Goal: Communication & Community: Share content

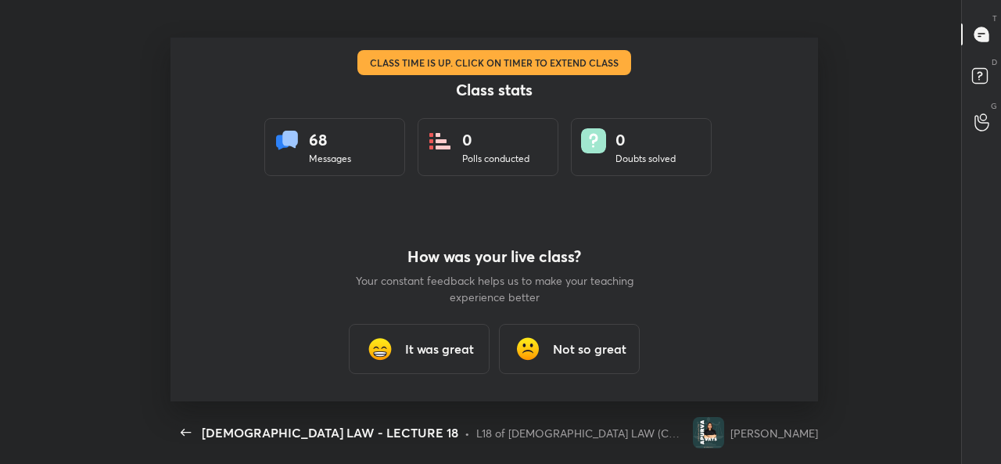
scroll to position [5, 1]
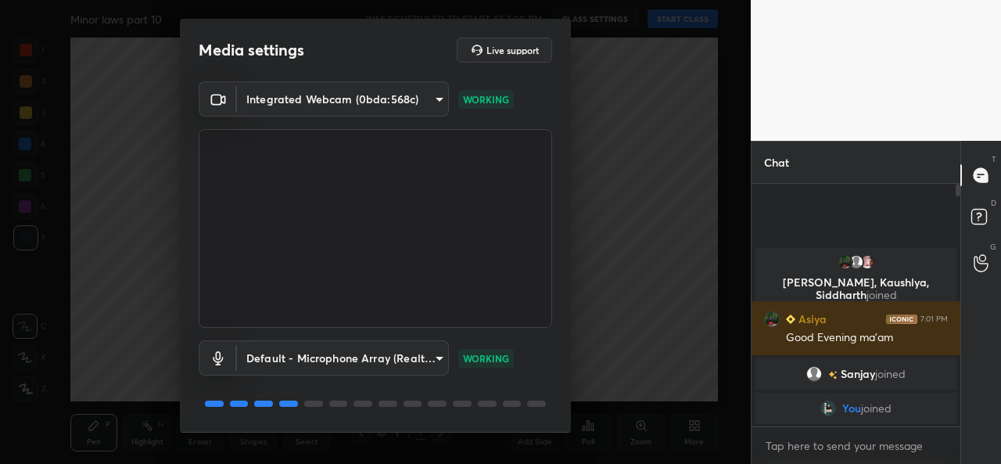
scroll to position [48, 0]
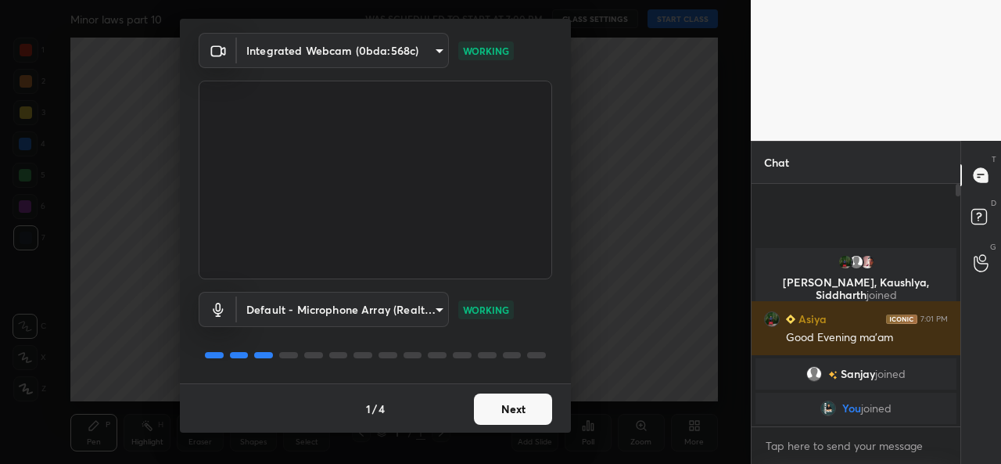
click at [500, 404] on button "Next" at bounding box center [513, 408] width 78 height 31
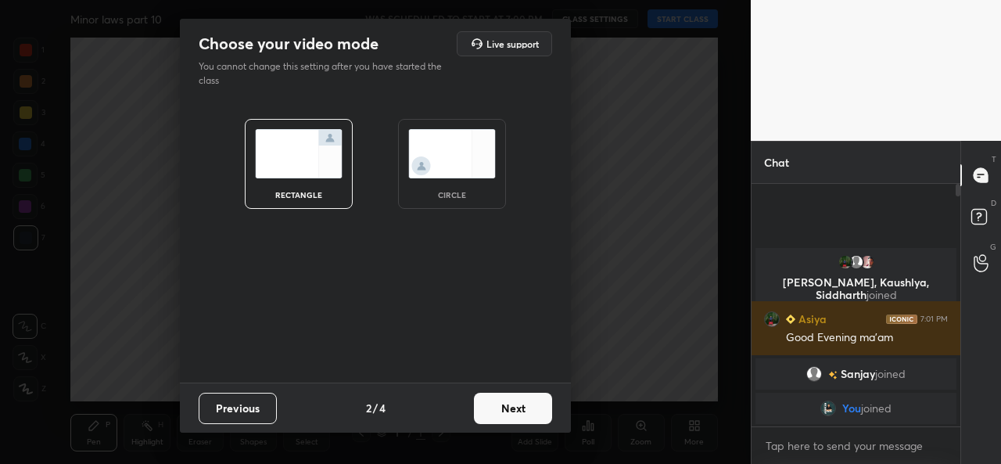
click at [435, 154] on img at bounding box center [452, 153] width 88 height 49
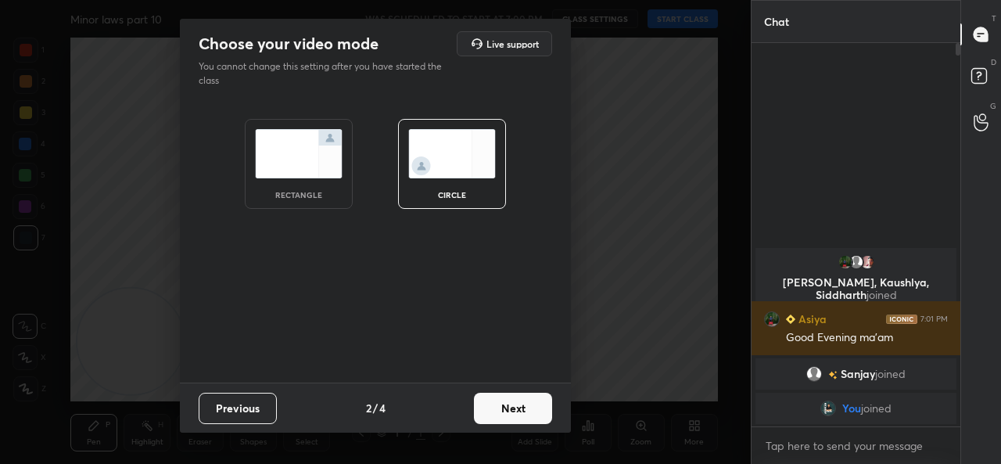
click at [502, 393] on button "Next" at bounding box center [513, 408] width 78 height 31
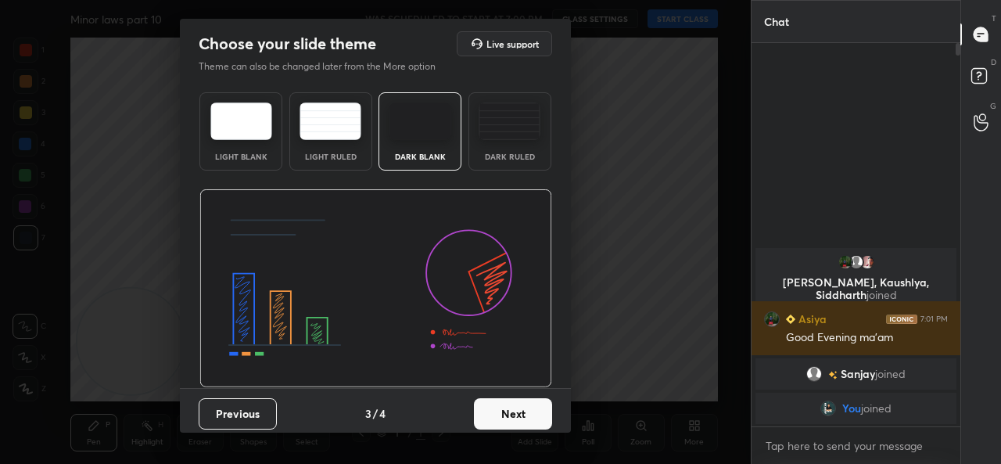
click at [517, 406] on button "Next" at bounding box center [513, 413] width 78 height 31
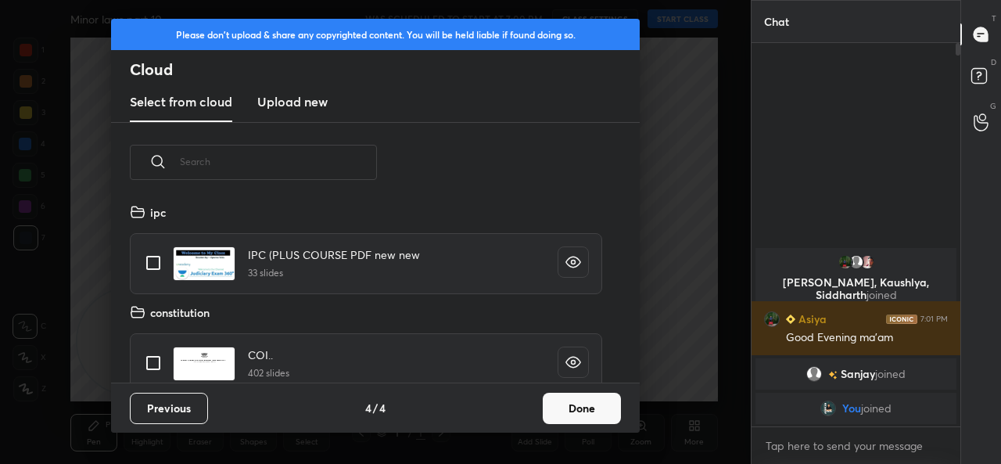
scroll to position [5, 9]
click at [560, 403] on button "Done" at bounding box center [582, 408] width 78 height 31
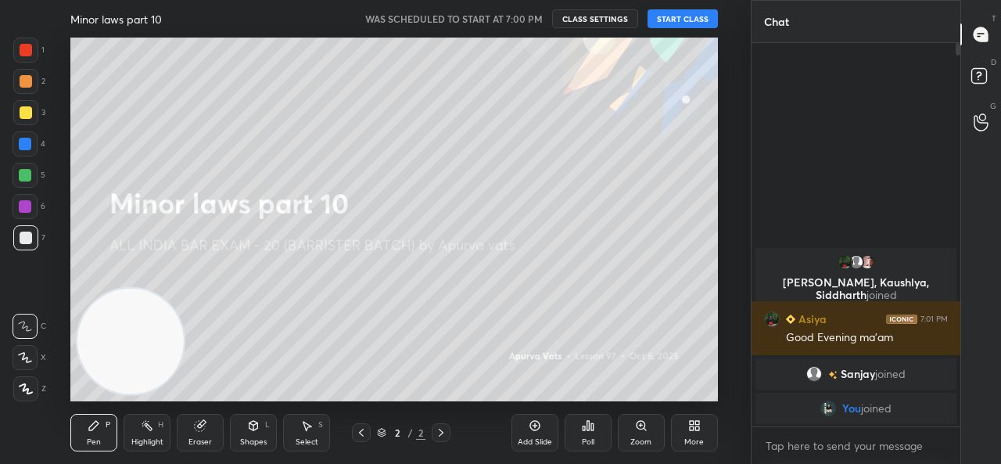
click at [666, 19] on button "START CLASS" at bounding box center [682, 18] width 70 height 19
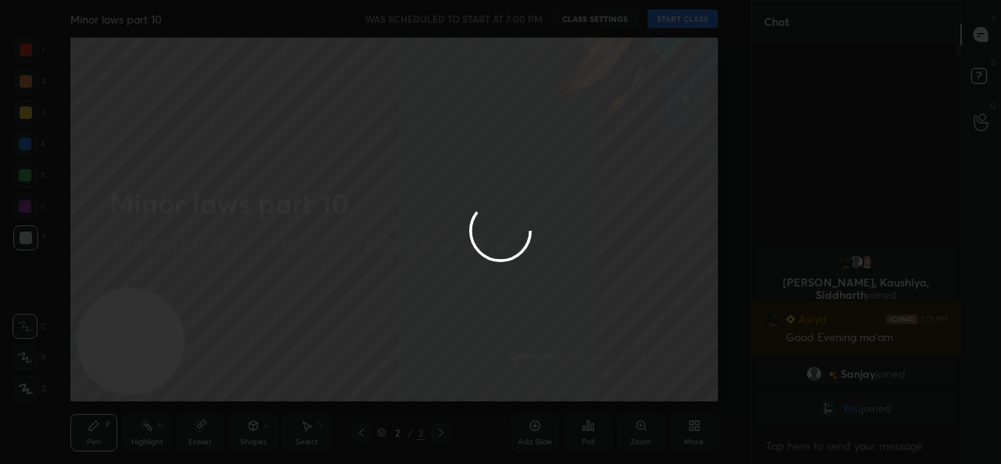
type textarea "x"
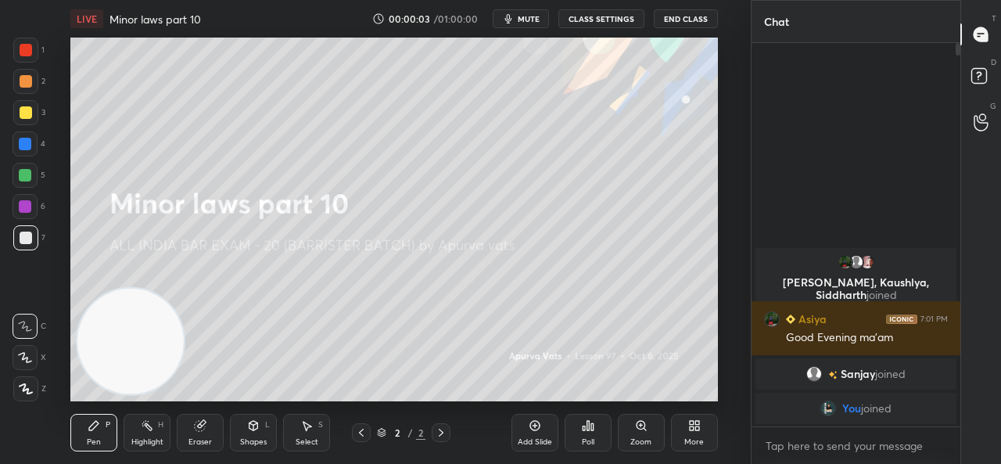
click at [540, 22] on span "mute" at bounding box center [529, 18] width 22 height 11
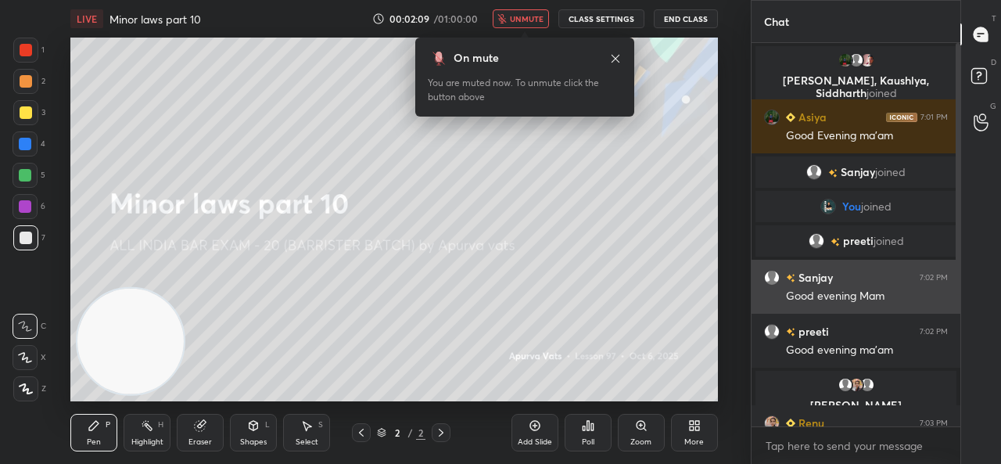
scroll to position [214, 0]
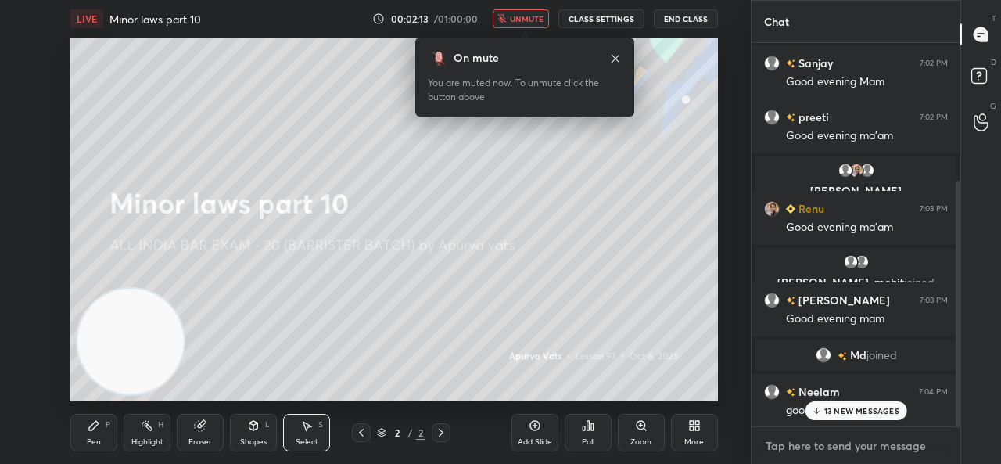
type textarea "x"
click at [787, 447] on textarea at bounding box center [856, 445] width 184 height 25
paste textarea "[URL][DOMAIN_NAME]"
type textarea "[URL][DOMAIN_NAME]"
type textarea "x"
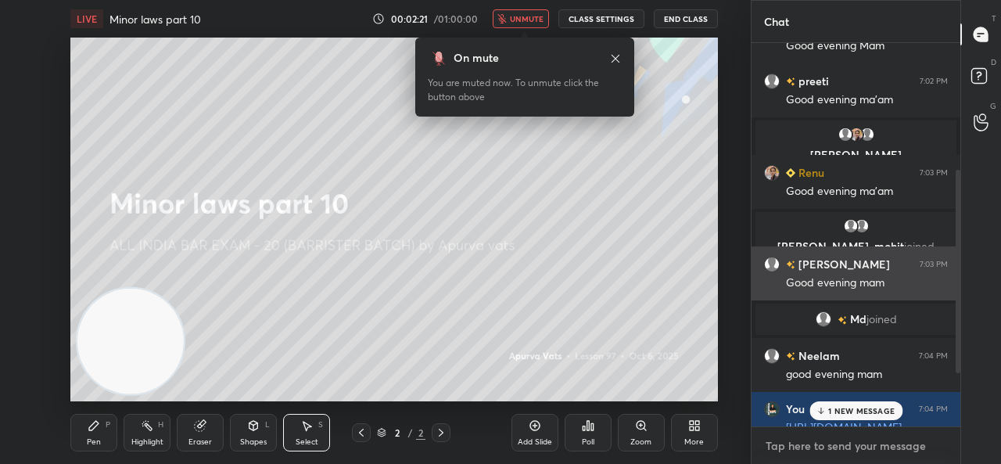
scroll to position [339, 0]
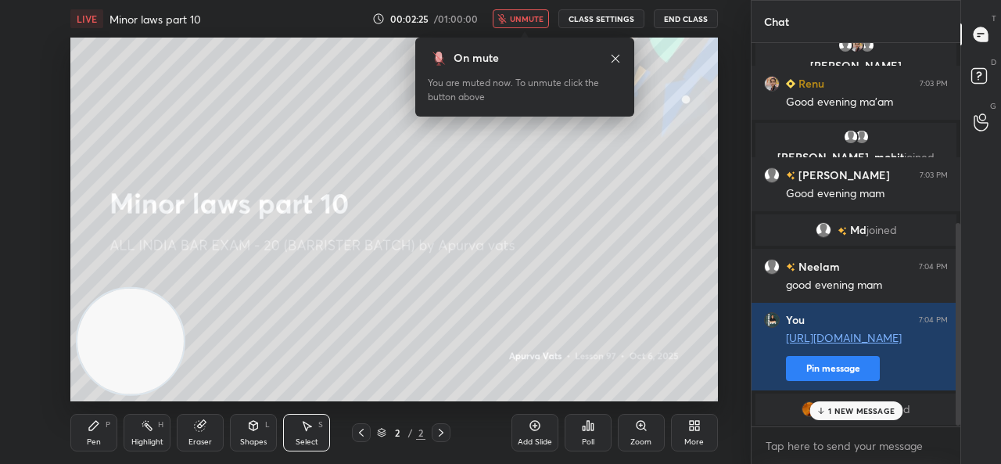
click at [673, 436] on div "More" at bounding box center [694, 433] width 47 height 38
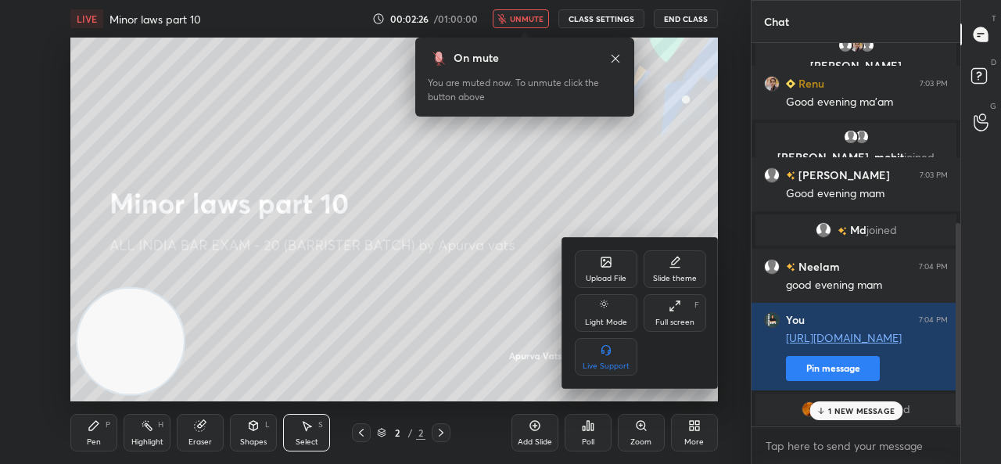
click at [597, 249] on div "Upload File Slide theme Light Mode Full screen F Live Support" at bounding box center [640, 313] width 156 height 150
click at [596, 264] on div "Upload File" at bounding box center [606, 269] width 63 height 38
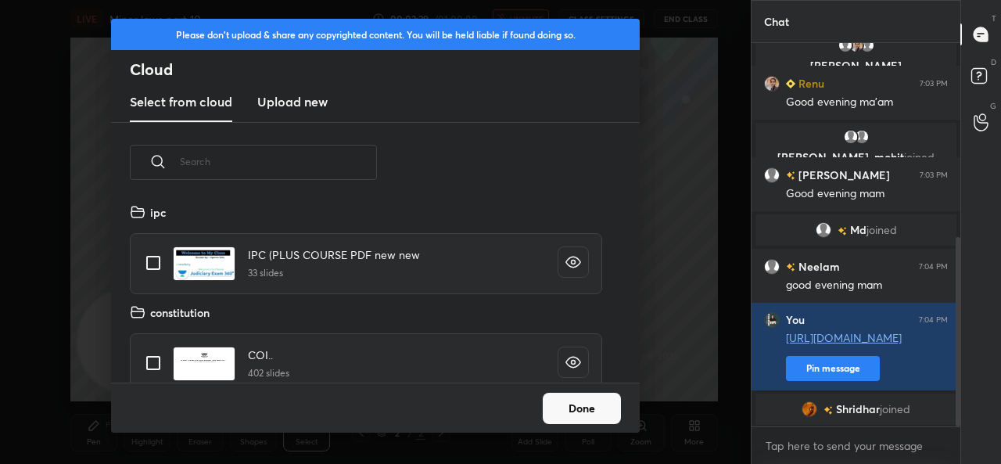
scroll to position [394, 0]
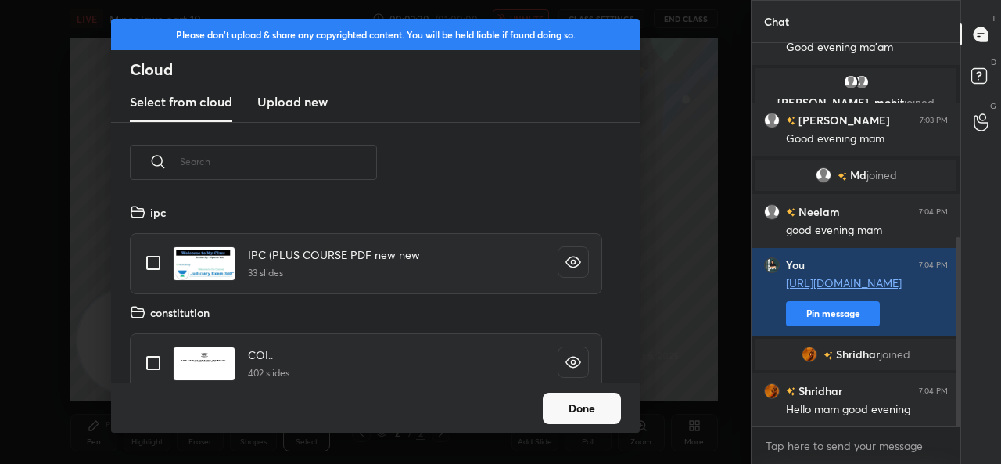
click at [310, 113] on new "Upload new" at bounding box center [292, 102] width 70 height 39
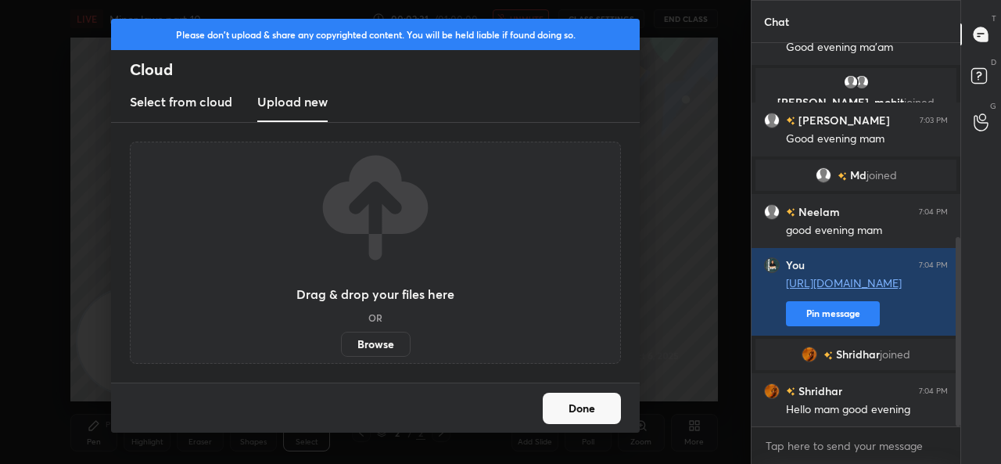
click at [376, 342] on label "Browse" at bounding box center [376, 344] width 70 height 25
click at [341, 342] on input "Browse" at bounding box center [341, 344] width 0 height 25
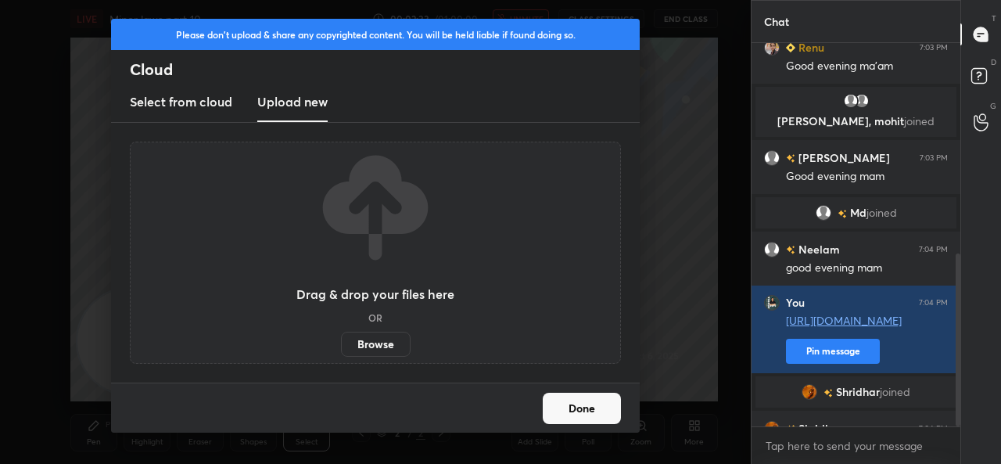
scroll to position [469, 0]
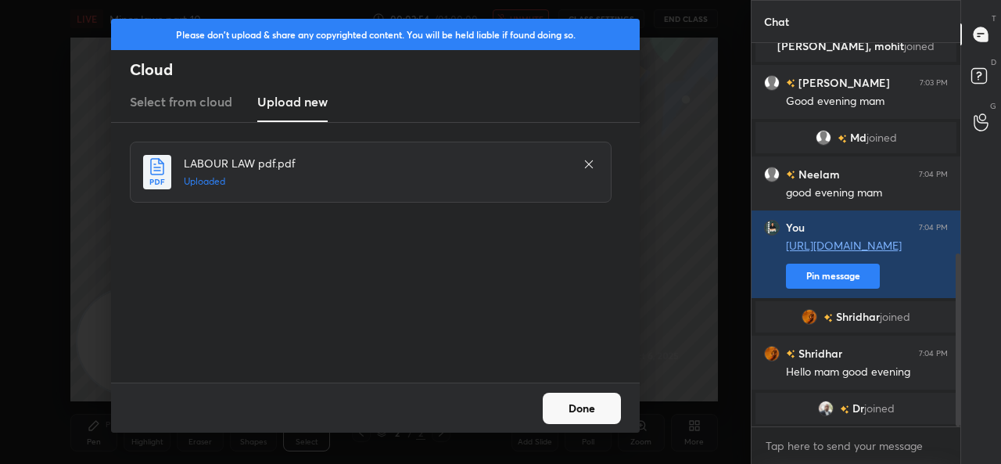
click at [571, 414] on button "Done" at bounding box center [582, 408] width 78 height 31
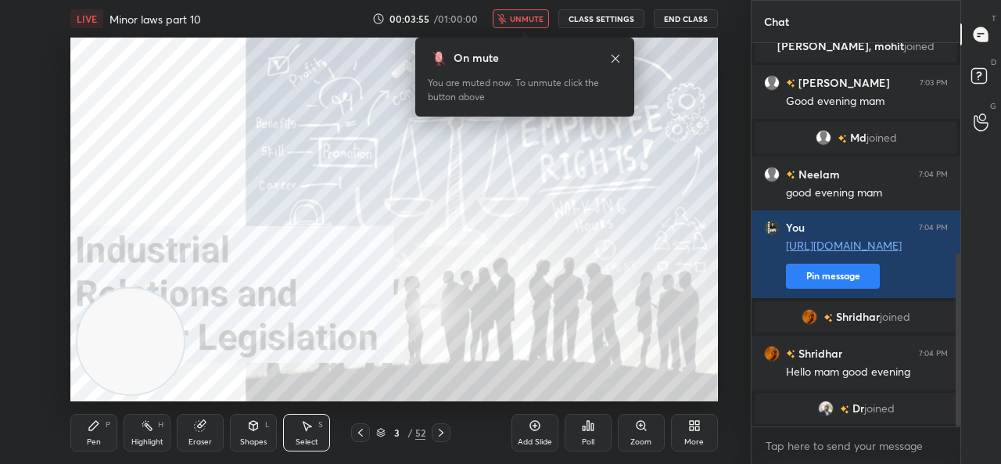
click at [519, 10] on button "unmute" at bounding box center [521, 18] width 56 height 19
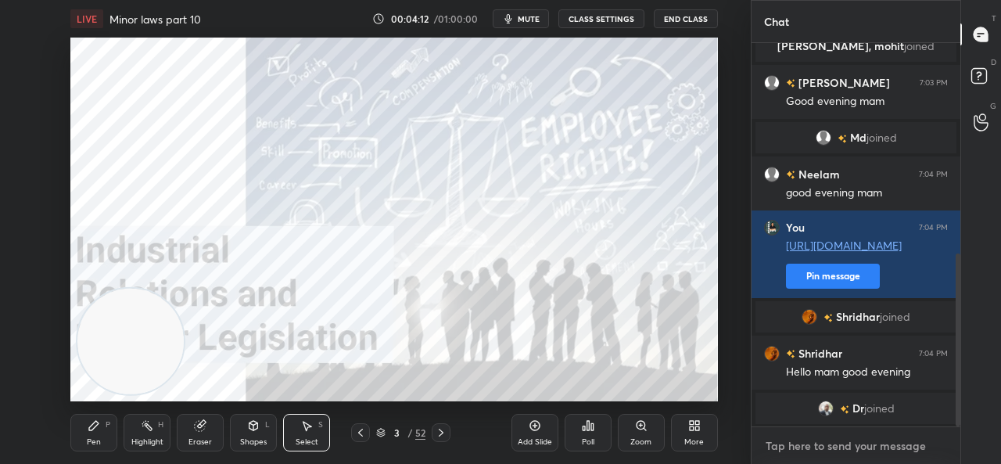
click at [816, 444] on textarea at bounding box center [856, 445] width 184 height 25
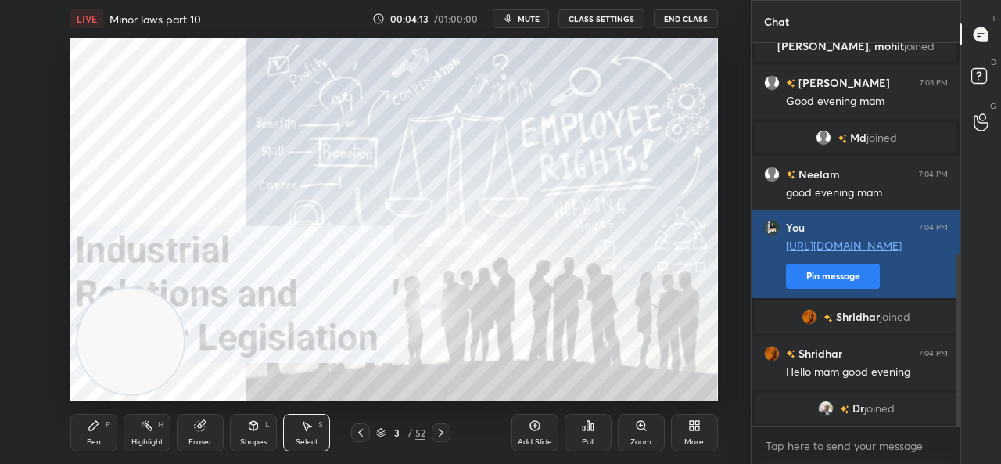
click at [838, 278] on button "Pin message" at bounding box center [833, 276] width 94 height 25
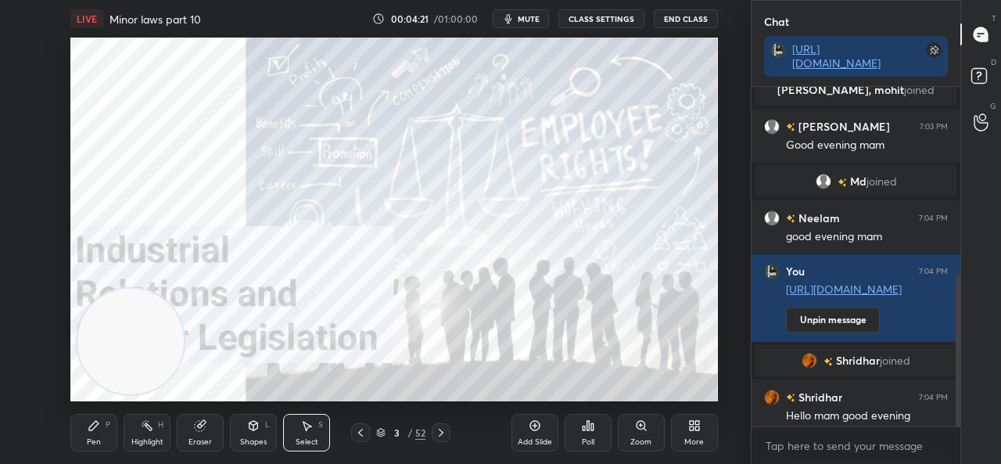
click at [91, 431] on icon at bounding box center [94, 425] width 13 height 13
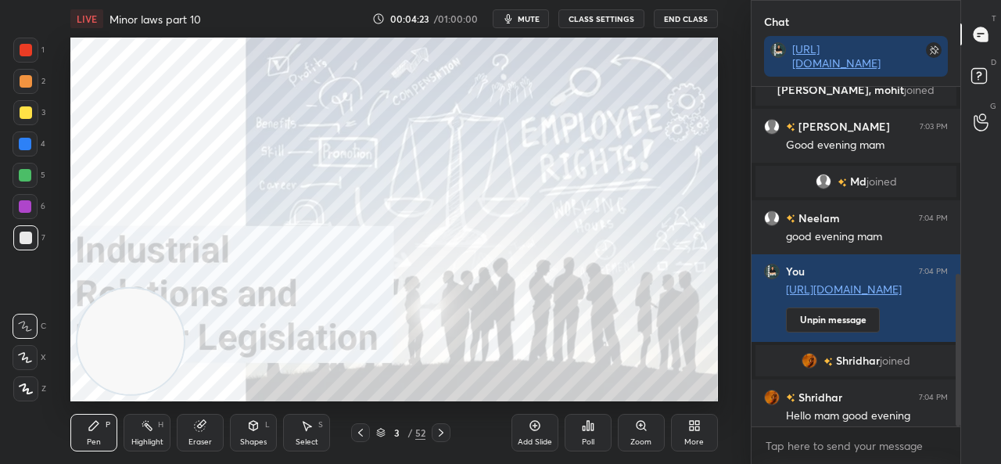
click at [28, 140] on div at bounding box center [25, 144] width 13 height 13
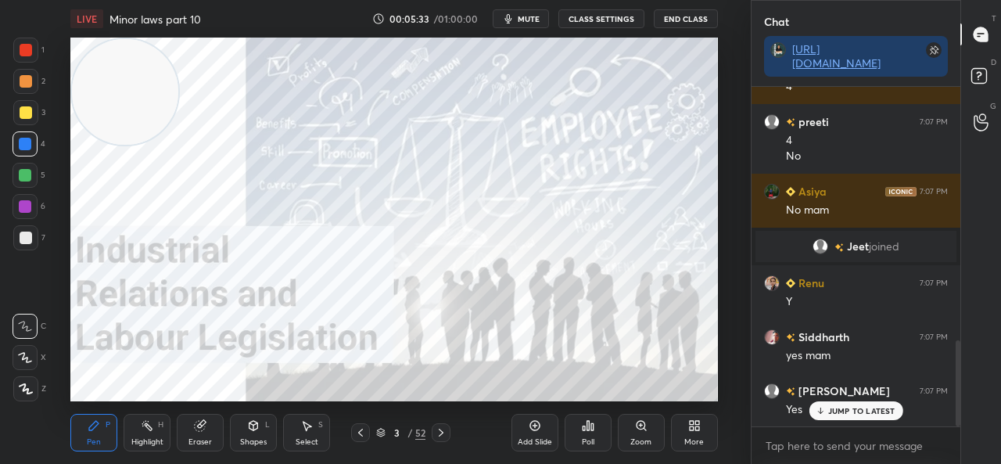
scroll to position [1004, 0]
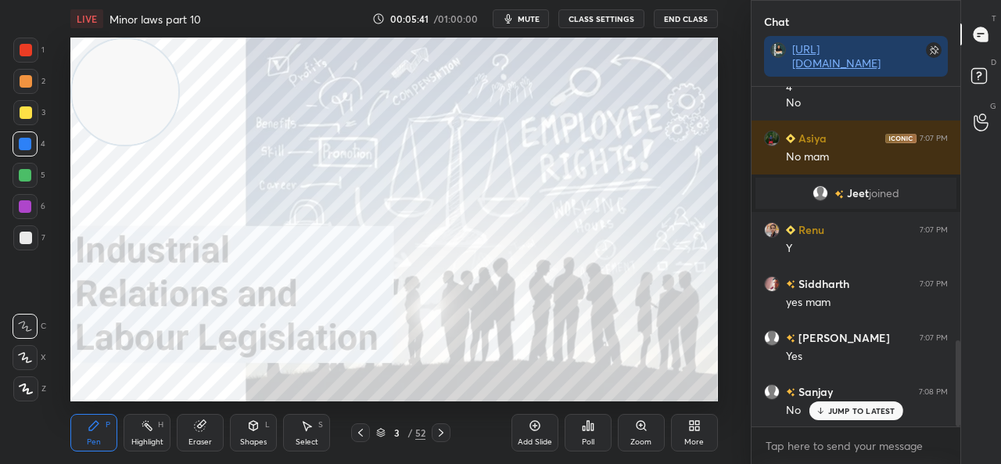
click at [386, 432] on div "3 / 52" at bounding box center [400, 432] width 49 height 14
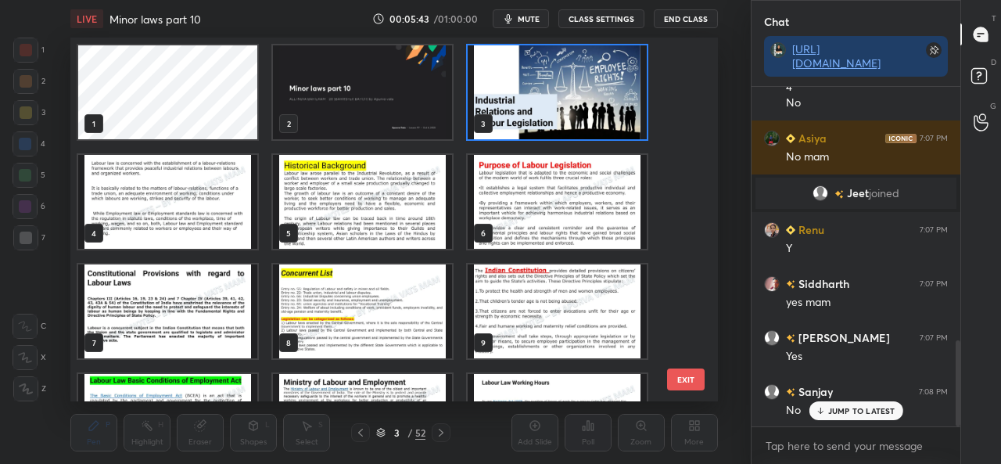
scroll to position [1059, 0]
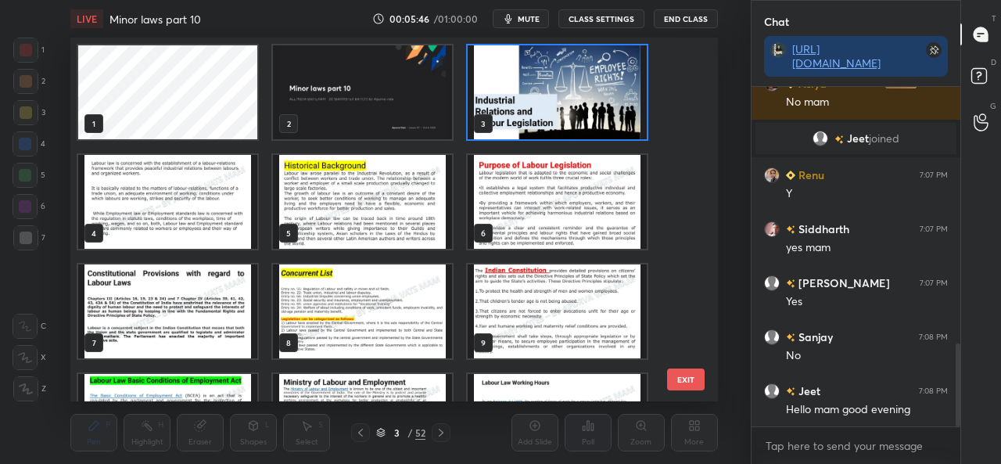
click at [561, 106] on img "grid" at bounding box center [557, 92] width 179 height 94
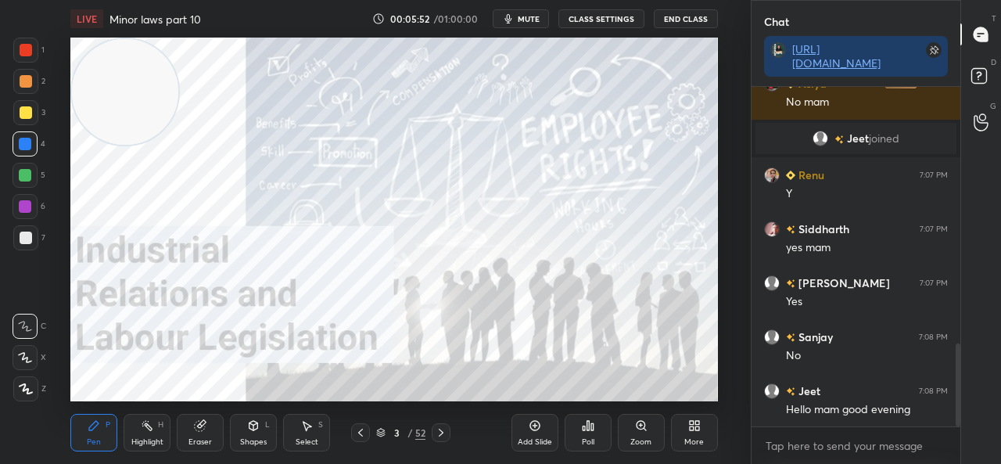
scroll to position [1126, 0]
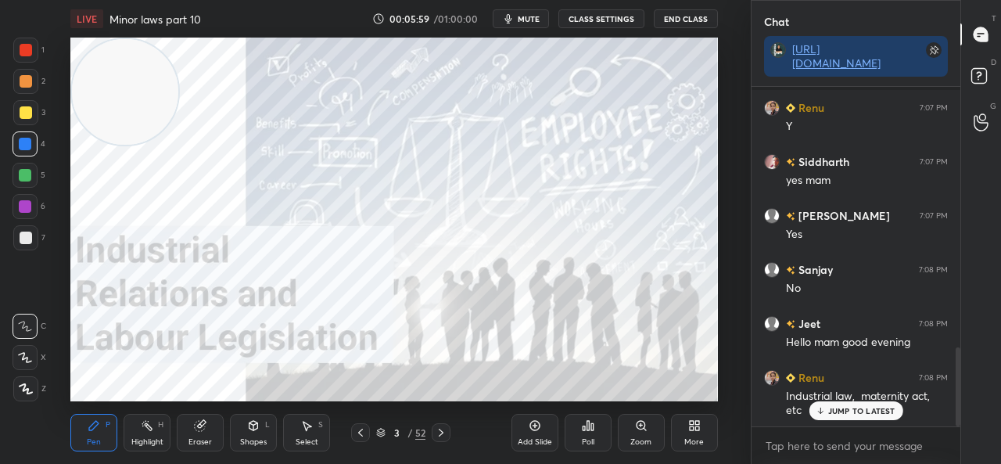
click at [379, 435] on icon at bounding box center [380, 432] width 9 height 9
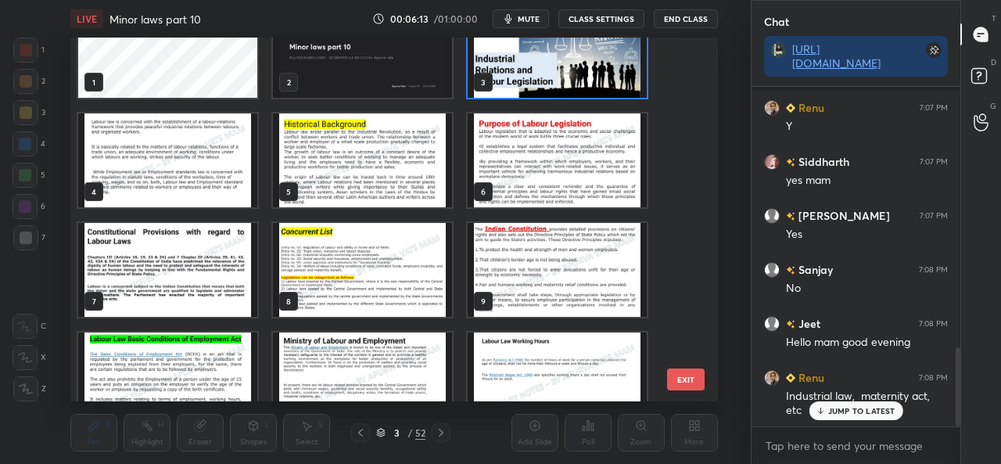
scroll to position [0, 0]
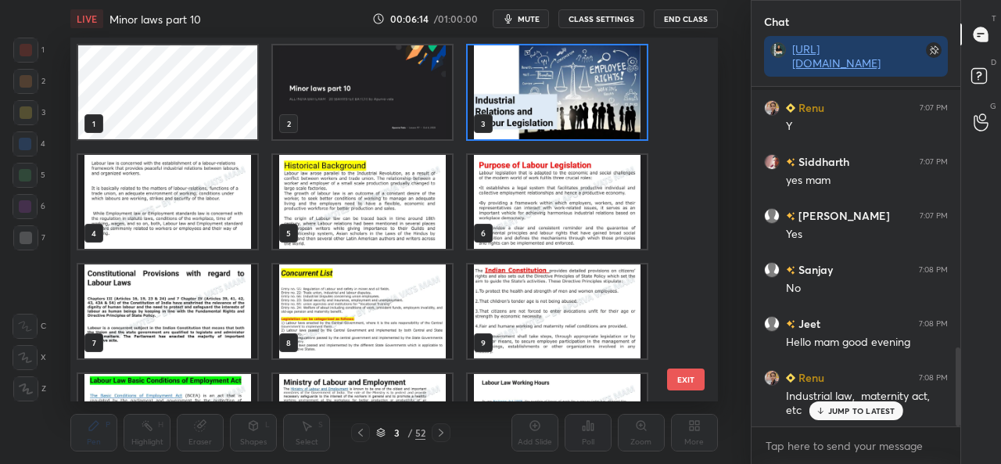
click at [156, 196] on img "grid" at bounding box center [167, 202] width 179 height 94
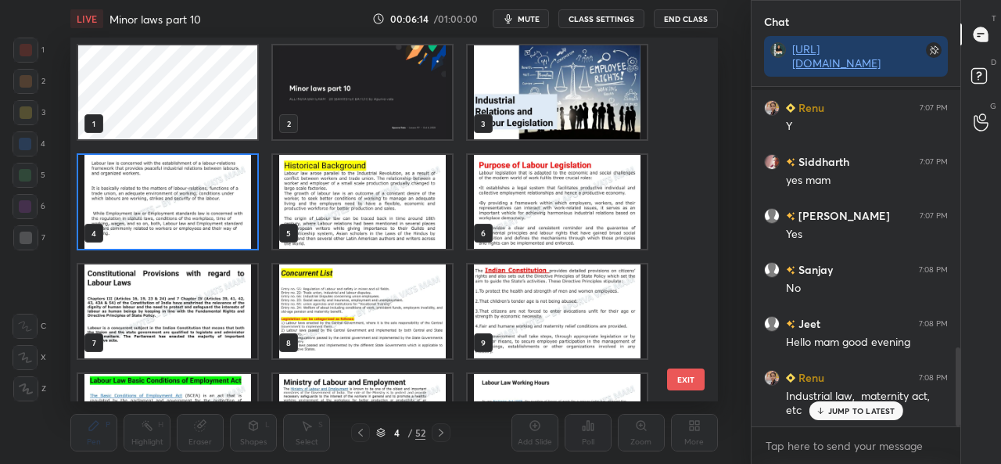
click at [157, 198] on img "grid" at bounding box center [167, 202] width 179 height 94
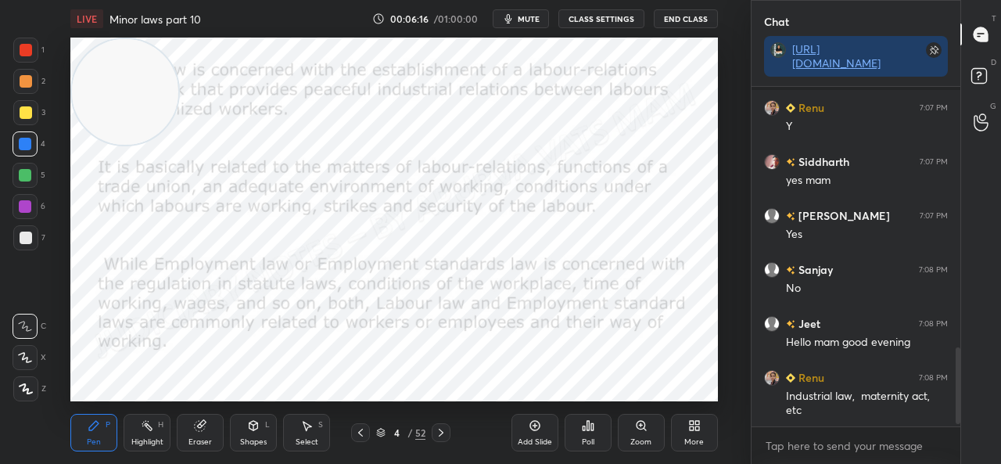
scroll to position [1164, 0]
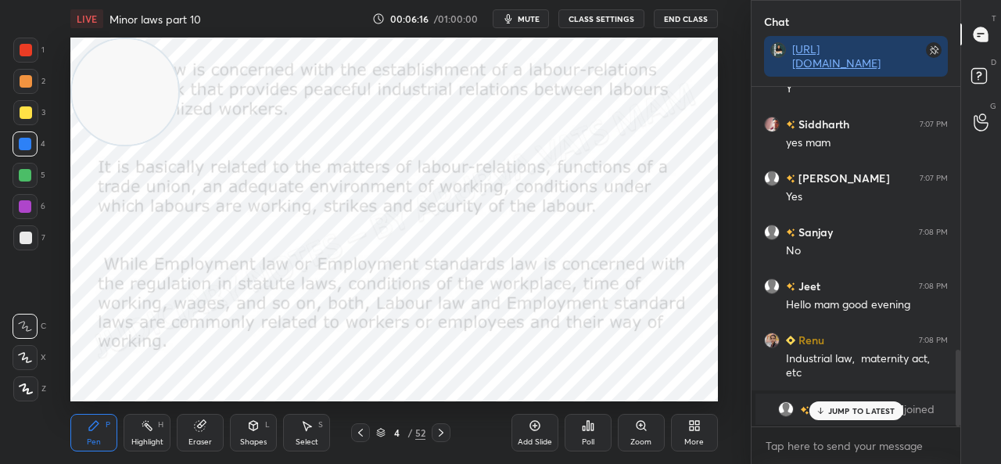
click at [836, 412] on p "JUMP TO LATEST" at bounding box center [861, 410] width 67 height 9
click at [364, 437] on icon at bounding box center [360, 432] width 13 height 13
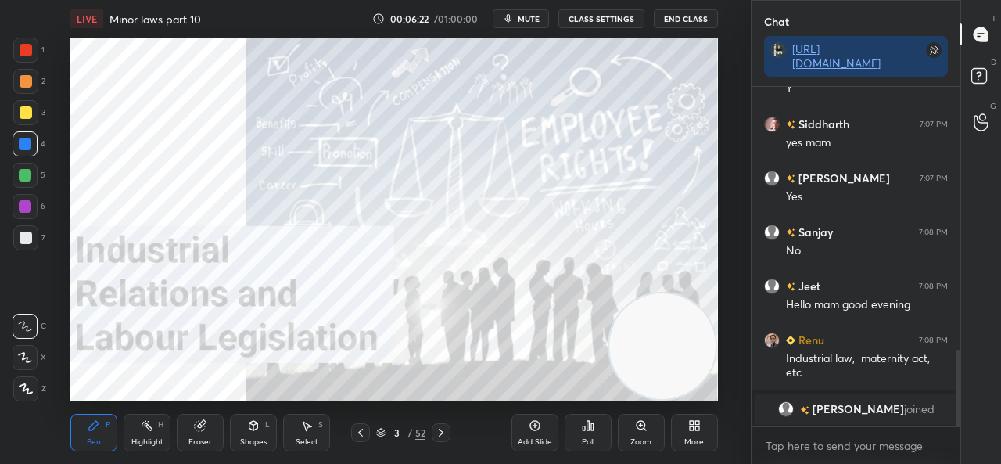
click at [536, 432] on div "Add Slide" at bounding box center [534, 433] width 47 height 38
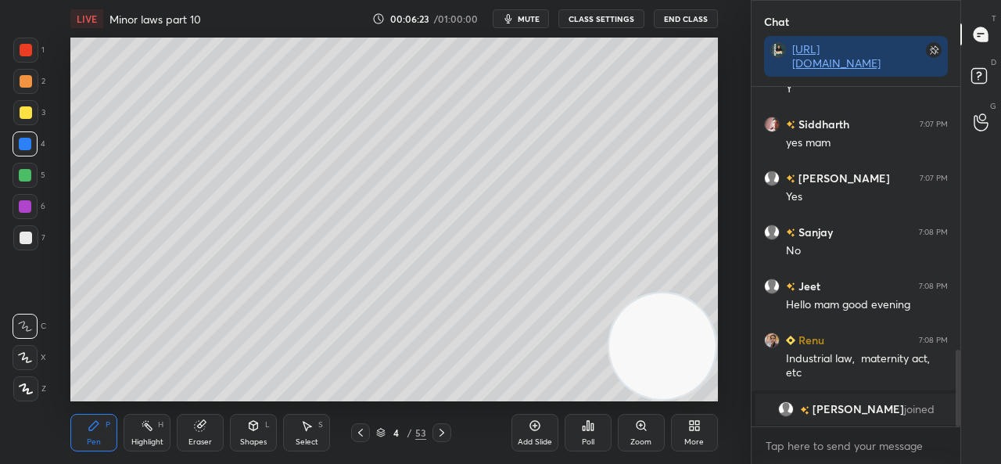
click at [26, 387] on icon at bounding box center [26, 388] width 14 height 11
click at [27, 356] on icon at bounding box center [25, 357] width 14 height 11
click at [23, 240] on div at bounding box center [26, 237] width 13 height 13
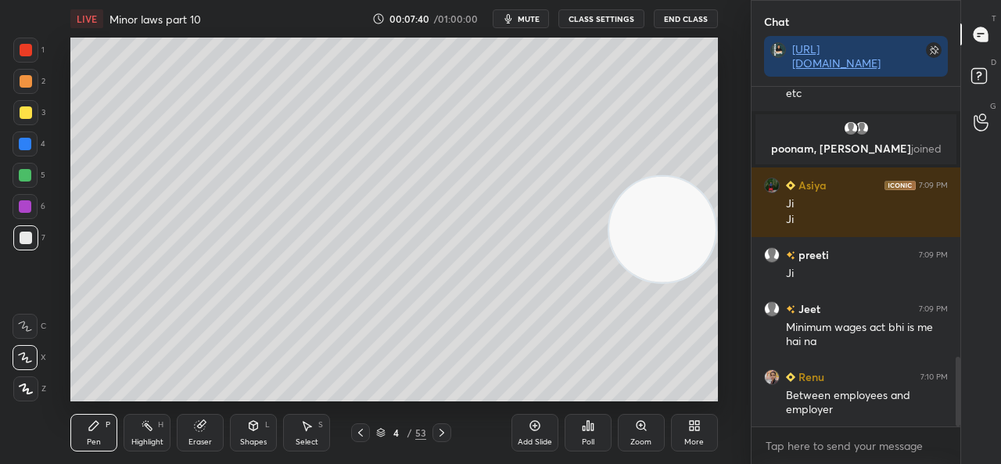
scroll to position [1381, 0]
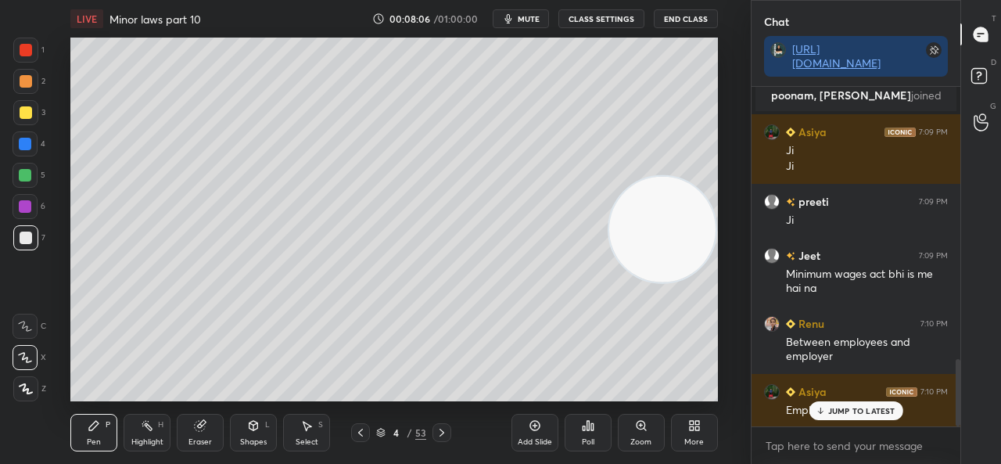
click at [30, 84] on div at bounding box center [26, 81] width 13 height 13
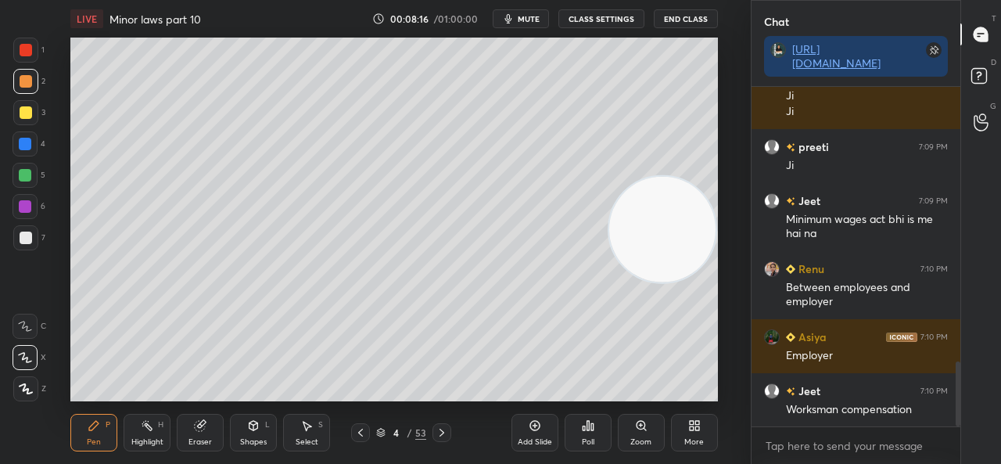
scroll to position [1489, 0]
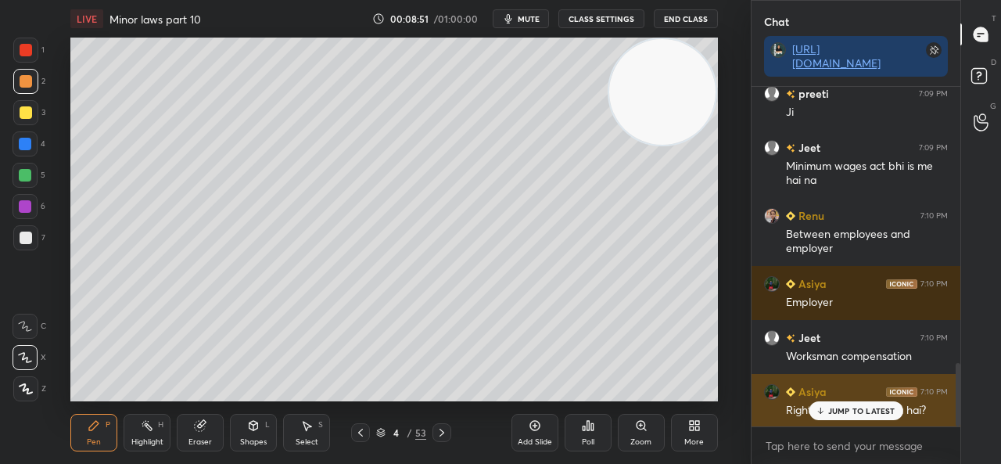
click at [860, 417] on div "JUMP TO LATEST" at bounding box center [856, 410] width 94 height 19
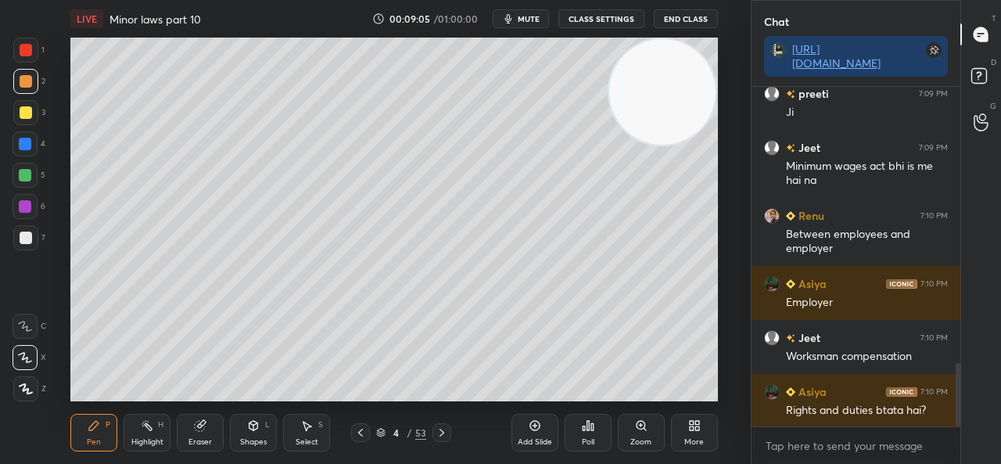
click at [534, 429] on icon at bounding box center [535, 425] width 13 height 13
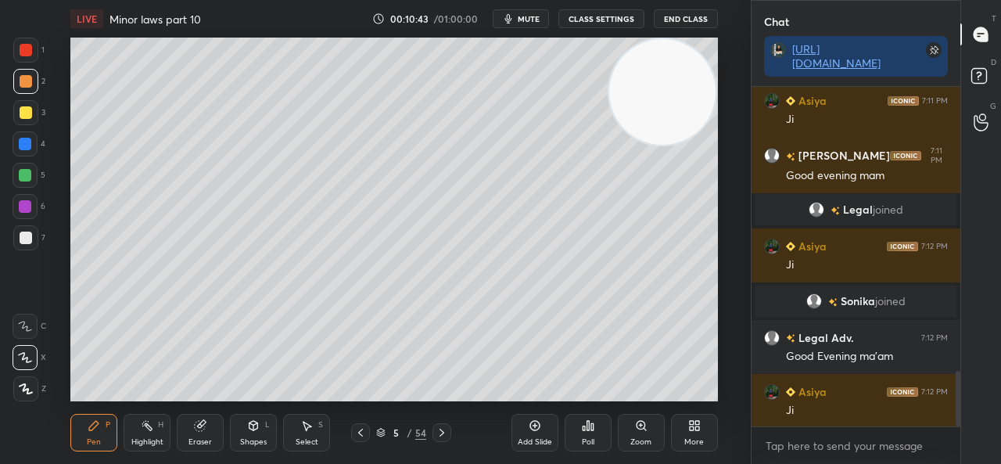
scroll to position [1731, 0]
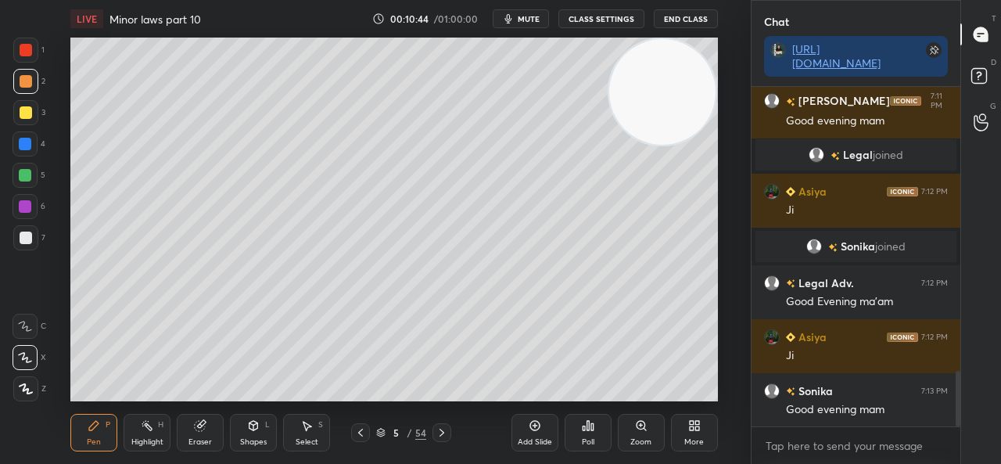
click at [530, 22] on span "mute" at bounding box center [529, 18] width 22 height 11
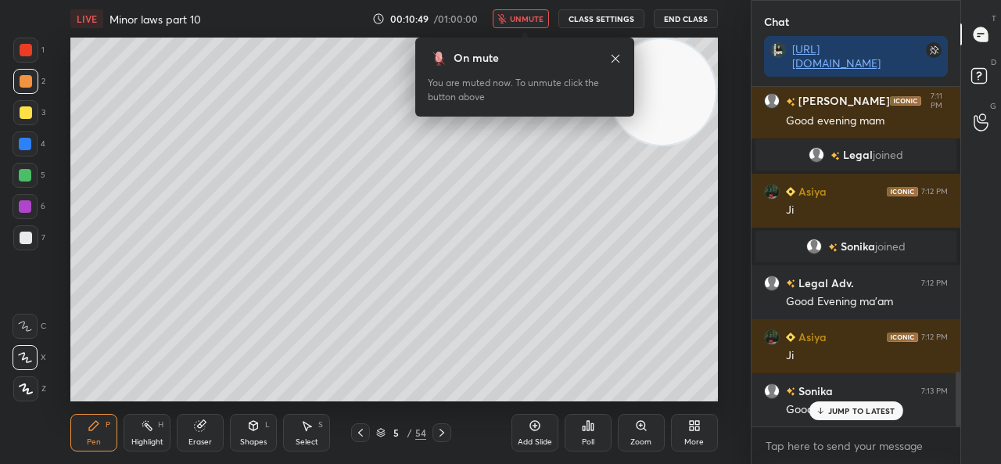
scroll to position [1785, 0]
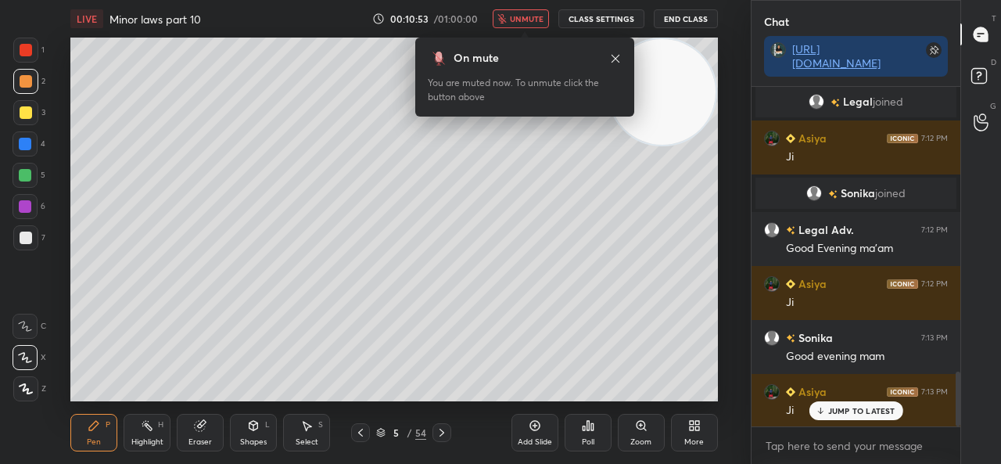
click at [520, 20] on span "unmute" at bounding box center [527, 18] width 34 height 11
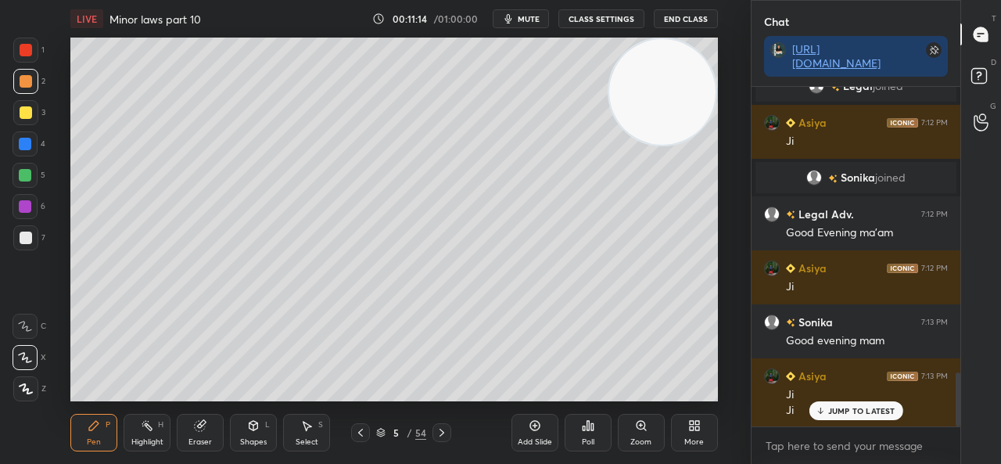
scroll to position [1869, 0]
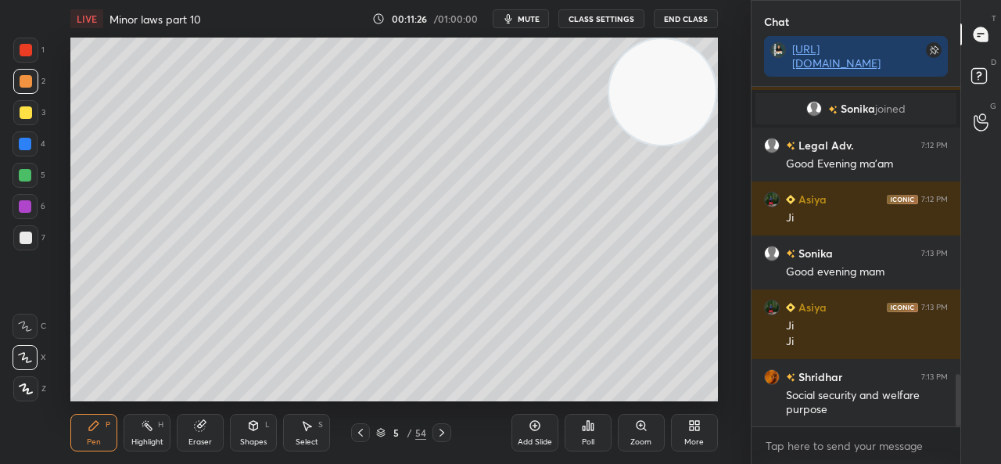
click at [579, 396] on div "Poll" at bounding box center [588, 433] width 47 height 88
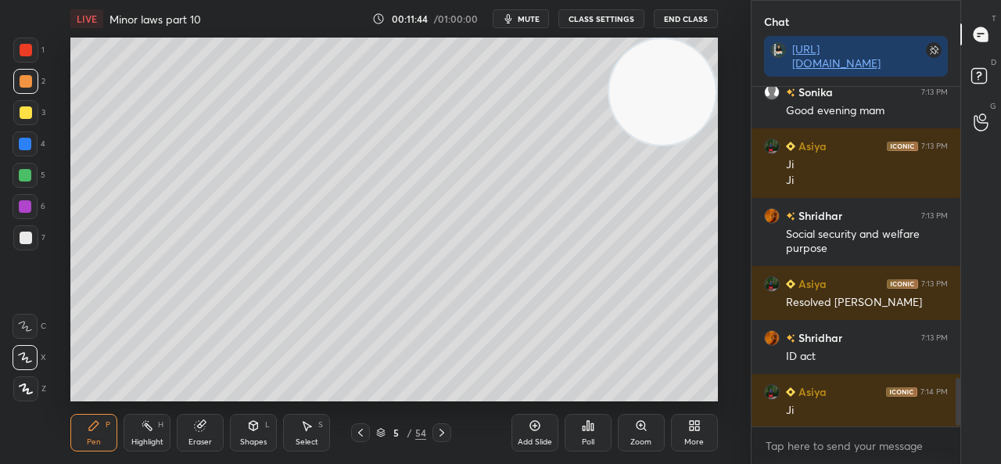
scroll to position [2085, 0]
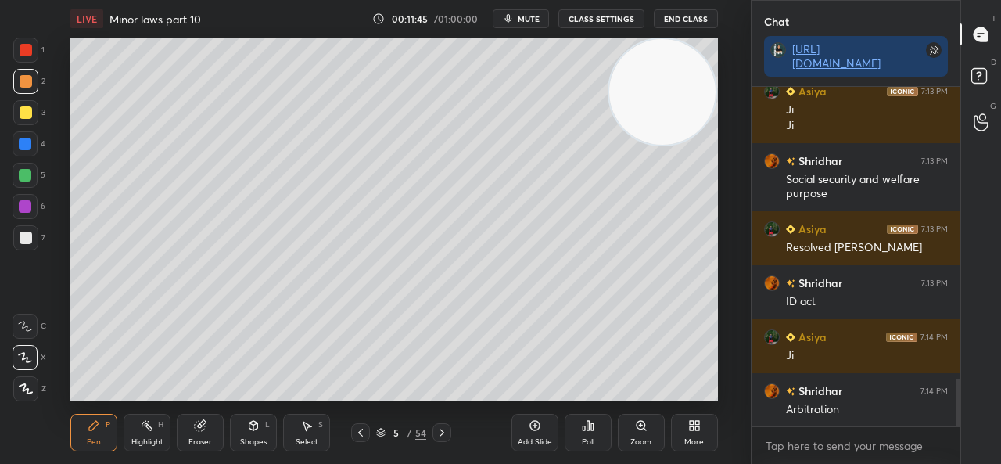
click at [529, 429] on icon at bounding box center [535, 425] width 13 height 13
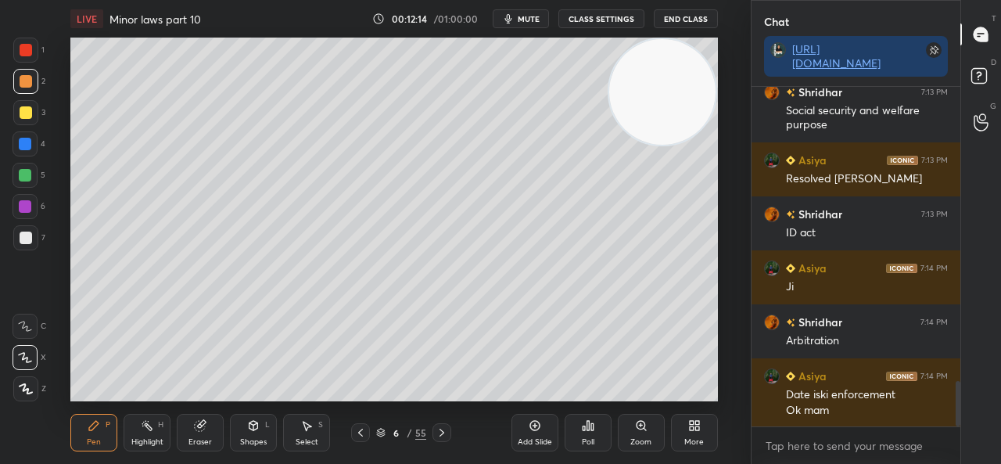
scroll to position [2208, 0]
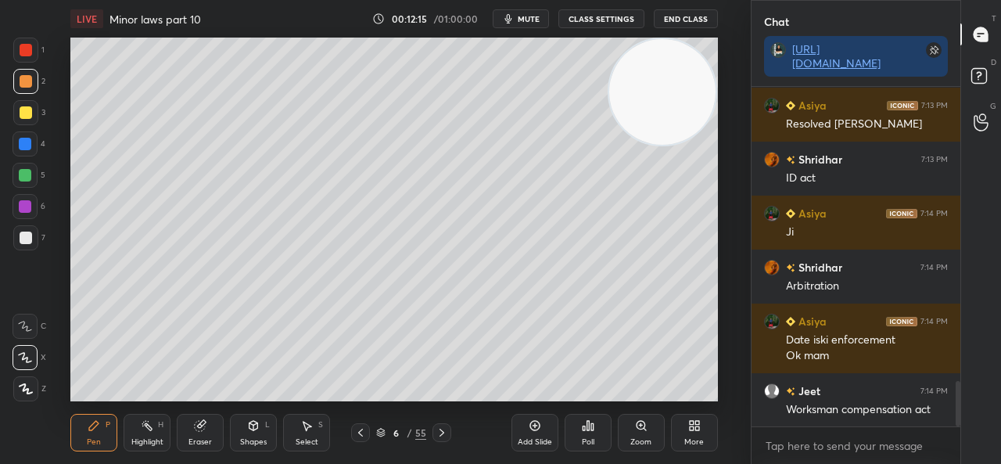
click at [202, 433] on div "Eraser" at bounding box center [200, 433] width 47 height 38
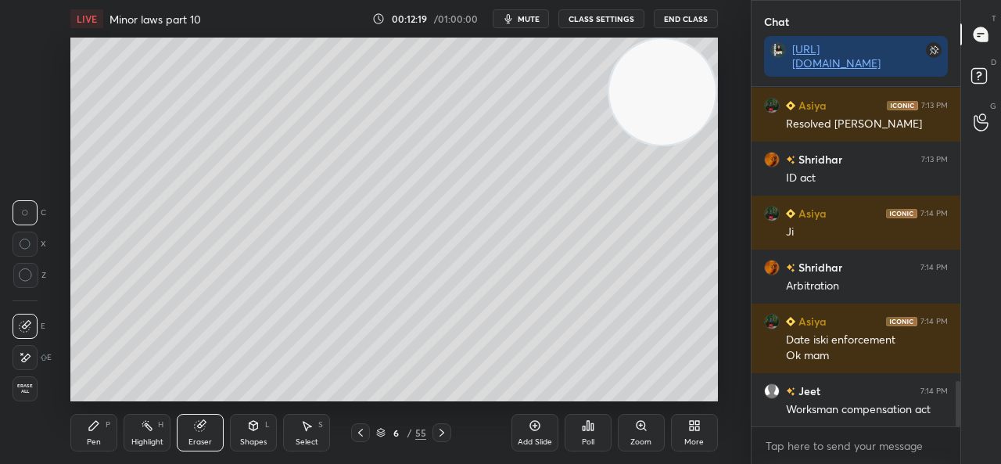
click at [81, 426] on div "Pen P" at bounding box center [93, 433] width 47 height 38
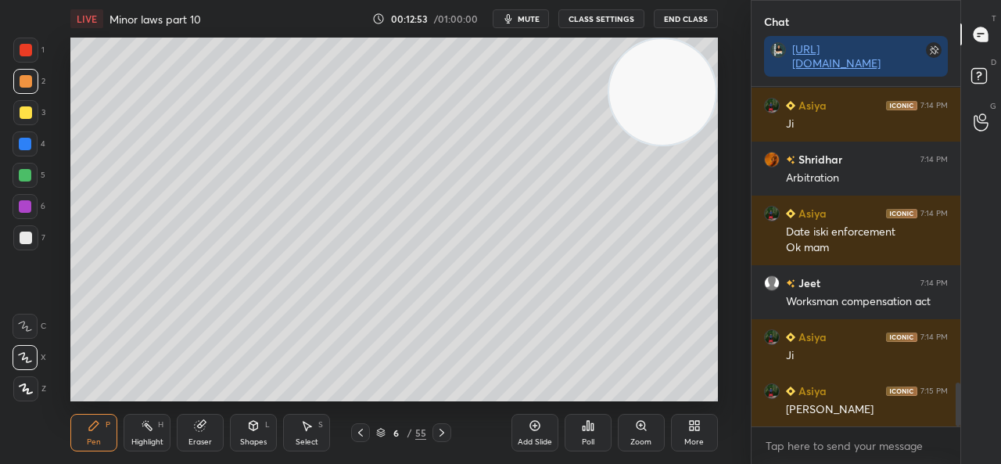
scroll to position [2369, 0]
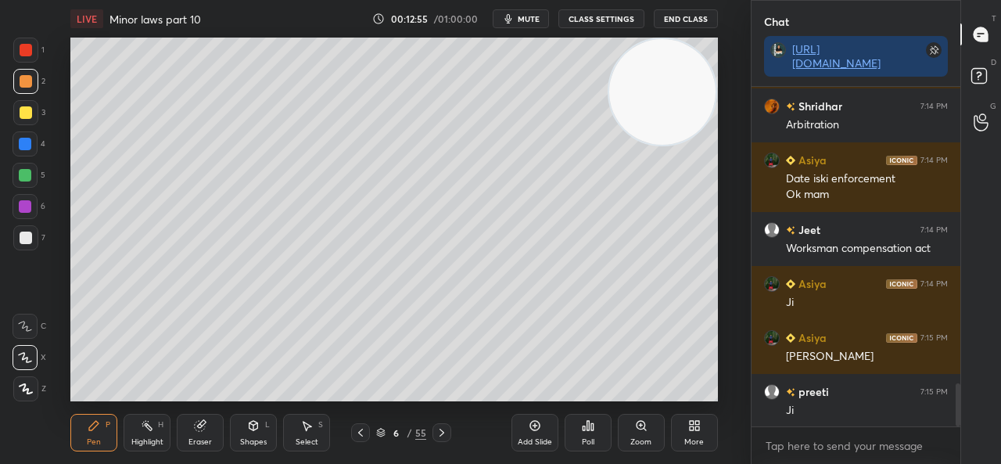
click at [375, 431] on div "6 / 55" at bounding box center [401, 432] width 100 height 19
click at [380, 436] on icon at bounding box center [381, 435] width 8 height 2
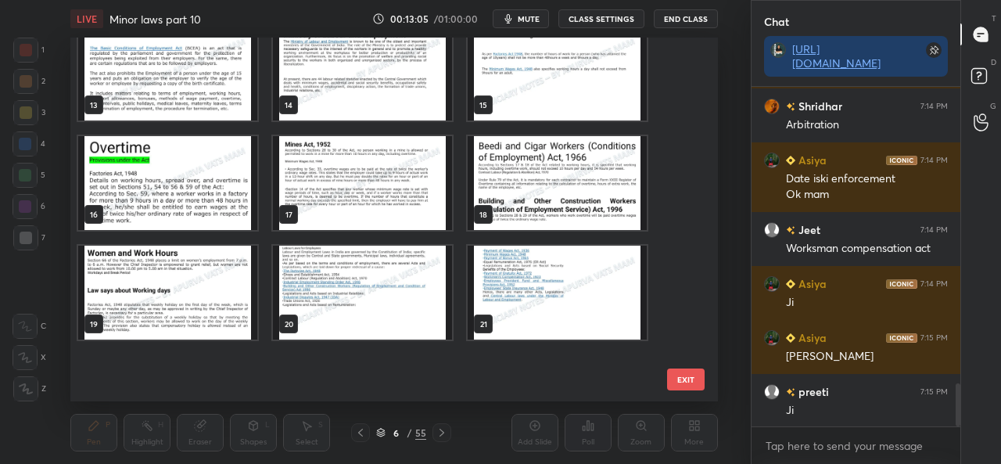
scroll to position [389, 0]
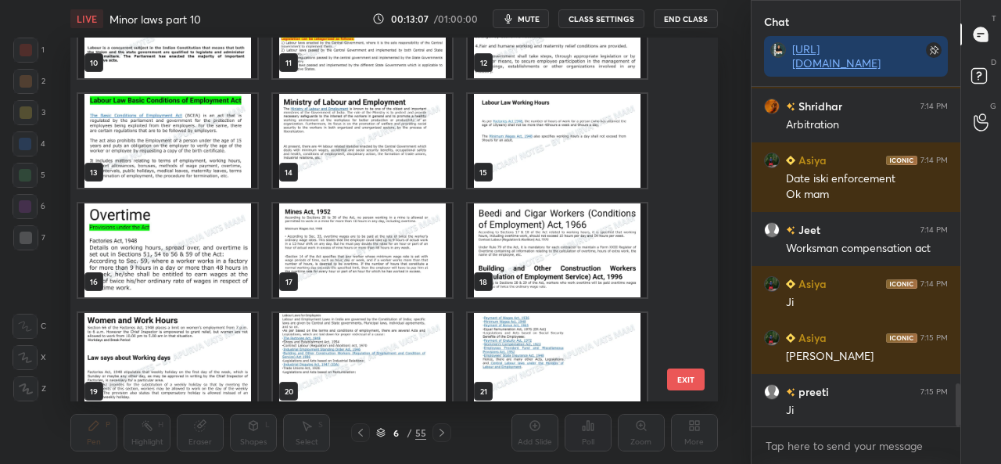
click at [353, 353] on img "grid" at bounding box center [362, 360] width 179 height 94
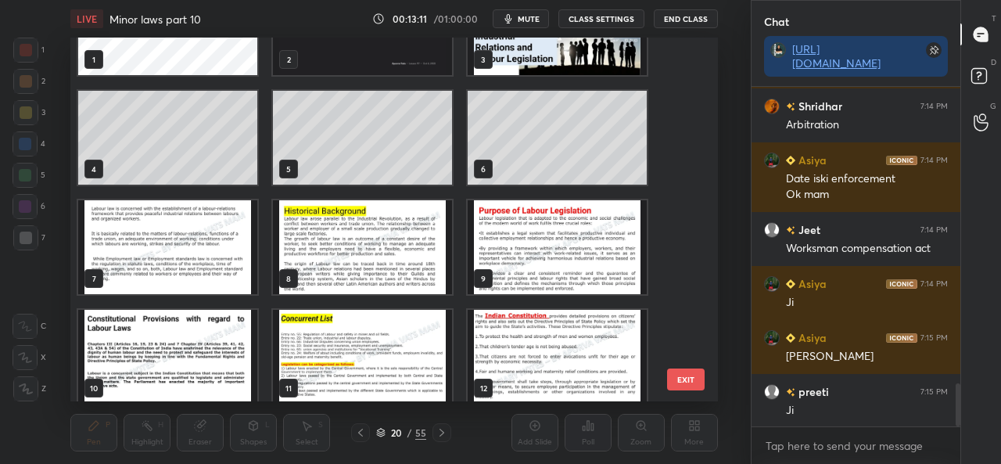
scroll to position [0, 0]
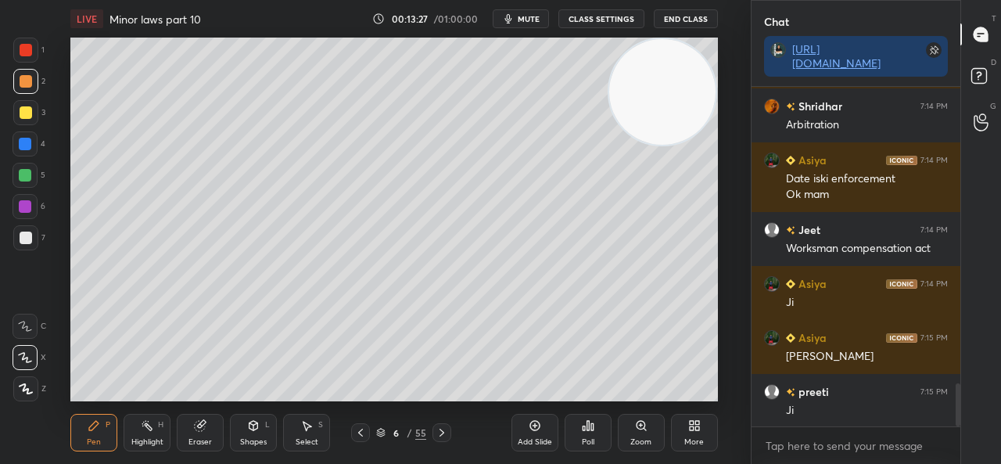
click at [387, 431] on div "6 / 55" at bounding box center [401, 432] width 50 height 14
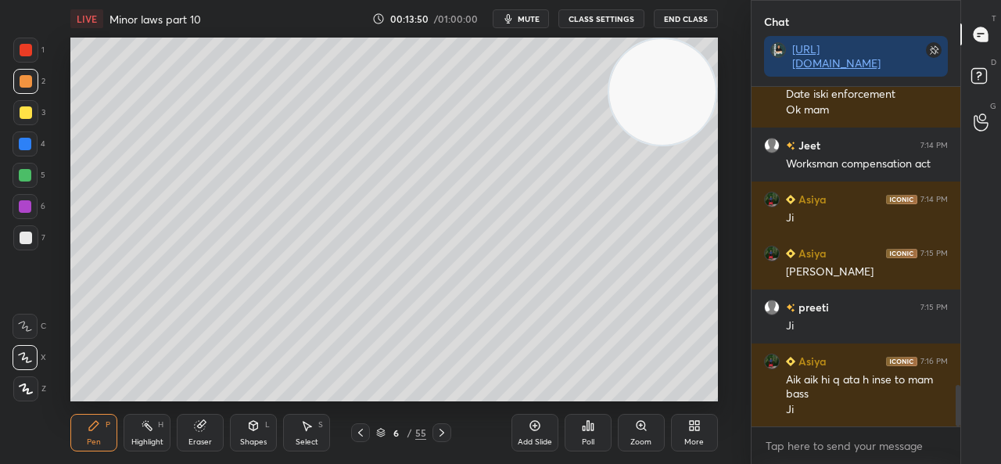
scroll to position [2507, 0]
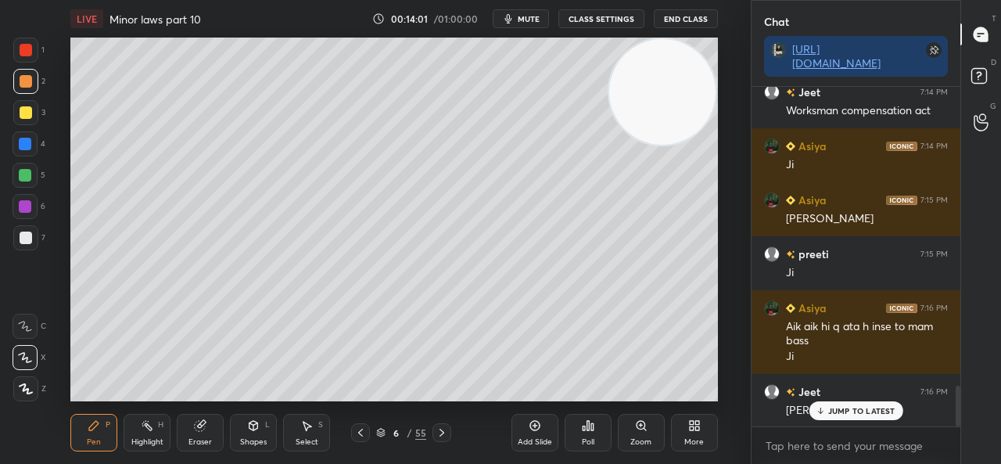
click at [445, 428] on icon at bounding box center [442, 432] width 13 height 13
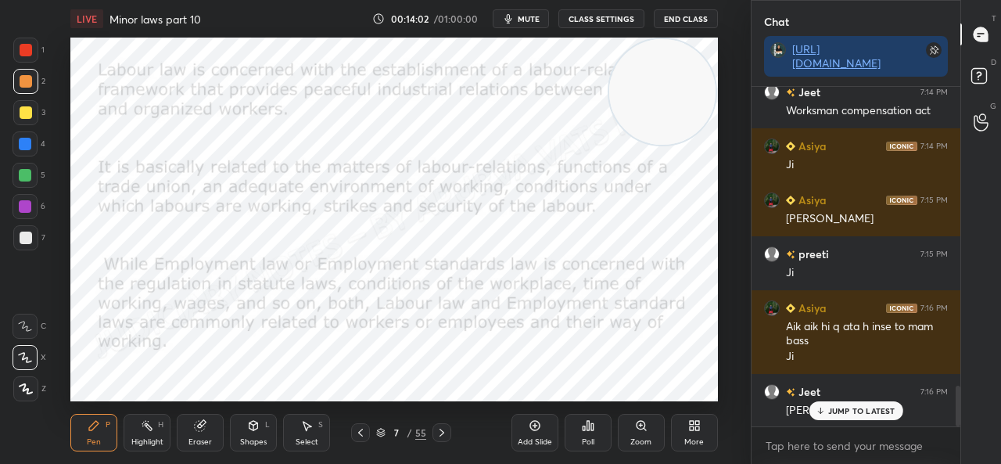
scroll to position [2562, 0]
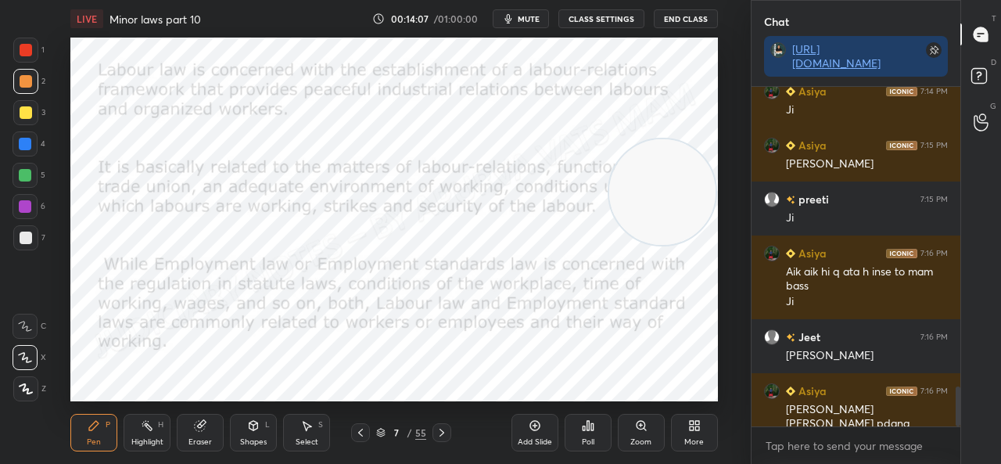
click at [151, 436] on div "Highlight H" at bounding box center [147, 433] width 47 height 38
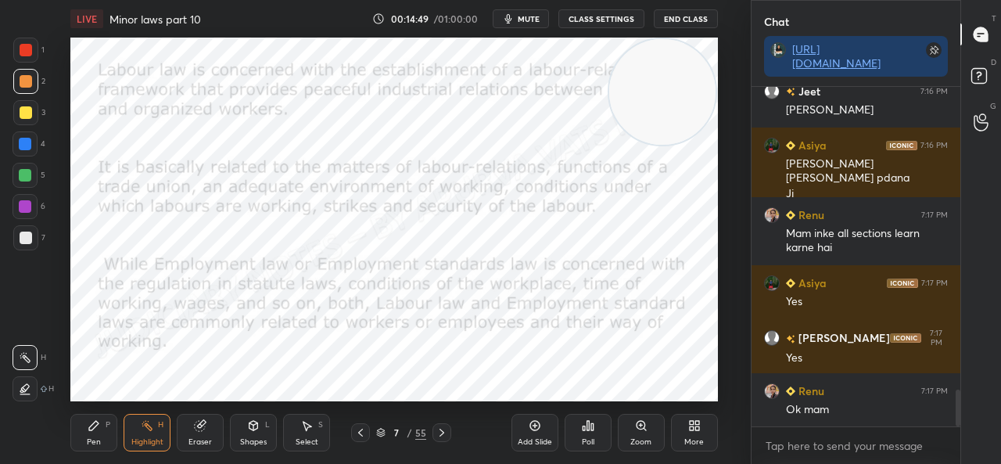
scroll to position [2861, 0]
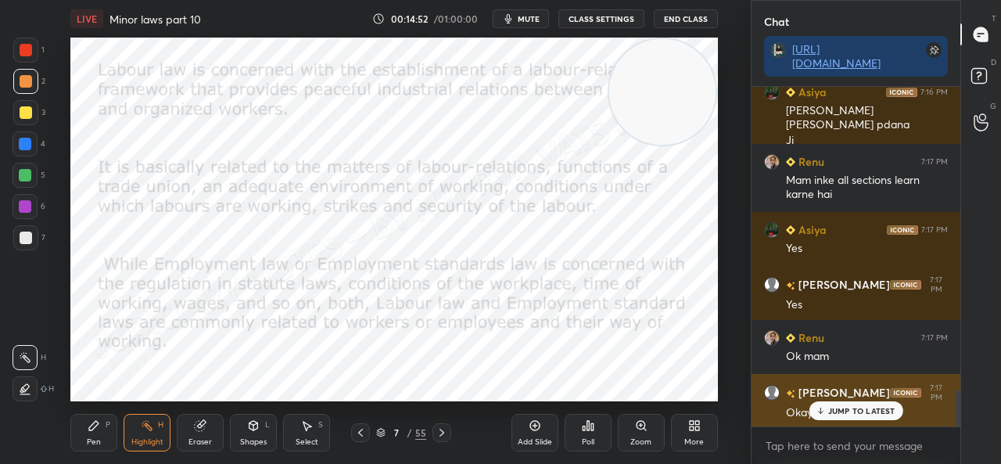
click at [831, 413] on p "JUMP TO LATEST" at bounding box center [861, 410] width 67 height 9
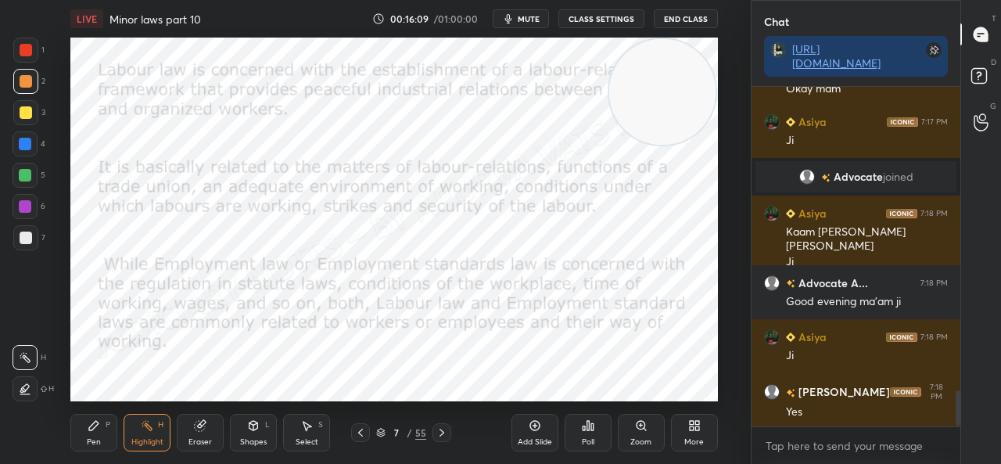
scroll to position [2990, 0]
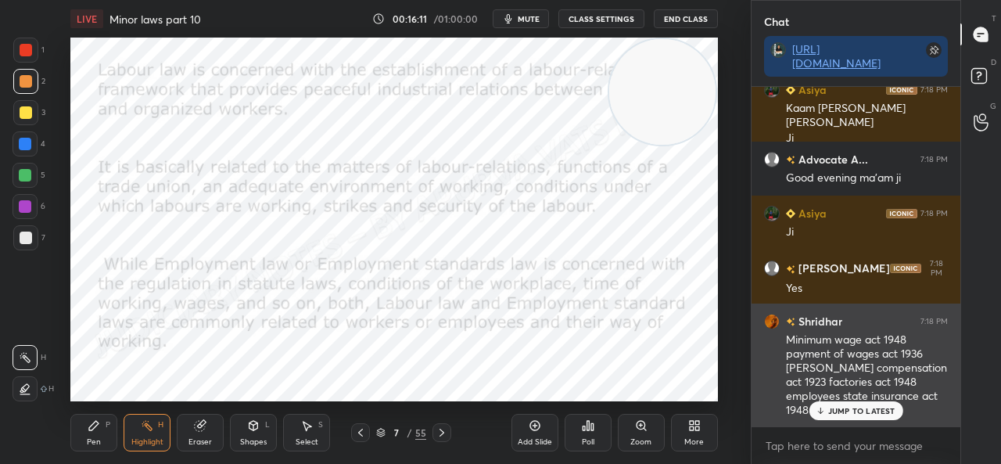
click at [827, 407] on div "JUMP TO LATEST" at bounding box center [856, 410] width 94 height 19
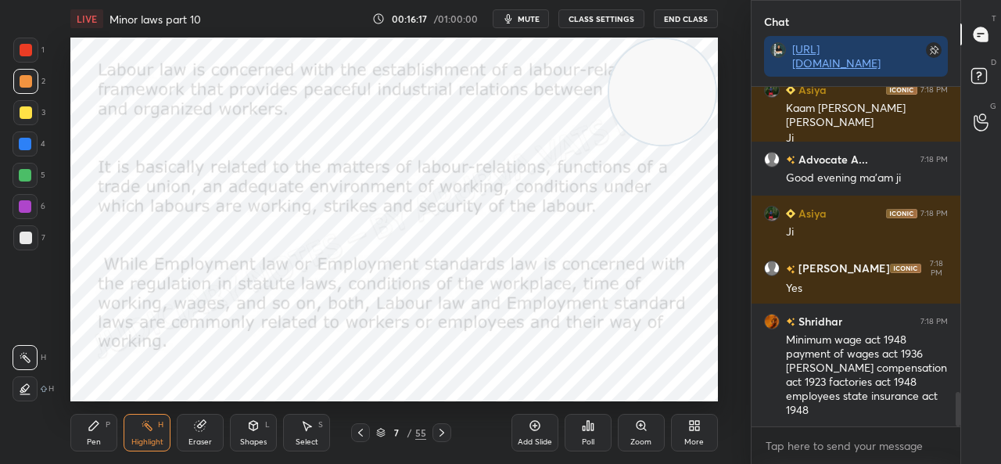
click at [436, 431] on icon at bounding box center [442, 432] width 13 height 13
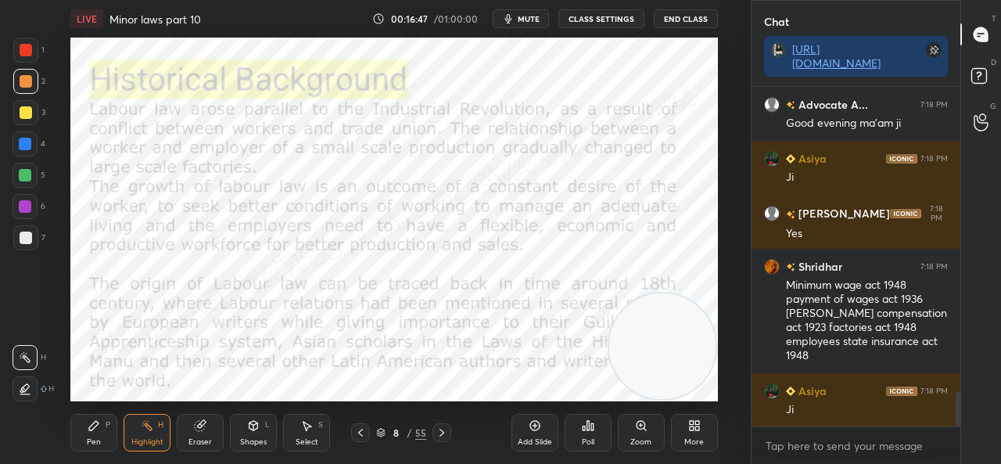
scroll to position [3098, 0]
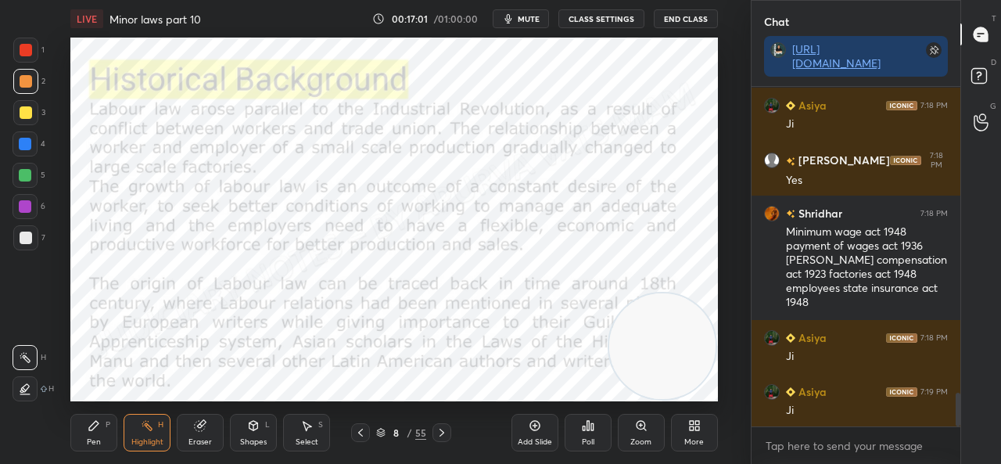
click at [526, 15] on span "mute" at bounding box center [529, 18] width 22 height 11
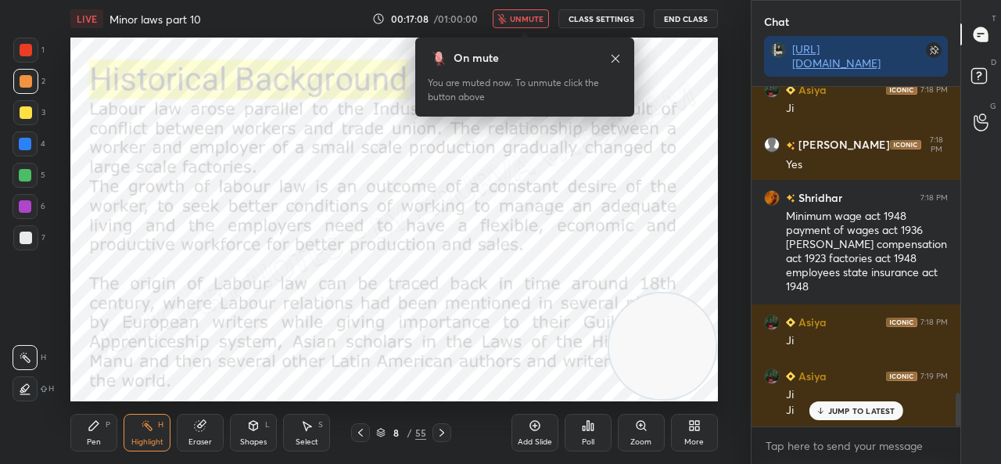
click at [526, 16] on span "unmute" at bounding box center [527, 18] width 34 height 11
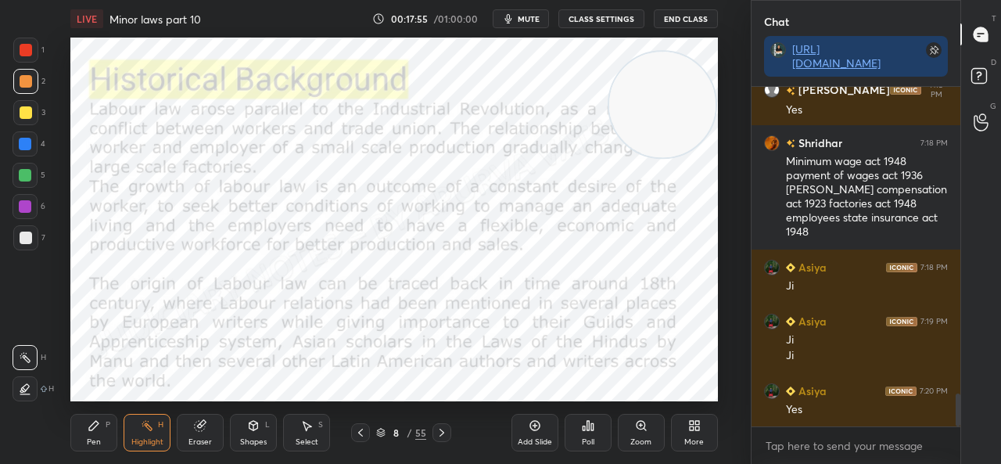
scroll to position [3184, 0]
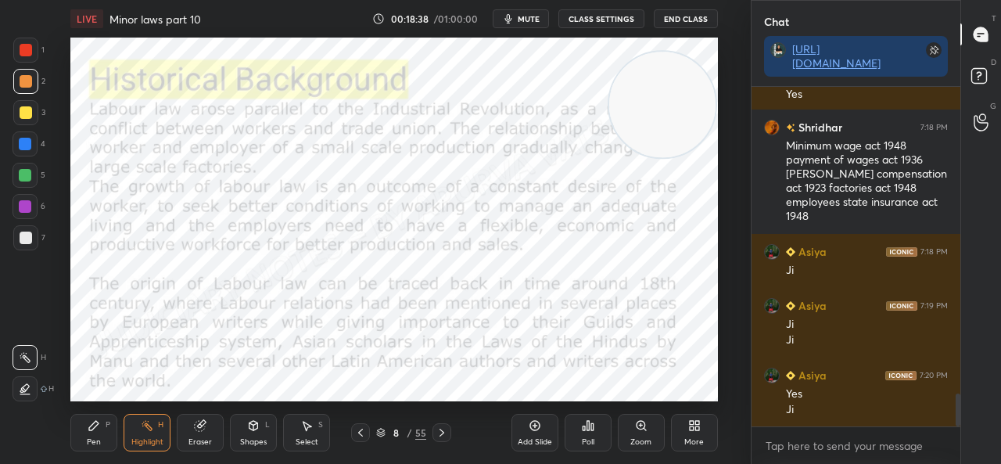
click at [441, 430] on icon at bounding box center [441, 433] width 5 height 8
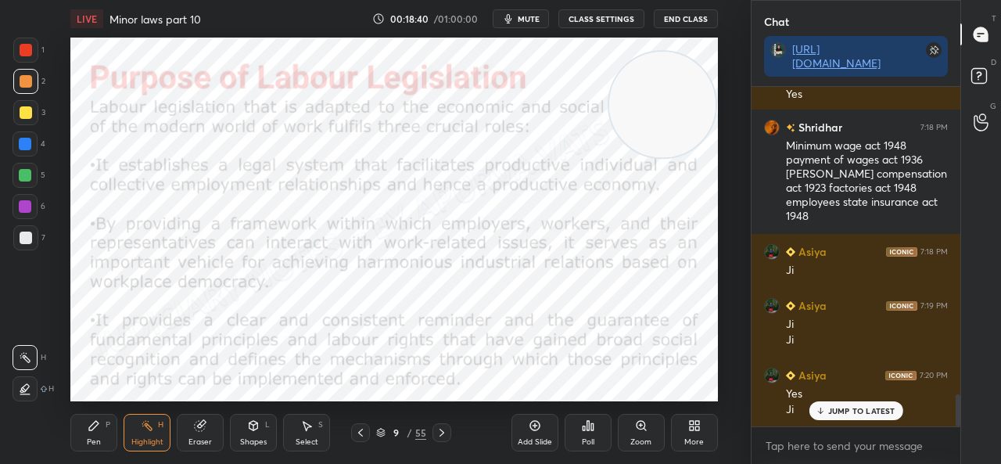
scroll to position [3237, 0]
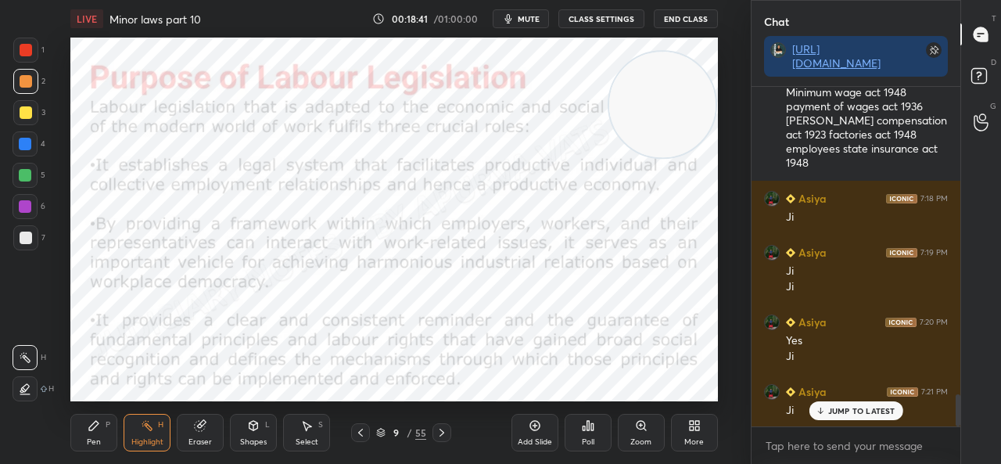
click at [842, 404] on div "JUMP TO LATEST" at bounding box center [856, 410] width 94 height 19
click at [362, 431] on icon at bounding box center [360, 432] width 13 height 13
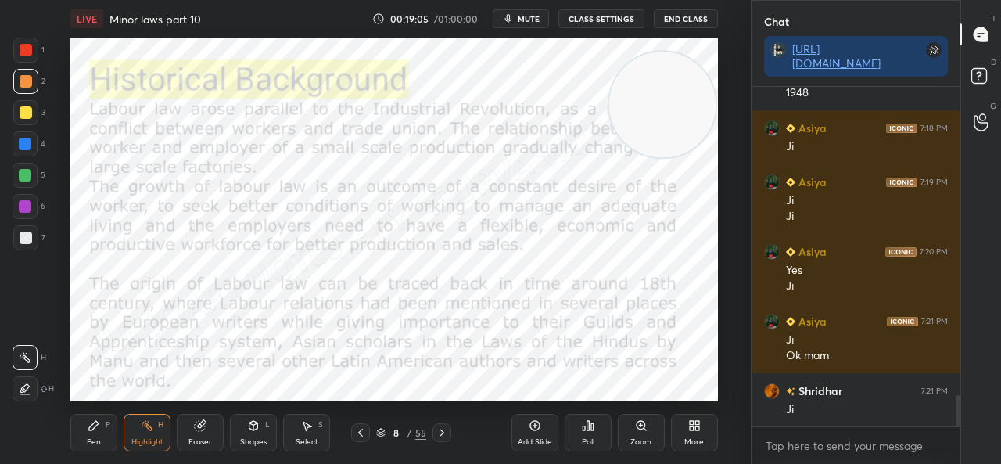
scroll to position [3361, 0]
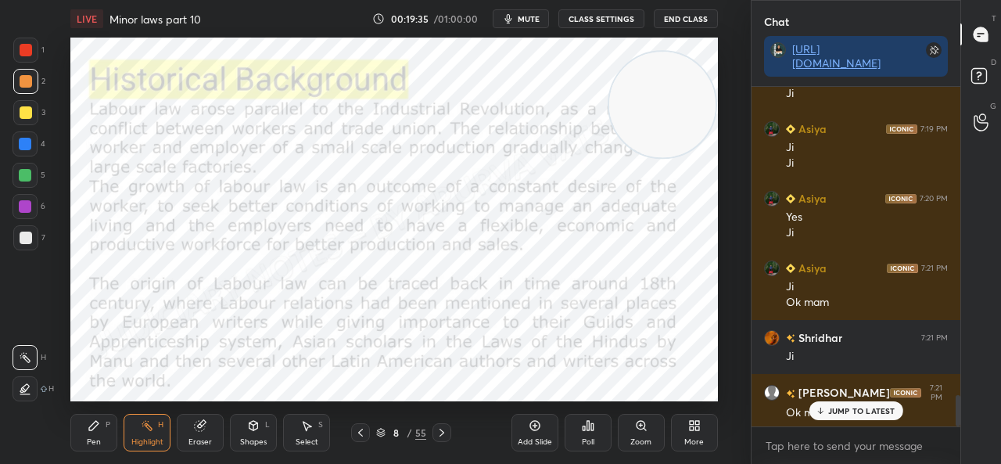
click at [529, 436] on div "Add Slide" at bounding box center [534, 433] width 47 height 38
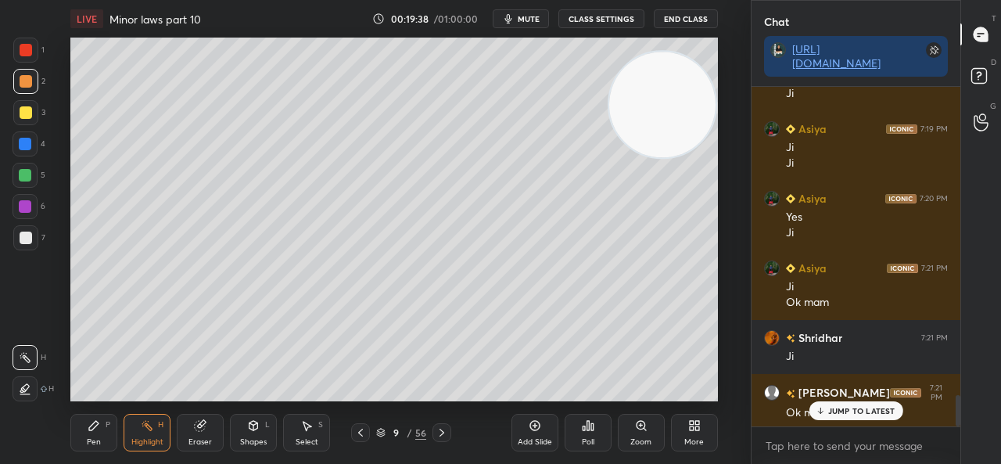
click at [97, 438] on div "Pen" at bounding box center [94, 442] width 14 height 8
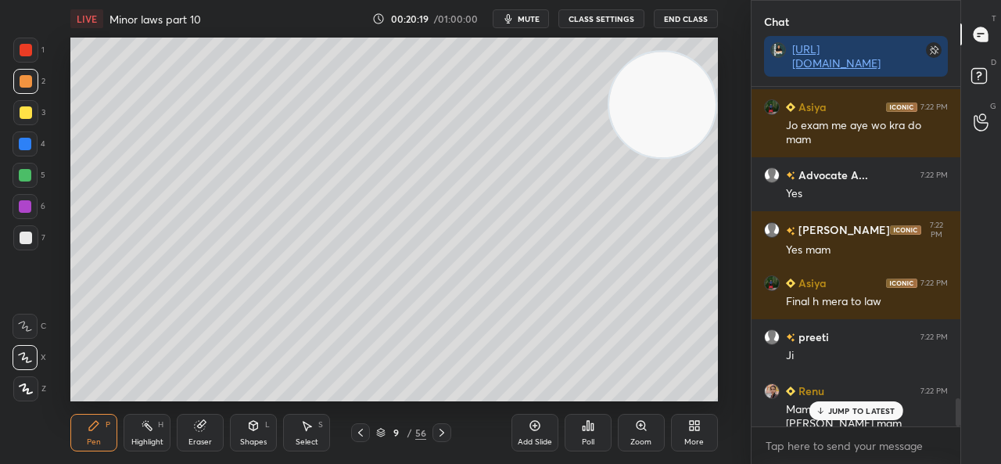
scroll to position [3807, 0]
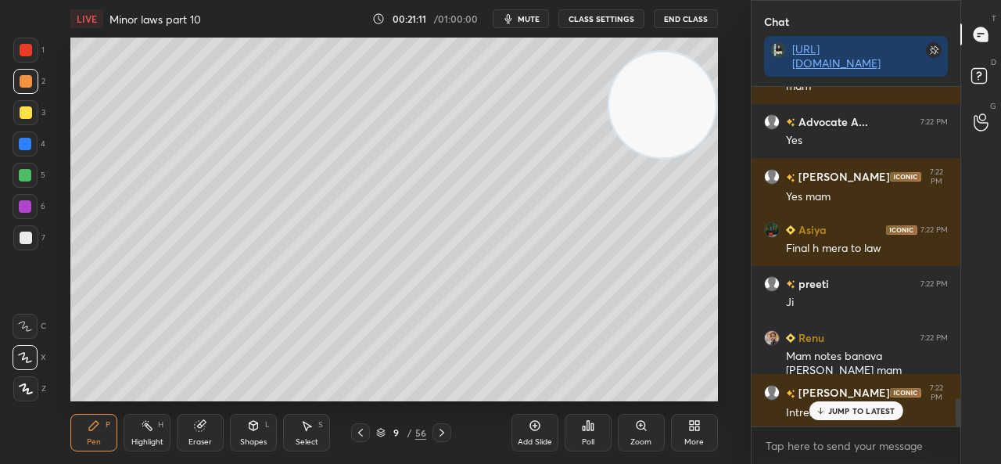
click at [206, 426] on icon at bounding box center [200, 425] width 13 height 13
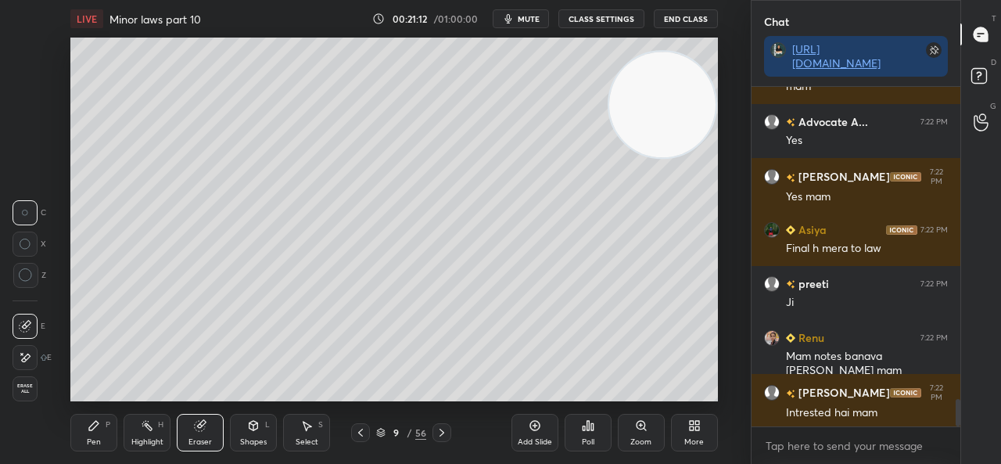
scroll to position [3862, 0]
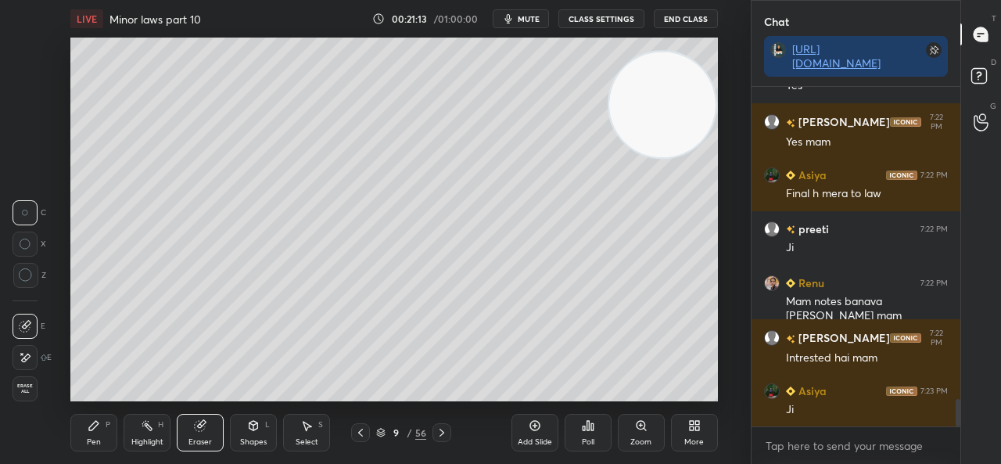
click at [89, 422] on icon at bounding box center [94, 425] width 13 height 13
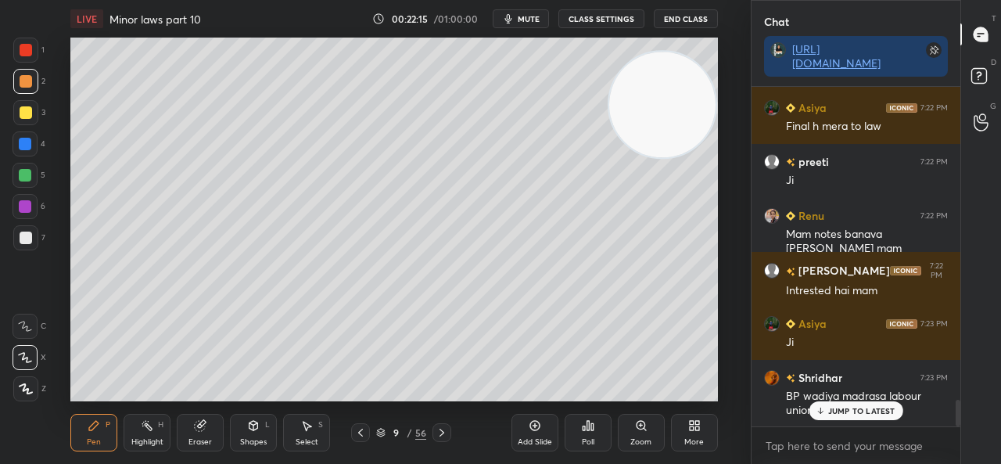
scroll to position [3966, 0]
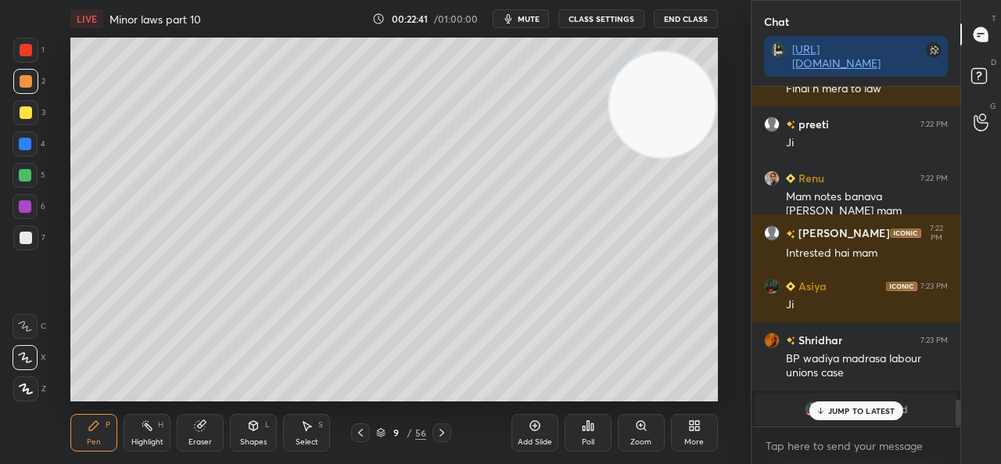
click at [871, 407] on p "JUMP TO LATEST" at bounding box center [861, 410] width 67 height 9
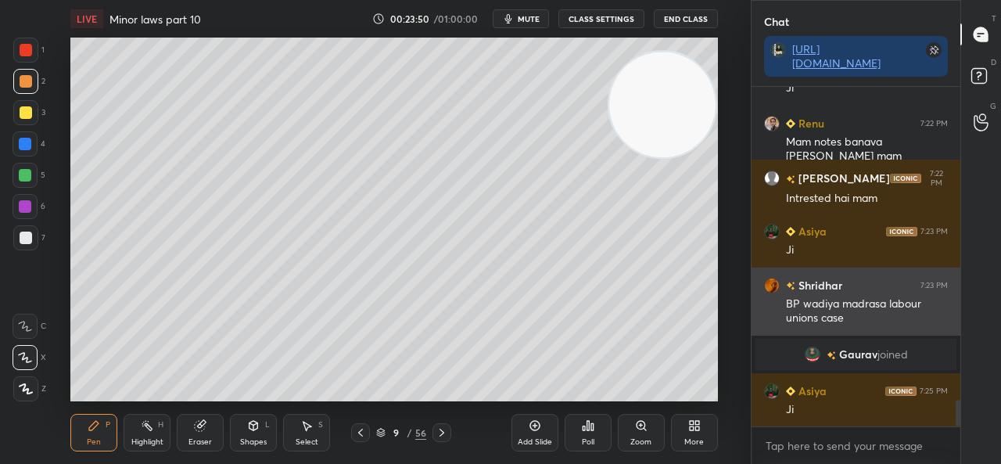
scroll to position [4074, 0]
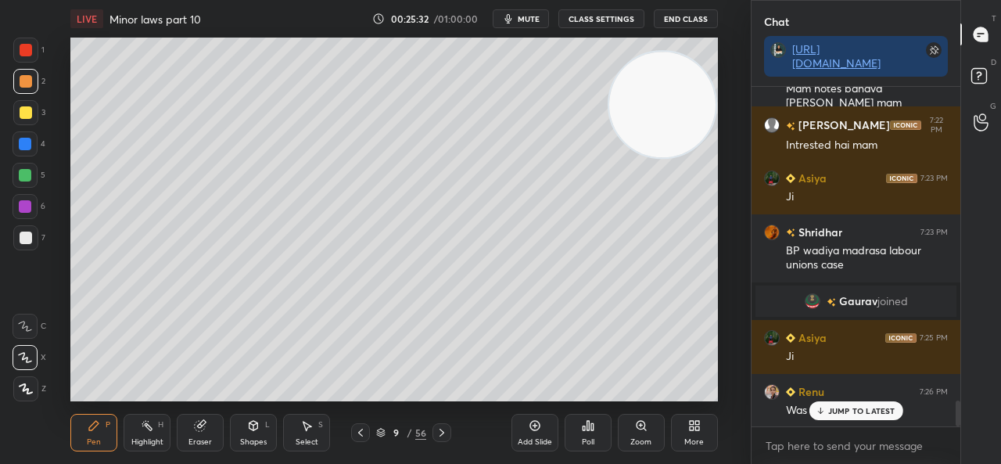
click at [27, 179] on div at bounding box center [25, 175] width 13 height 13
click at [20, 81] on div at bounding box center [26, 81] width 13 height 13
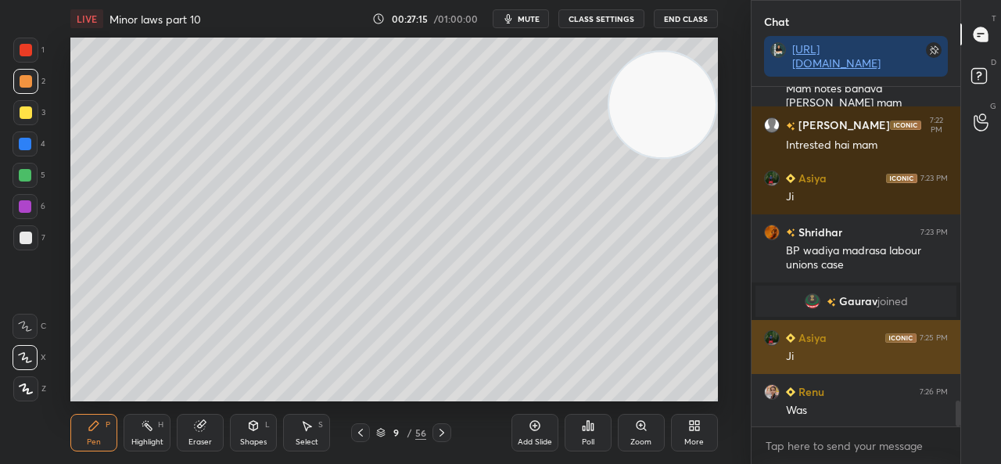
scroll to position [4143, 0]
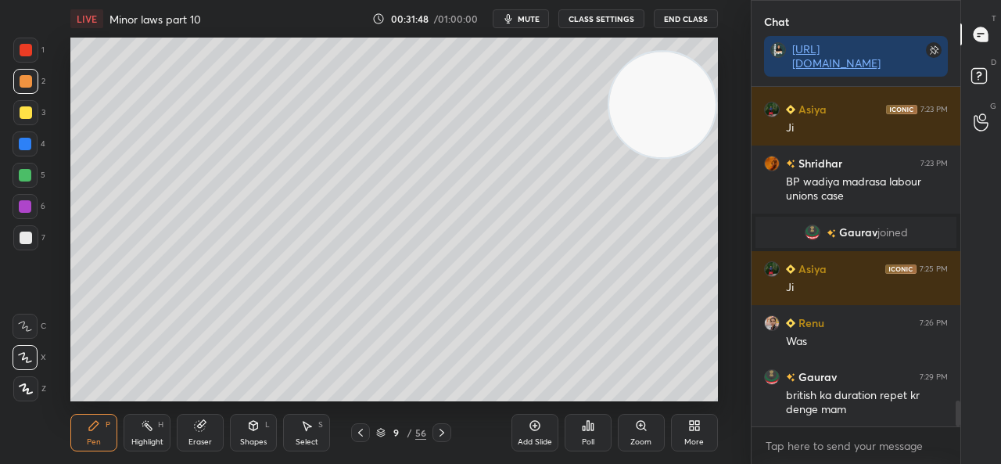
click at [645, 156] on div at bounding box center [375, 232] width 751 height 464
click at [26, 174] on div at bounding box center [25, 175] width 13 height 13
click at [28, 328] on icon at bounding box center [25, 326] width 14 height 11
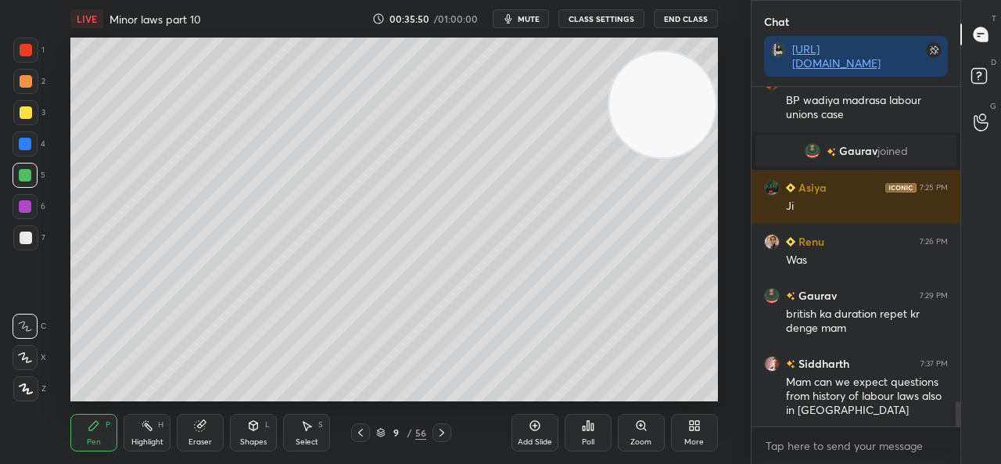
scroll to position [4279, 0]
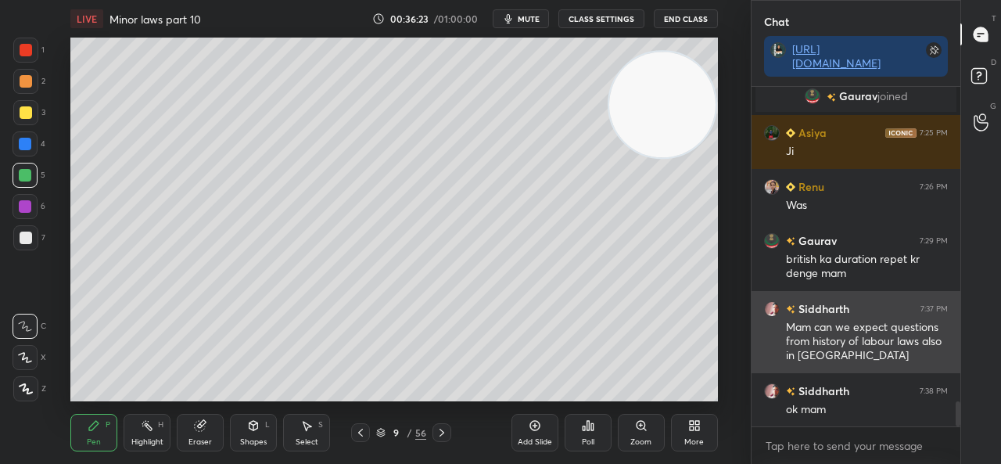
click at [774, 307] on img "grid" at bounding box center [772, 309] width 16 height 16
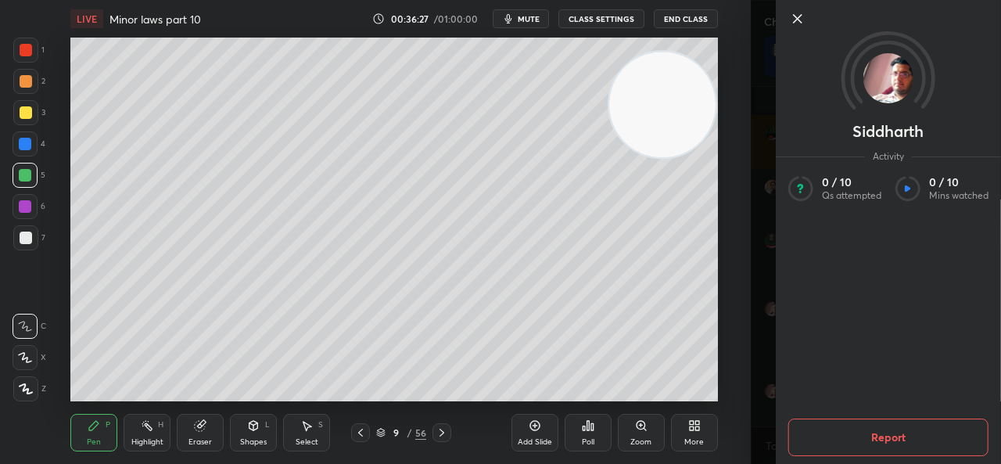
click at [801, 21] on icon at bounding box center [797, 18] width 19 height 19
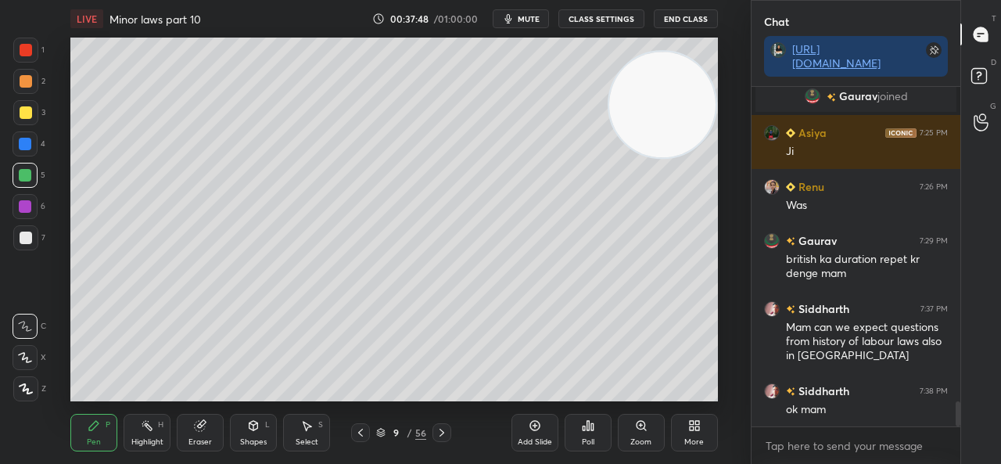
click at [530, 21] on span "mute" at bounding box center [529, 18] width 22 height 11
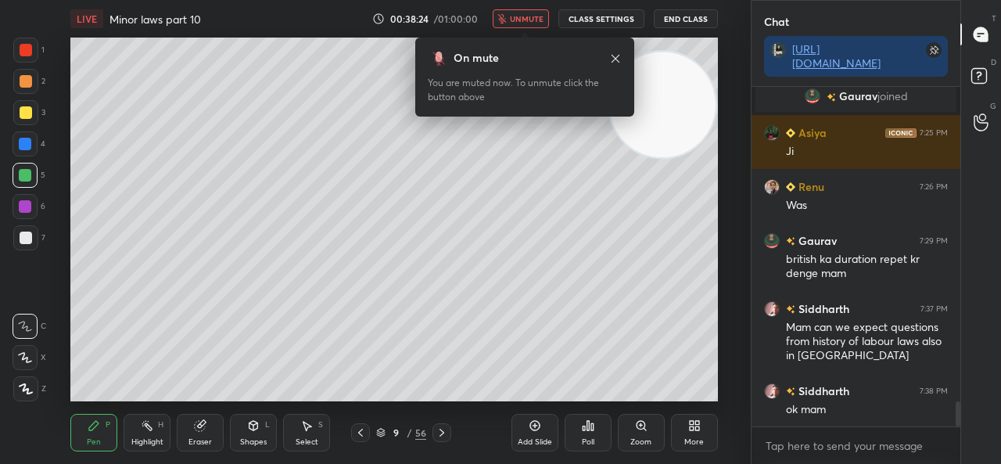
click at [533, 16] on span "unmute" at bounding box center [527, 18] width 34 height 11
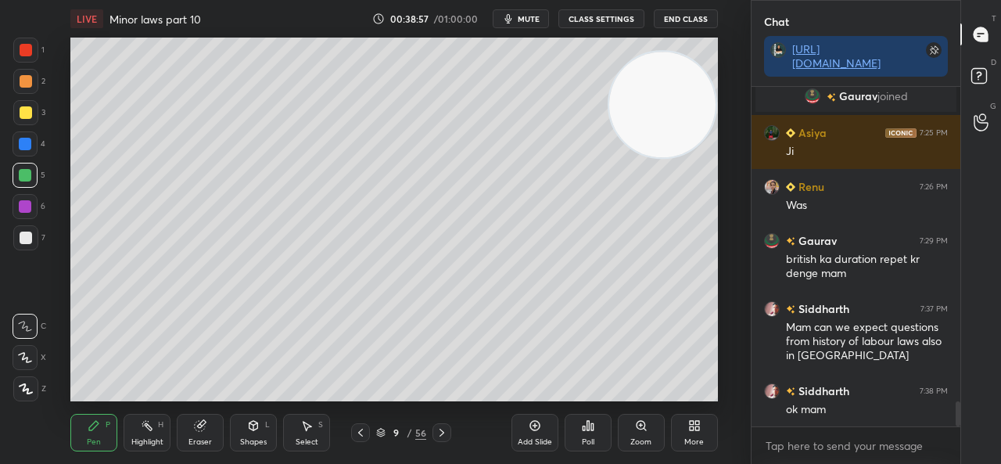
scroll to position [4332, 0]
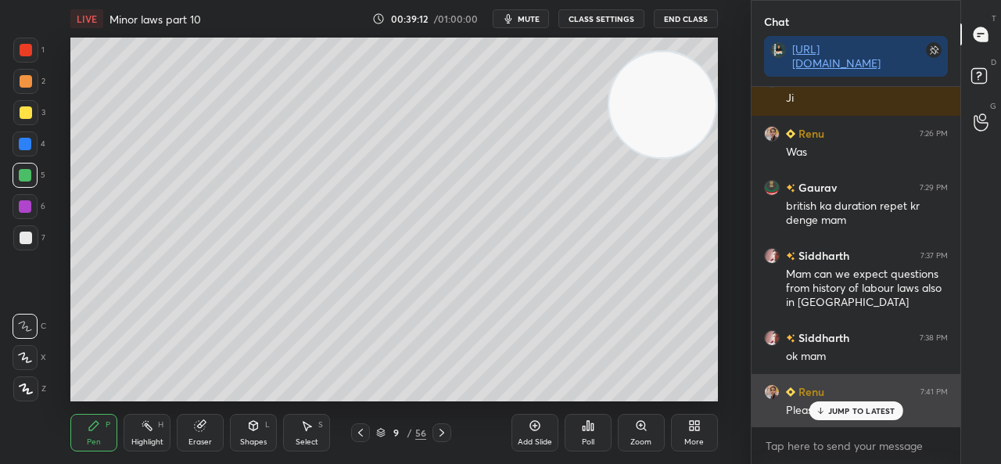
click at [862, 409] on p "JUMP TO LATEST" at bounding box center [861, 410] width 67 height 9
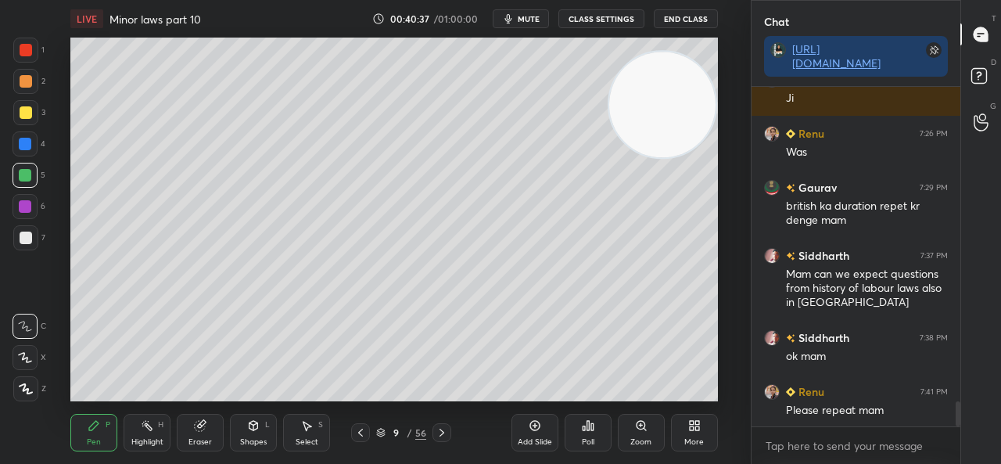
scroll to position [4370, 0]
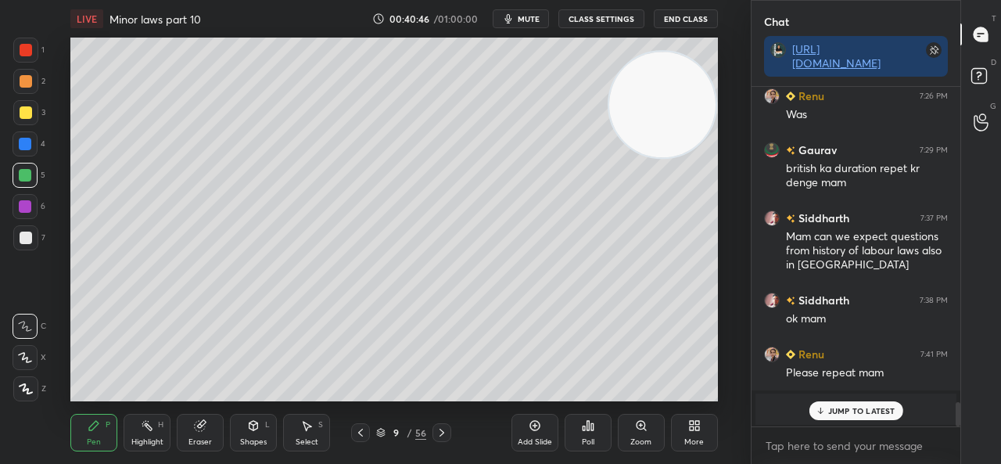
click at [847, 411] on p "JUMP TO LATEST" at bounding box center [861, 410] width 67 height 9
click at [24, 83] on div at bounding box center [26, 81] width 13 height 13
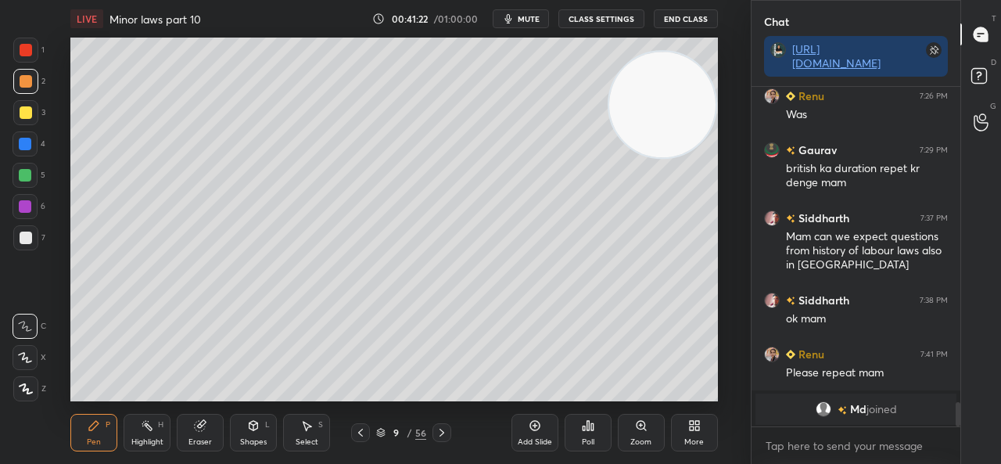
click at [306, 421] on icon at bounding box center [306, 425] width 13 height 13
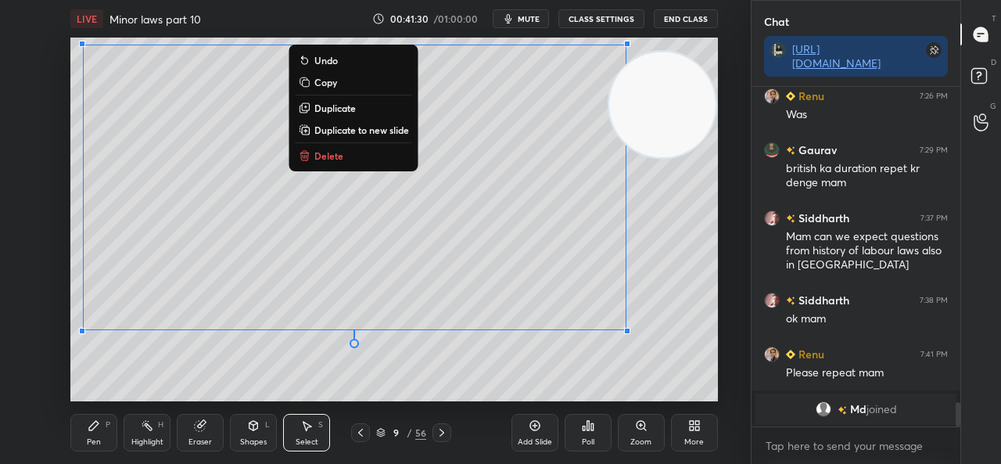
click at [242, 380] on div "0 ° Undo Copy Duplicate Duplicate to new slide Delete" at bounding box center [393, 220] width 647 height 364
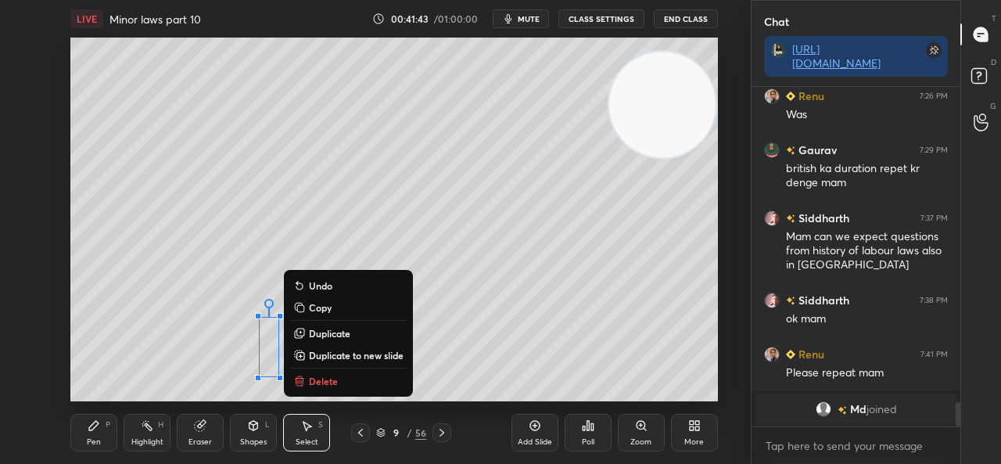
click at [313, 373] on button "Delete" at bounding box center [348, 380] width 117 height 19
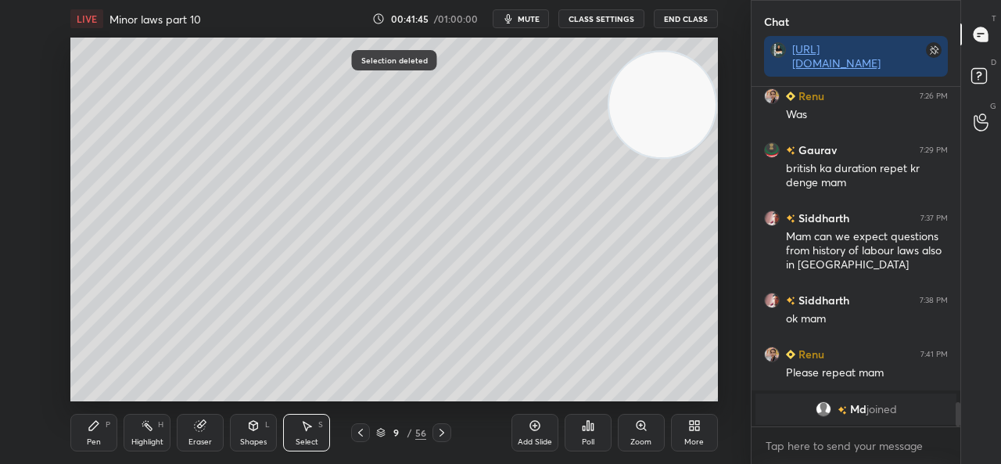
click at [88, 432] on div "Pen P" at bounding box center [93, 433] width 47 height 38
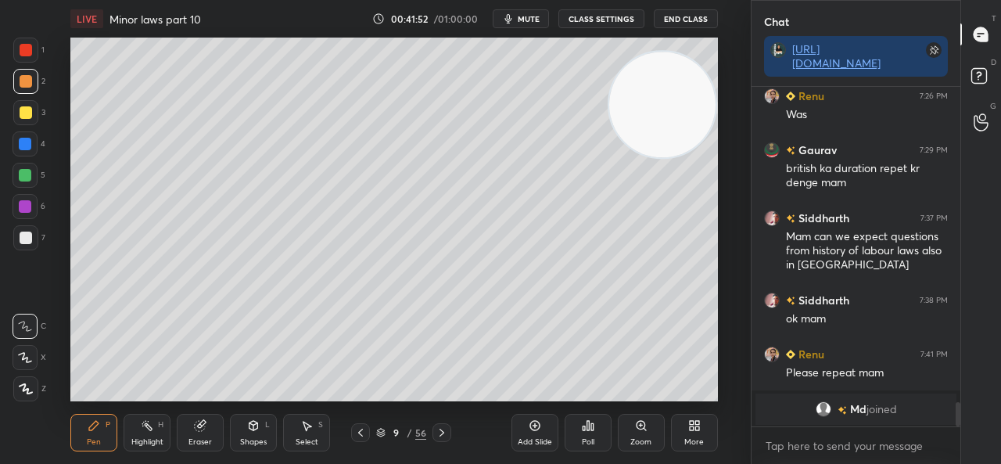
click at [22, 148] on div at bounding box center [25, 144] width 13 height 13
click at [200, 447] on div "Eraser" at bounding box center [200, 433] width 47 height 38
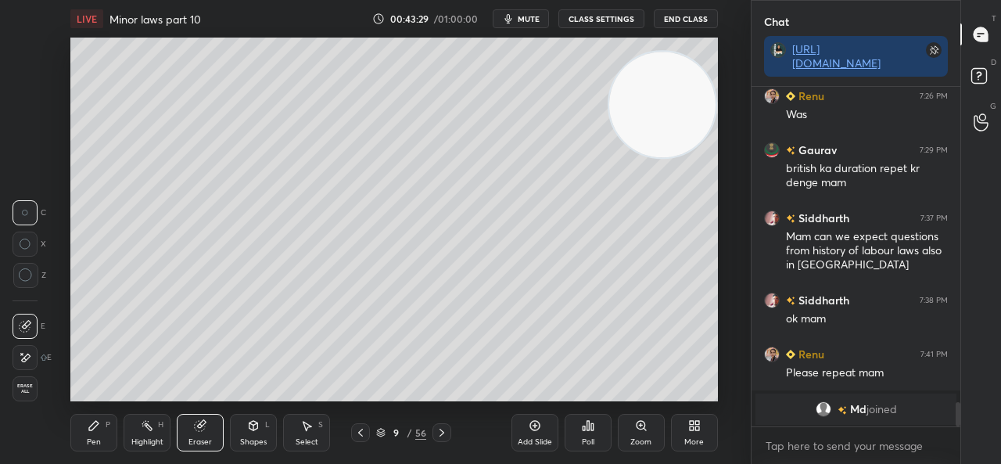
click at [36, 361] on div at bounding box center [25, 357] width 25 height 25
click at [95, 432] on icon at bounding box center [94, 425] width 13 height 13
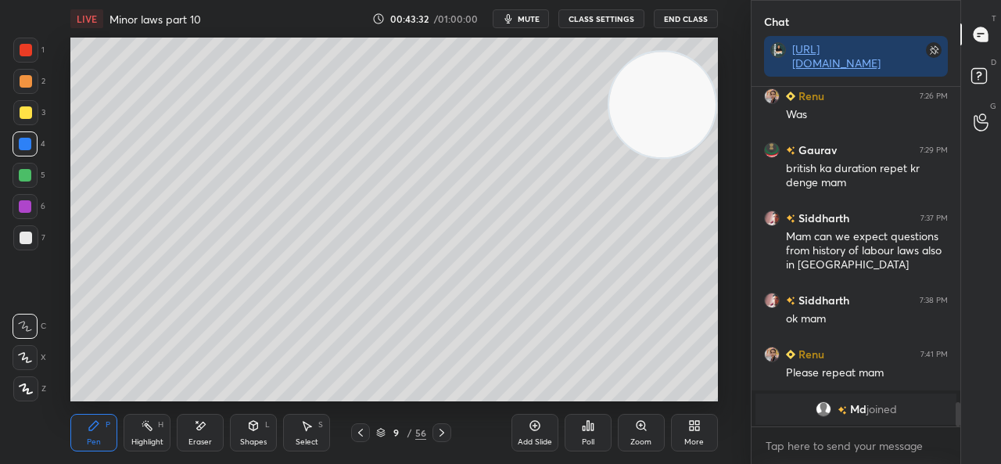
click at [23, 239] on div at bounding box center [26, 237] width 13 height 13
click at [28, 140] on div at bounding box center [25, 144] width 13 height 13
click at [511, 421] on div "Add Slide" at bounding box center [534, 433] width 47 height 38
click at [22, 118] on div at bounding box center [26, 112] width 13 height 13
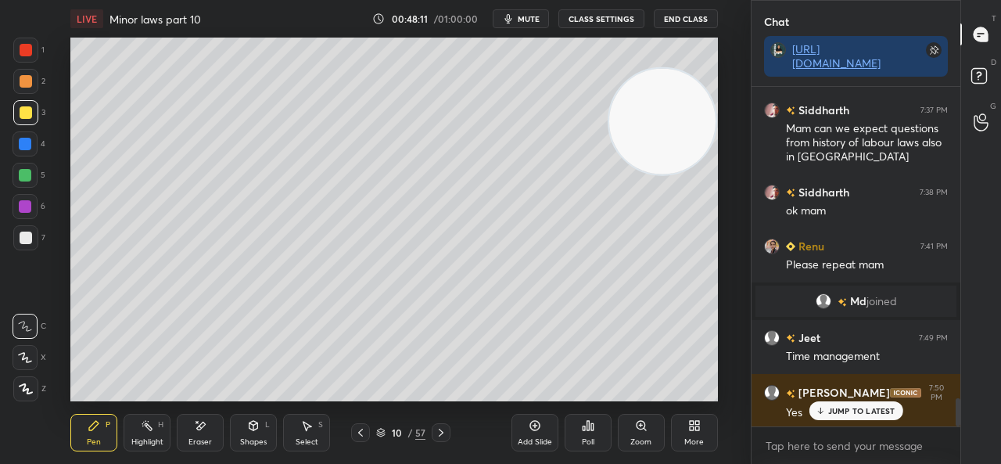
scroll to position [3836, 0]
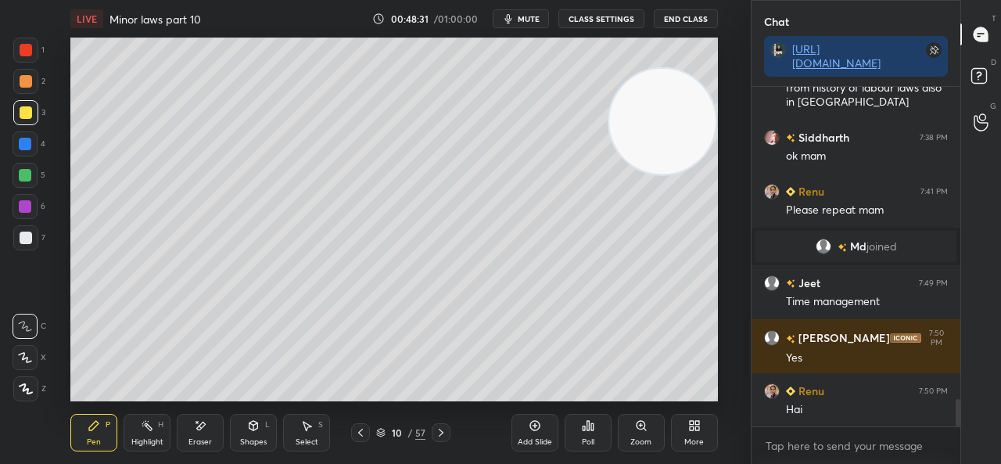
click at [191, 434] on div "Eraser" at bounding box center [200, 433] width 47 height 38
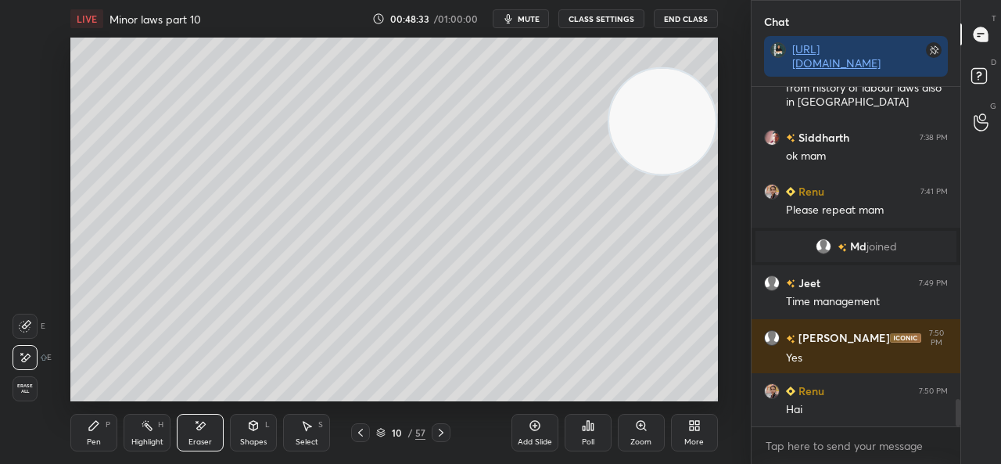
click at [87, 443] on div "Pen" at bounding box center [94, 442] width 14 height 8
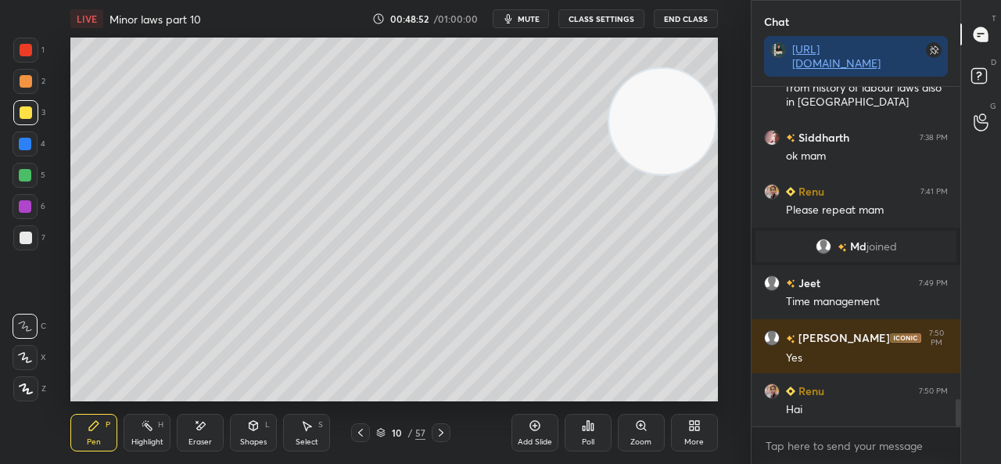
click at [310, 435] on div "Select S" at bounding box center [306, 433] width 47 height 38
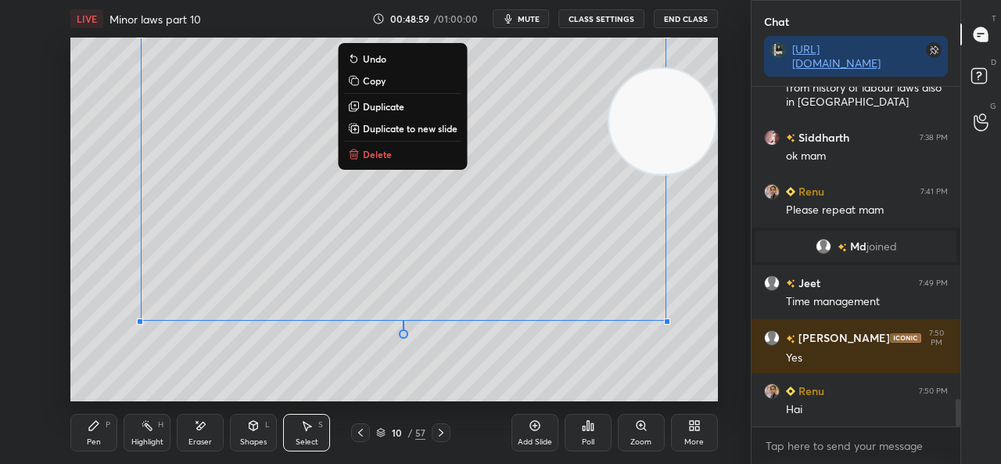
click at [168, 359] on div "0 ° Undo Copy Duplicate Duplicate to new slide Delete" at bounding box center [393, 220] width 647 height 364
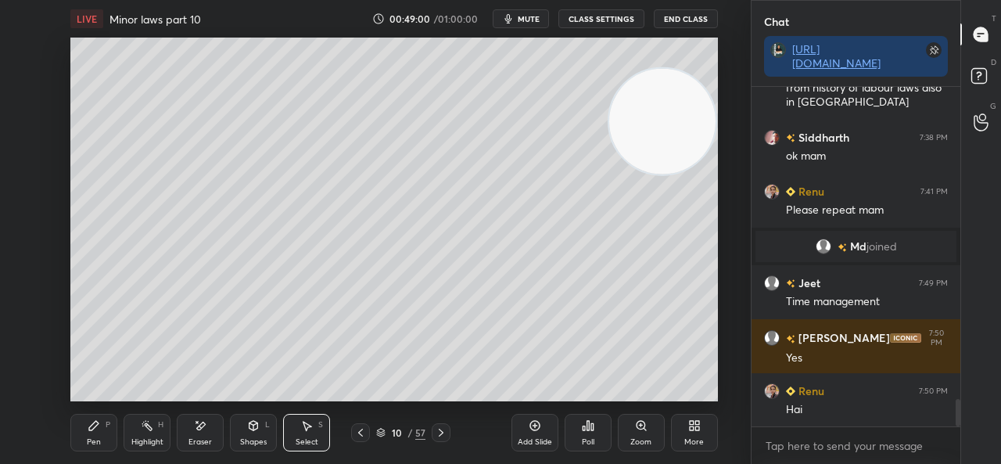
click at [88, 428] on icon at bounding box center [94, 425] width 13 height 13
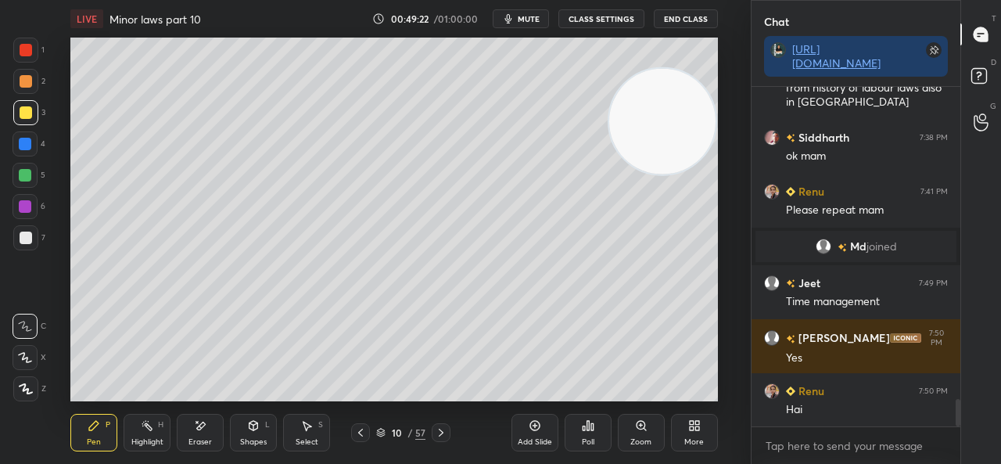
click at [529, 423] on icon at bounding box center [535, 425] width 13 height 13
click at [358, 431] on icon at bounding box center [360, 432] width 13 height 13
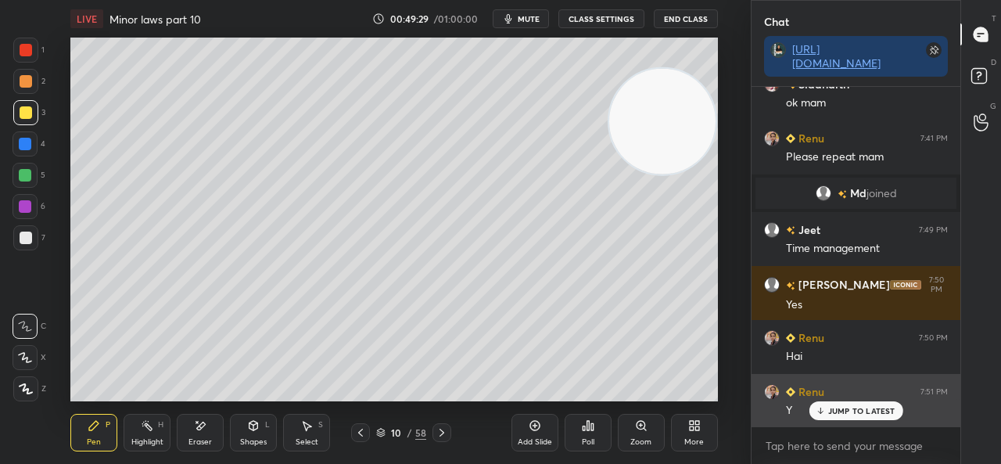
click at [873, 410] on p "JUMP TO LATEST" at bounding box center [861, 410] width 67 height 9
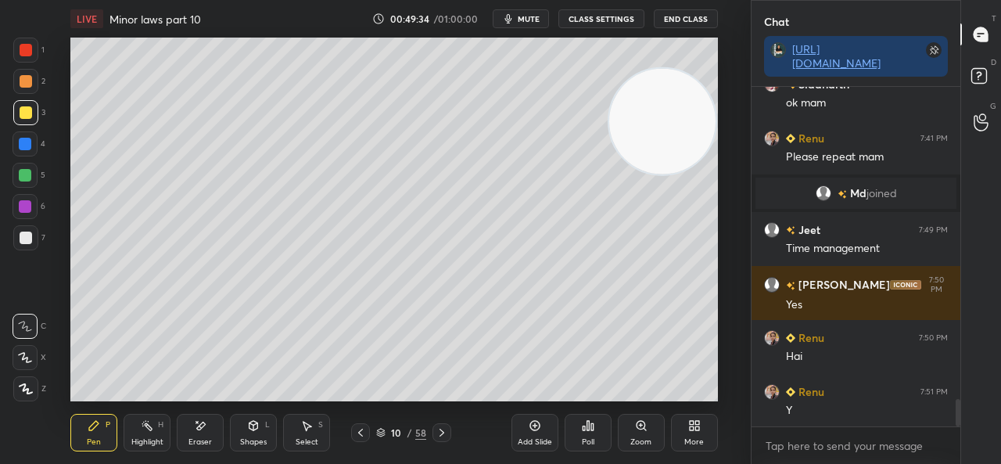
click at [358, 436] on icon at bounding box center [360, 432] width 13 height 13
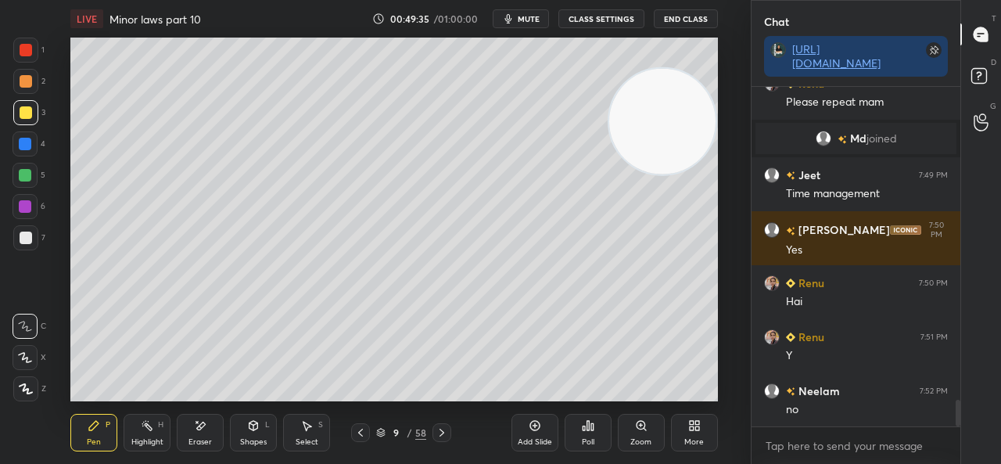
click at [358, 432] on icon at bounding box center [360, 433] width 5 height 8
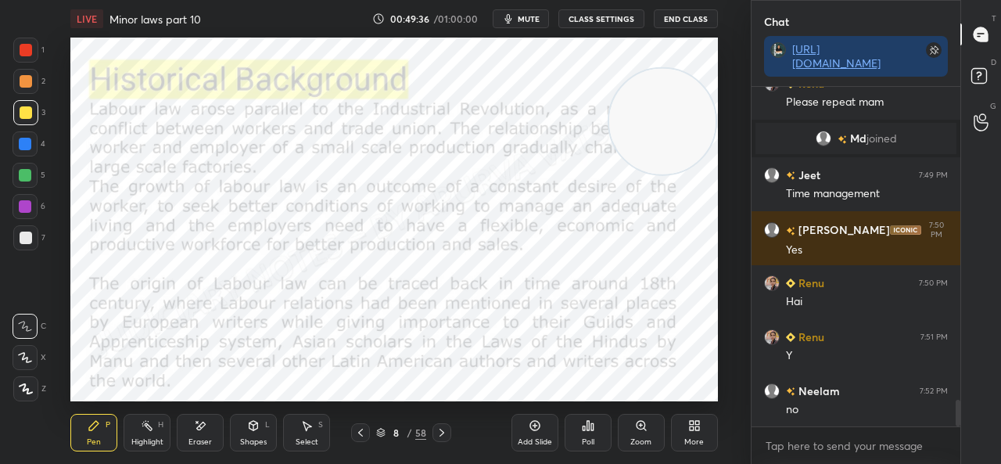
click at [449, 429] on div at bounding box center [441, 432] width 19 height 19
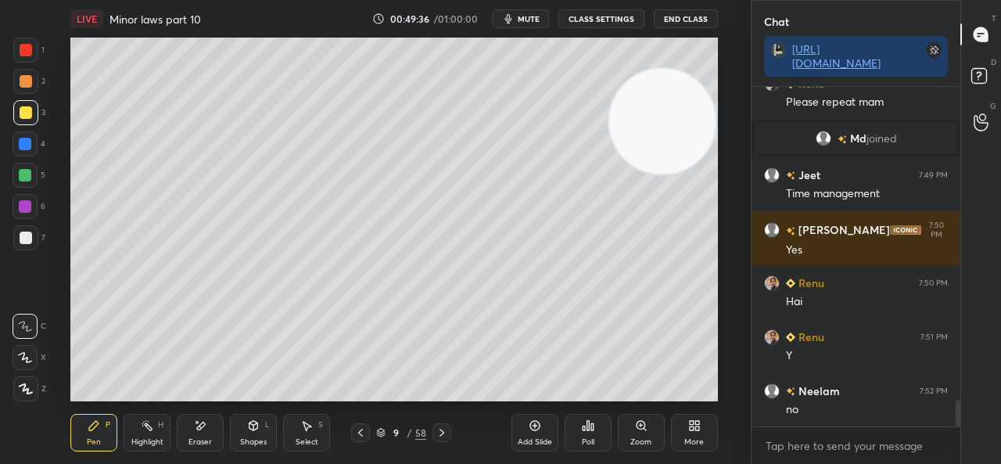
click at [449, 429] on div at bounding box center [441, 432] width 19 height 19
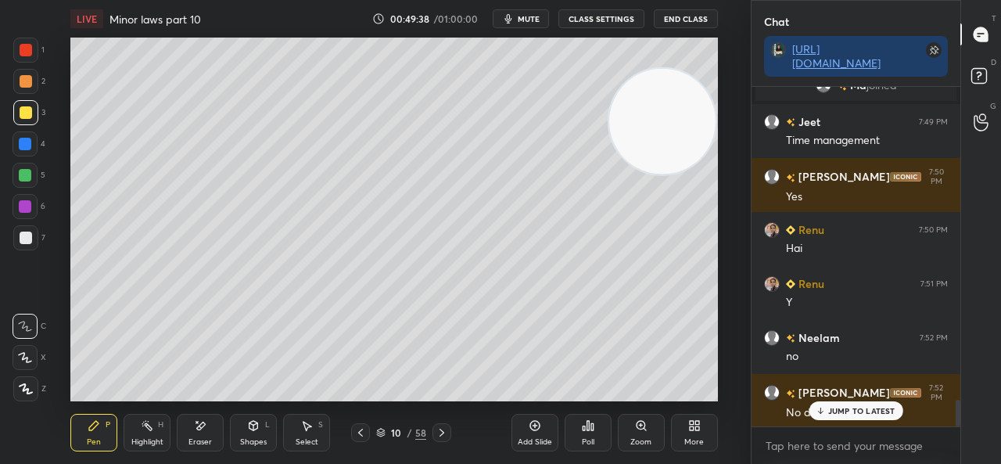
click at [565, 429] on div "Poll" at bounding box center [588, 433] width 47 height 38
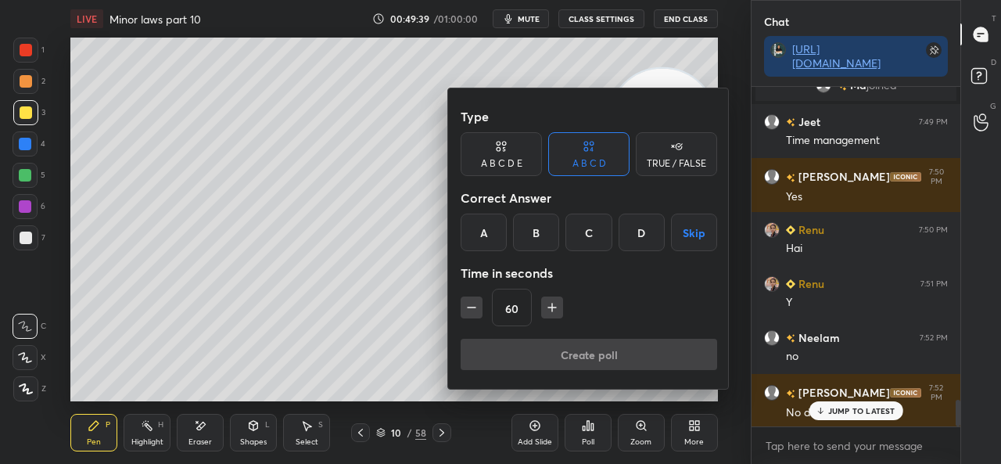
click at [172, 108] on div at bounding box center [500, 232] width 1001 height 464
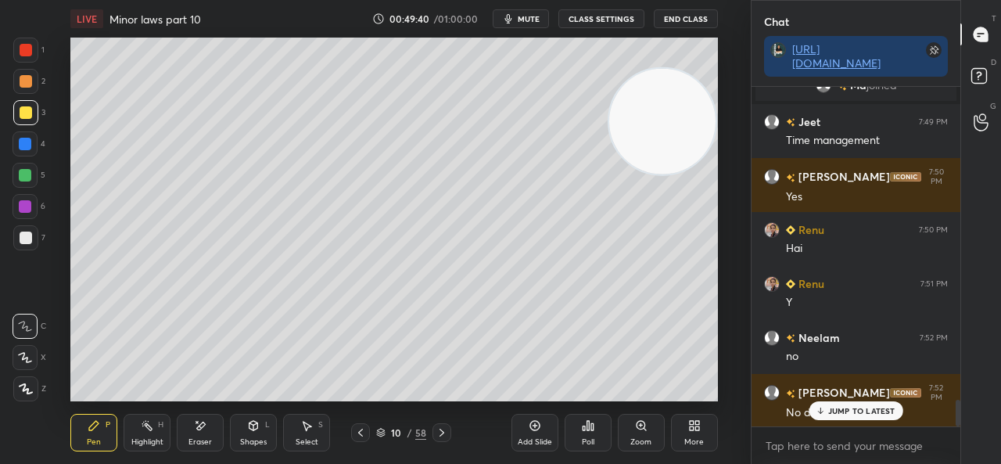
click at [541, 426] on div "Add Slide" at bounding box center [534, 433] width 47 height 38
click at [25, 84] on div at bounding box center [26, 81] width 13 height 13
click at [205, 420] on icon at bounding box center [200, 425] width 13 height 13
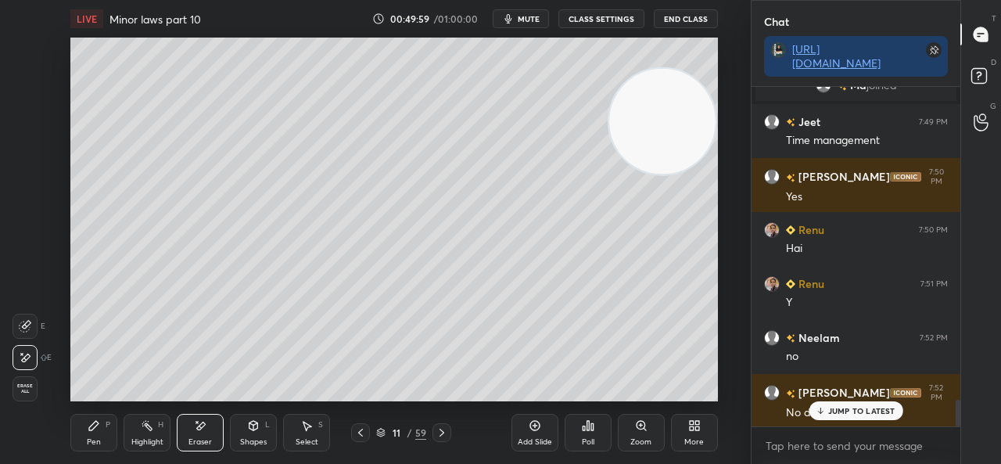
click at [92, 435] on div "Pen P" at bounding box center [93, 433] width 47 height 38
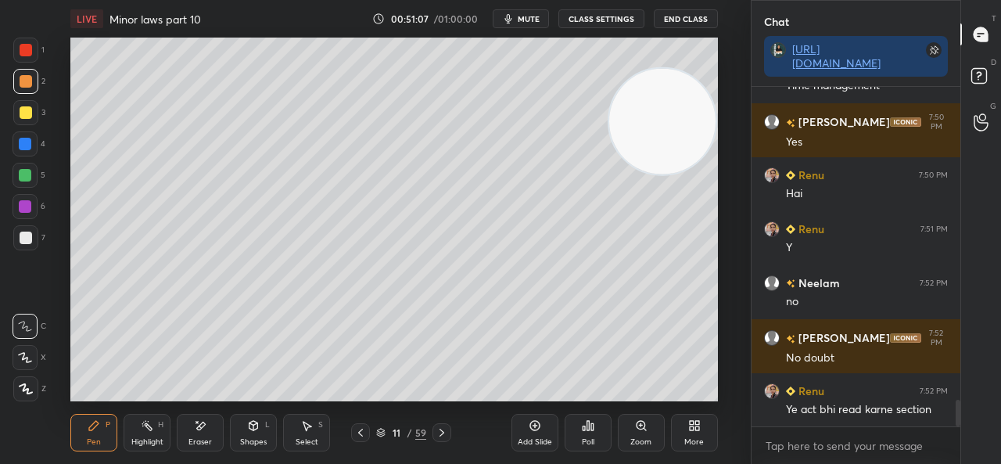
scroll to position [4106, 0]
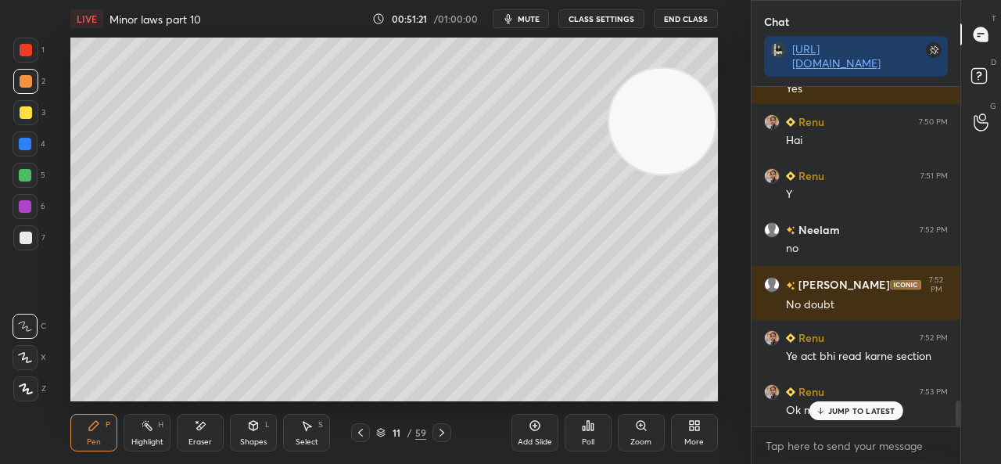
click at [451, 434] on div "11 / 59" at bounding box center [401, 432] width 221 height 19
click at [446, 431] on icon at bounding box center [442, 432] width 13 height 13
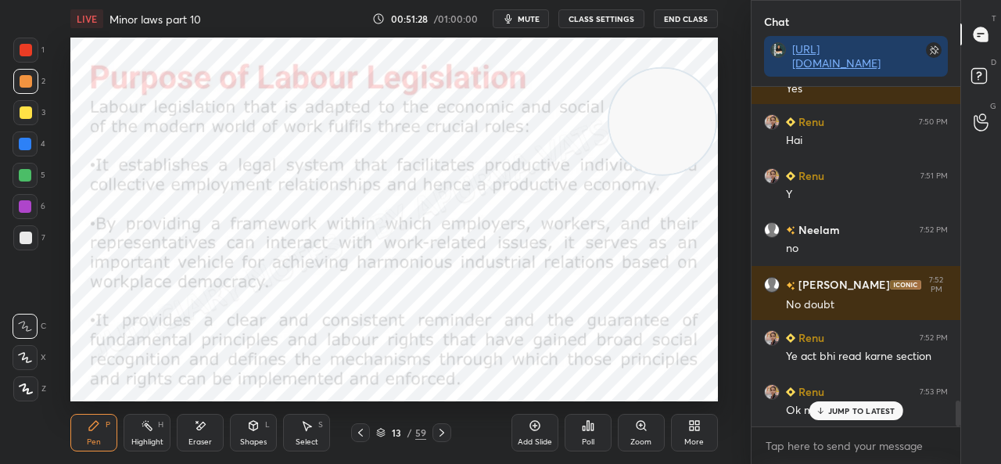
click at [352, 430] on div at bounding box center [360, 432] width 19 height 19
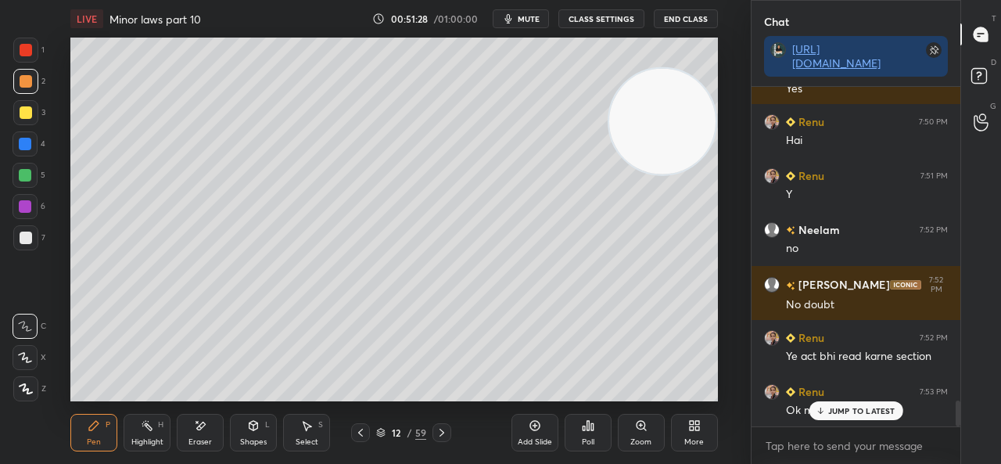
click at [355, 429] on icon at bounding box center [360, 432] width 13 height 13
click at [357, 429] on icon at bounding box center [360, 432] width 13 height 13
click at [447, 432] on div at bounding box center [441, 432] width 19 height 19
click at [446, 431] on icon at bounding box center [442, 432] width 13 height 13
click at [446, 433] on icon at bounding box center [442, 432] width 13 height 13
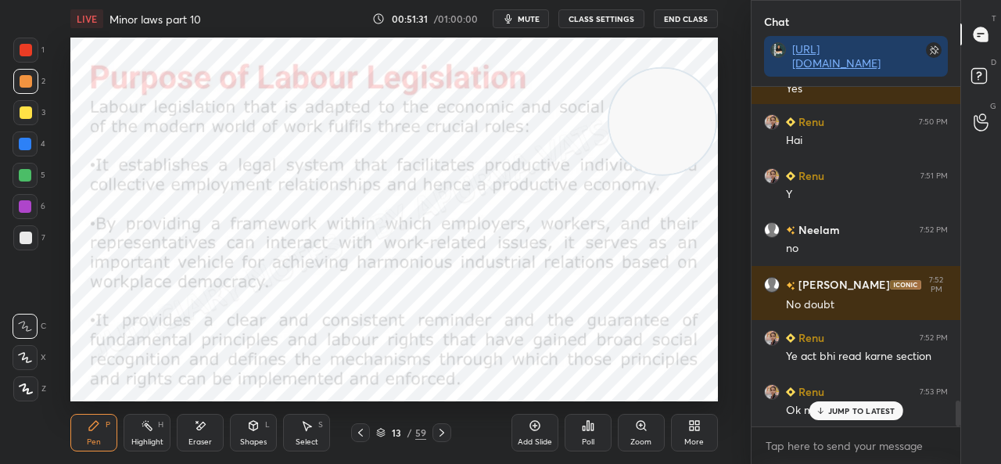
click at [446, 432] on icon at bounding box center [442, 432] width 13 height 13
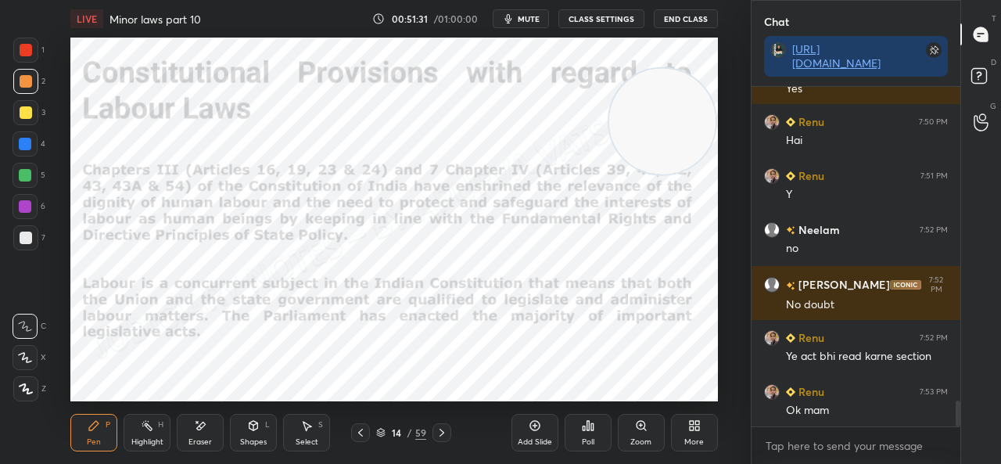
scroll to position [4160, 0]
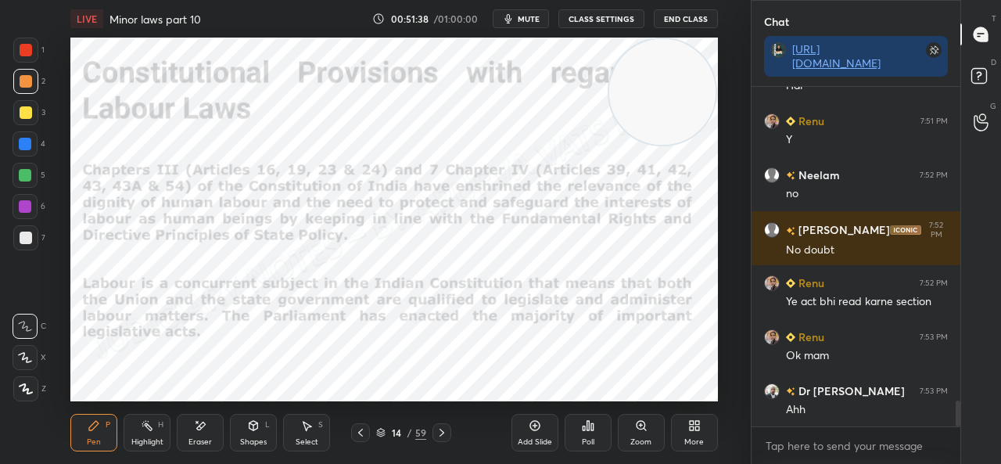
click at [26, 389] on icon at bounding box center [26, 388] width 13 height 9
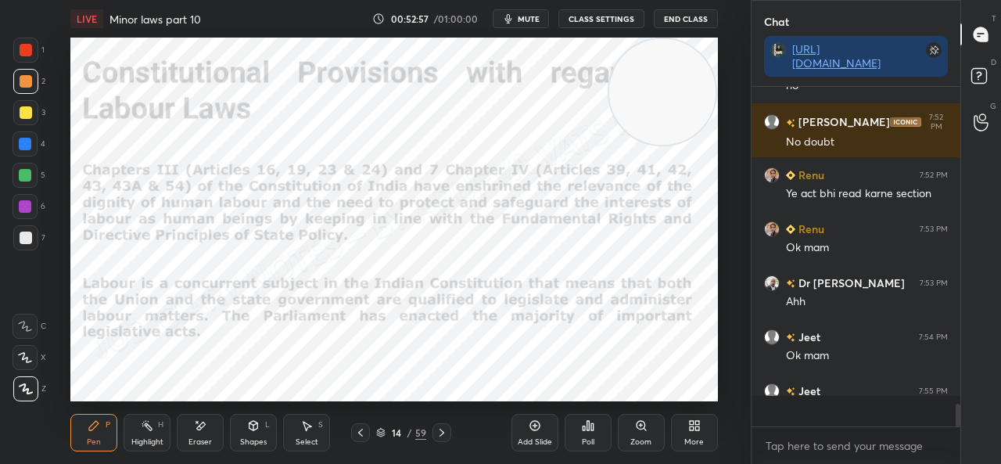
scroll to position [4268, 0]
click at [447, 431] on icon at bounding box center [442, 432] width 13 height 13
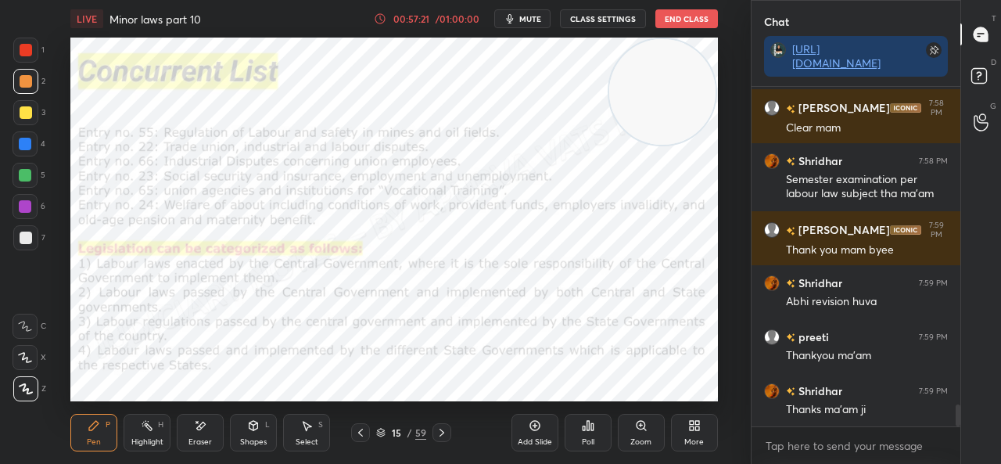
scroll to position [5013, 0]
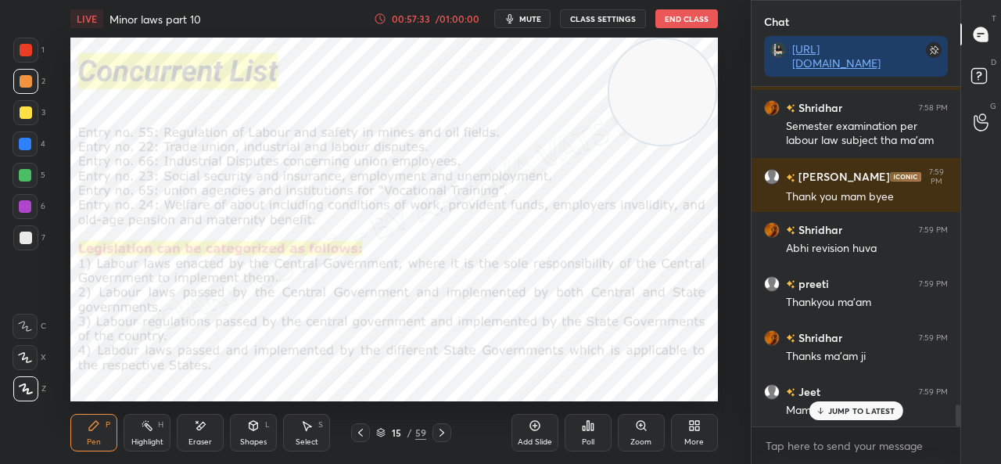
click at [830, 419] on div "JUMP TO LATEST" at bounding box center [856, 410] width 94 height 19
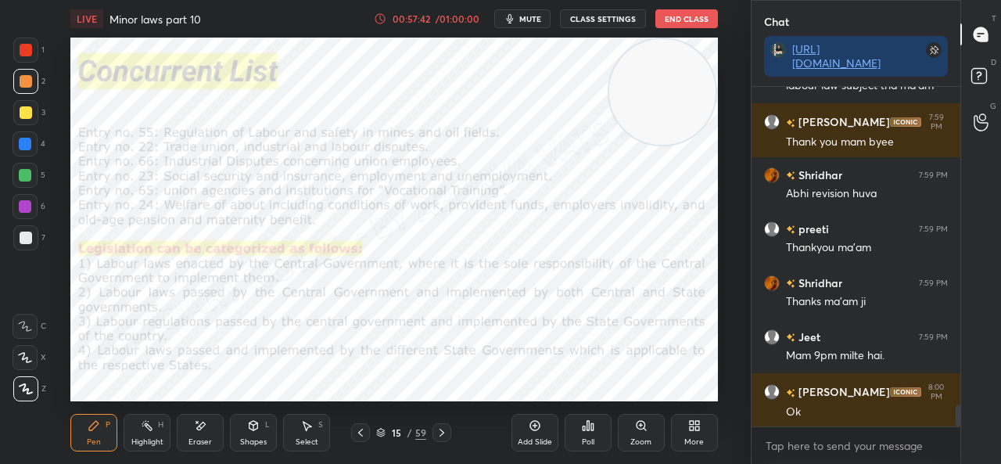
click at [546, 16] on button "mute" at bounding box center [522, 18] width 56 height 19
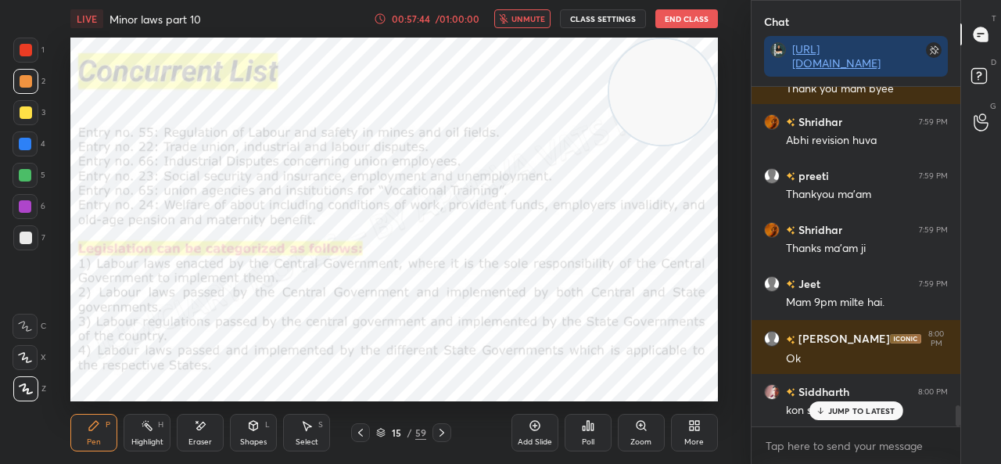
click at [841, 410] on p "JUMP TO LATEST" at bounding box center [861, 410] width 67 height 9
click at [518, 16] on span "unmute" at bounding box center [528, 18] width 34 height 11
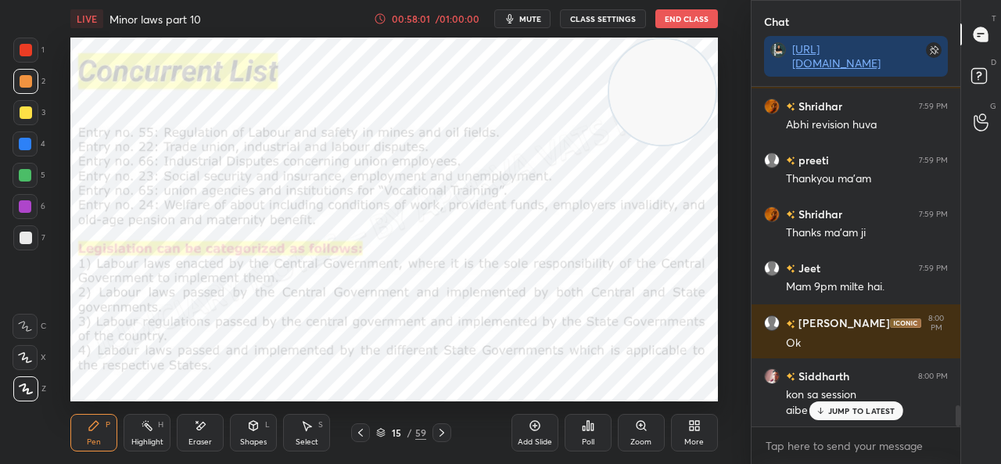
click at [832, 409] on p "JUMP TO LATEST" at bounding box center [861, 410] width 67 height 9
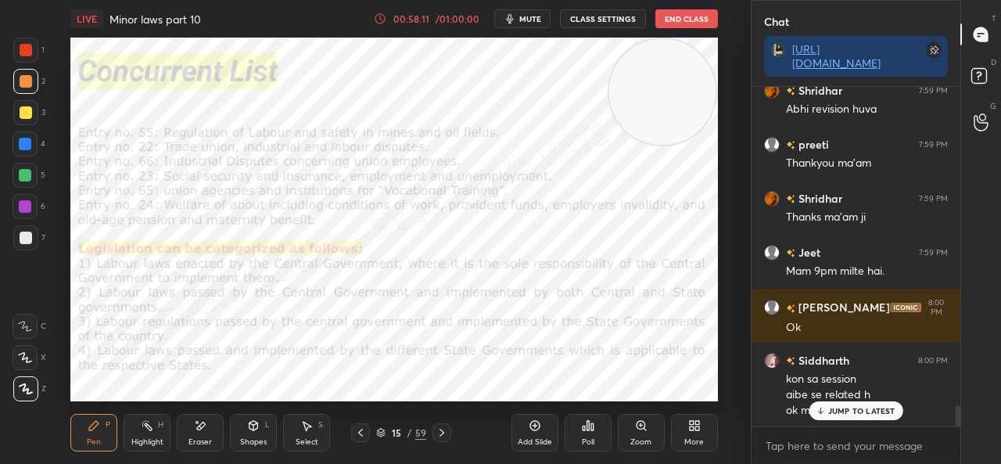
click at [841, 417] on div "JUMP TO LATEST" at bounding box center [856, 410] width 94 height 19
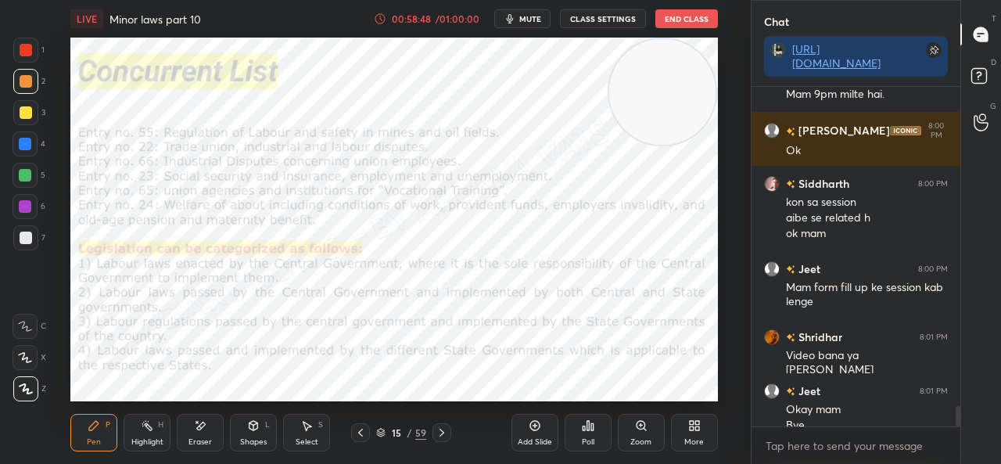
scroll to position [5344, 0]
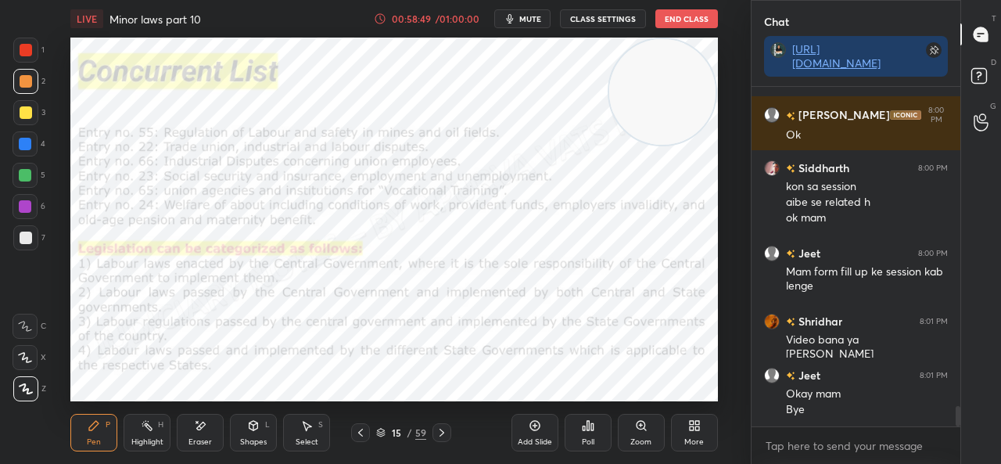
click at [508, 26] on button "mute" at bounding box center [522, 18] width 56 height 19
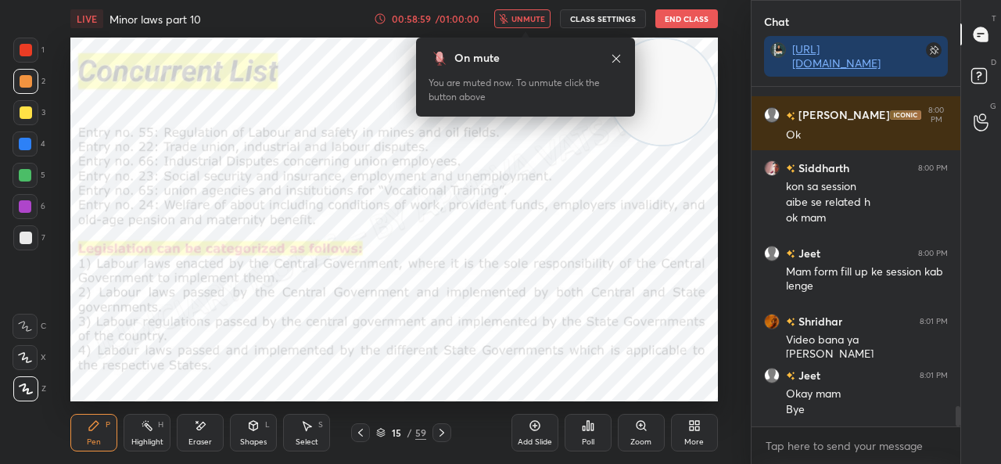
scroll to position [5382, 0]
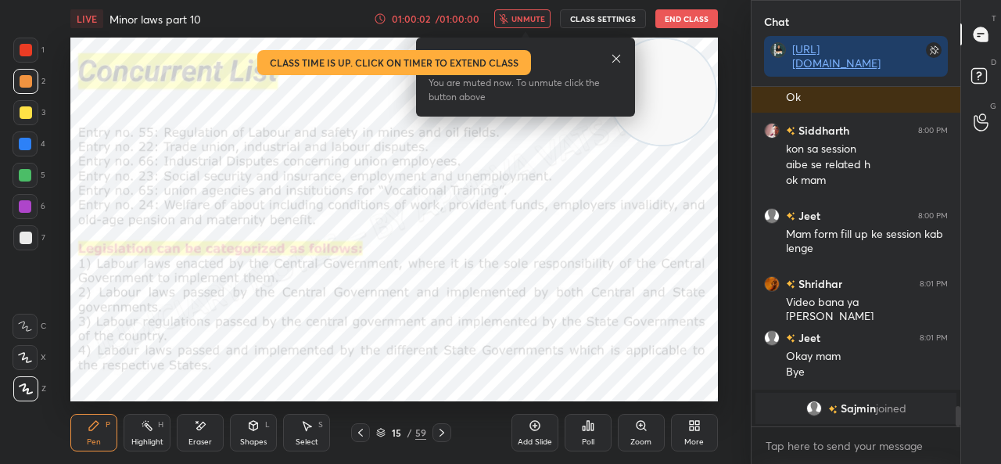
click at [682, 25] on button "End Class" at bounding box center [686, 18] width 63 height 19
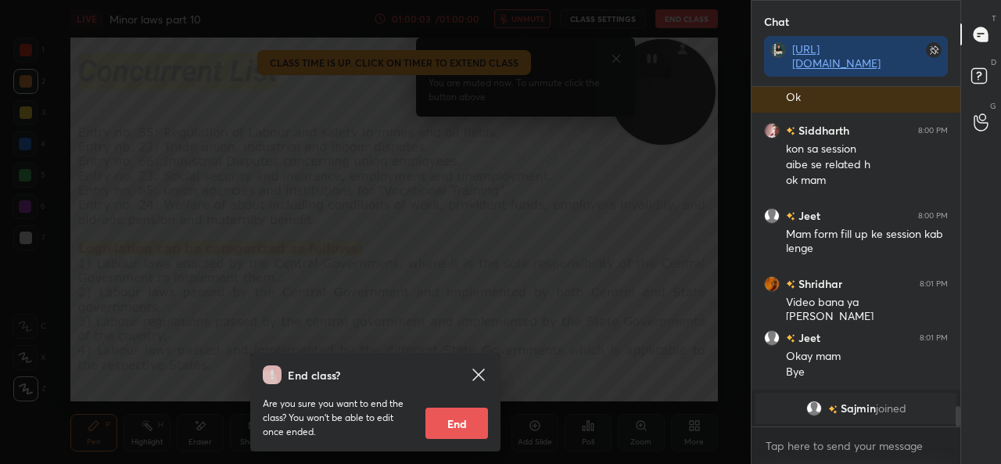
click at [443, 429] on button "End" at bounding box center [456, 422] width 63 height 31
type textarea "x"
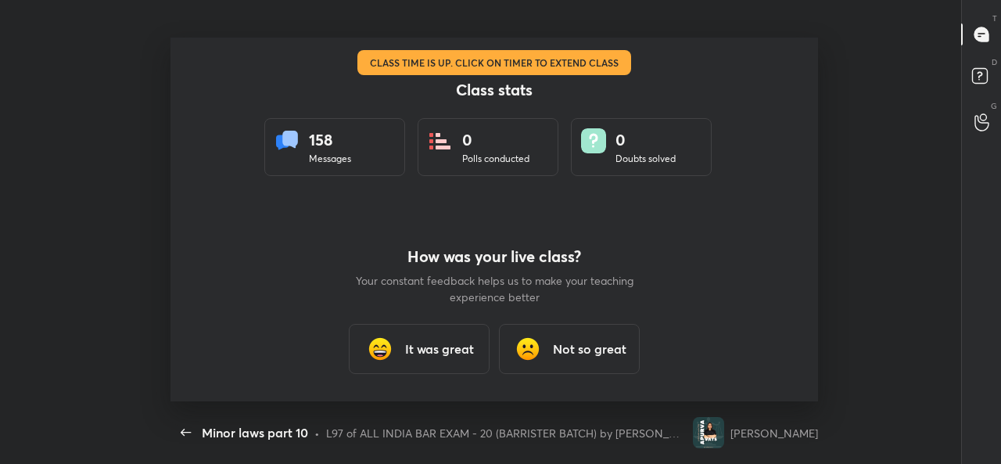
scroll to position [0, 0]
click at [419, 356] on h3 "It was great" at bounding box center [439, 348] width 69 height 19
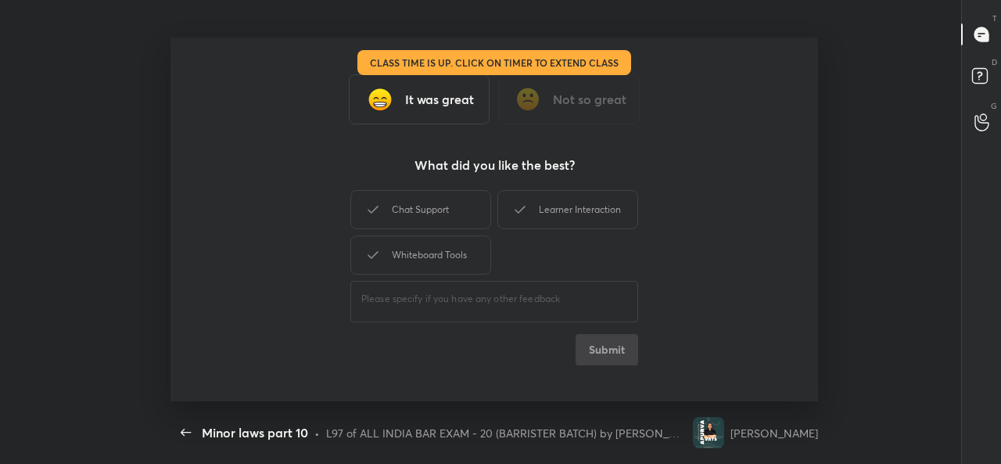
click at [400, 218] on div "Chat Support" at bounding box center [420, 209] width 141 height 39
click at [536, 203] on div "Learner Interaction" at bounding box center [567, 209] width 141 height 39
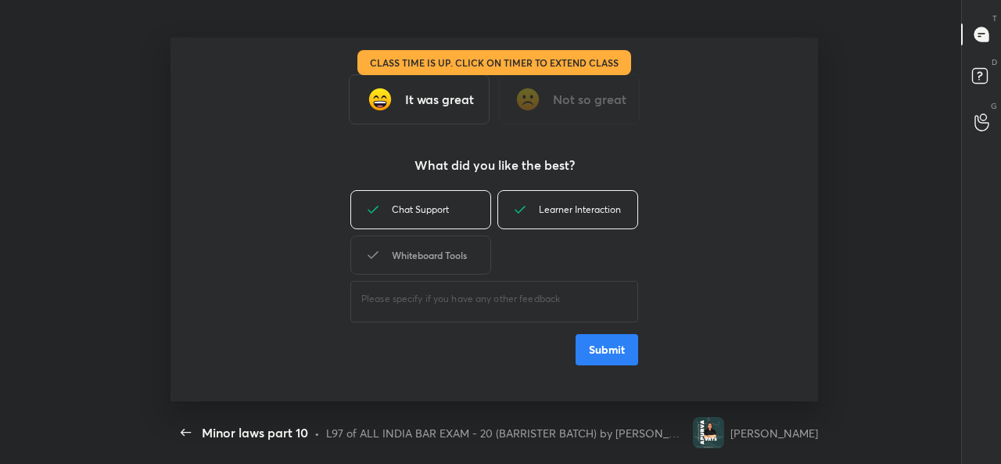
click at [397, 264] on div "Whiteboard Tools" at bounding box center [420, 254] width 141 height 39
click at [591, 346] on button "Submit" at bounding box center [607, 349] width 63 height 31
